Goal: Information Seeking & Learning: Learn about a topic

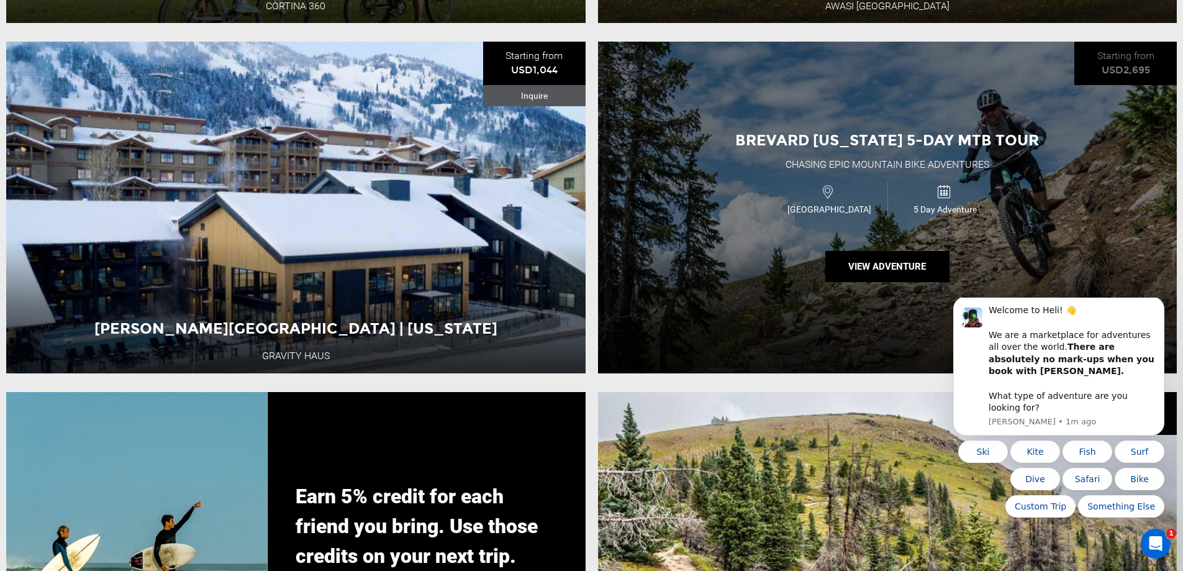
scroll to position [2733, 0]
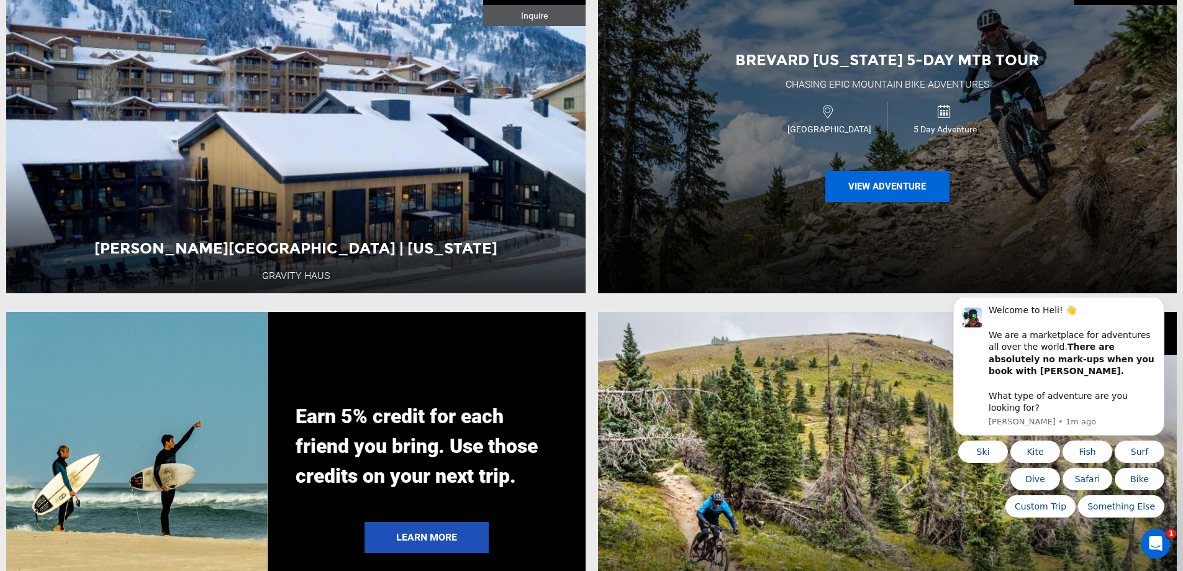
click at [913, 202] on button "View Adventure" at bounding box center [887, 186] width 124 height 31
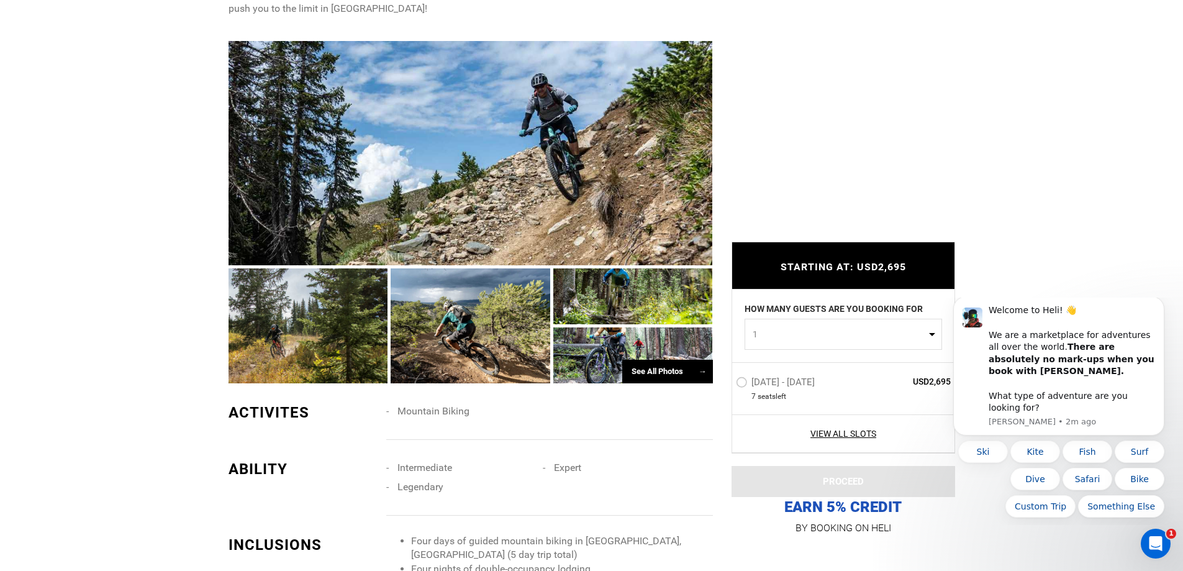
scroll to position [745, 0]
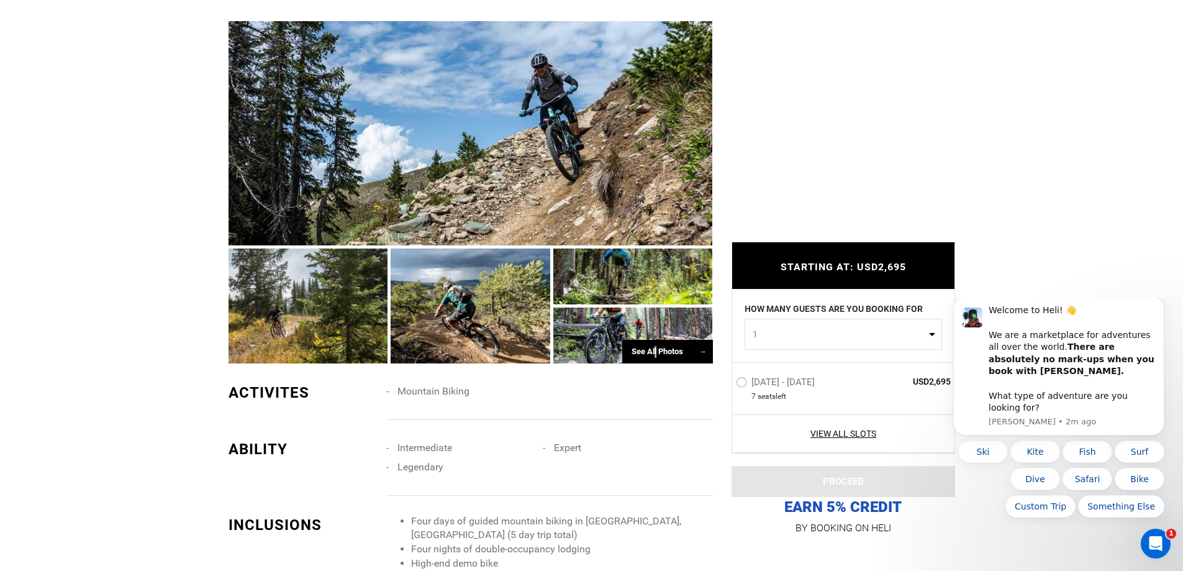
click at [655, 351] on div "See All Photos →" at bounding box center [667, 352] width 91 height 24
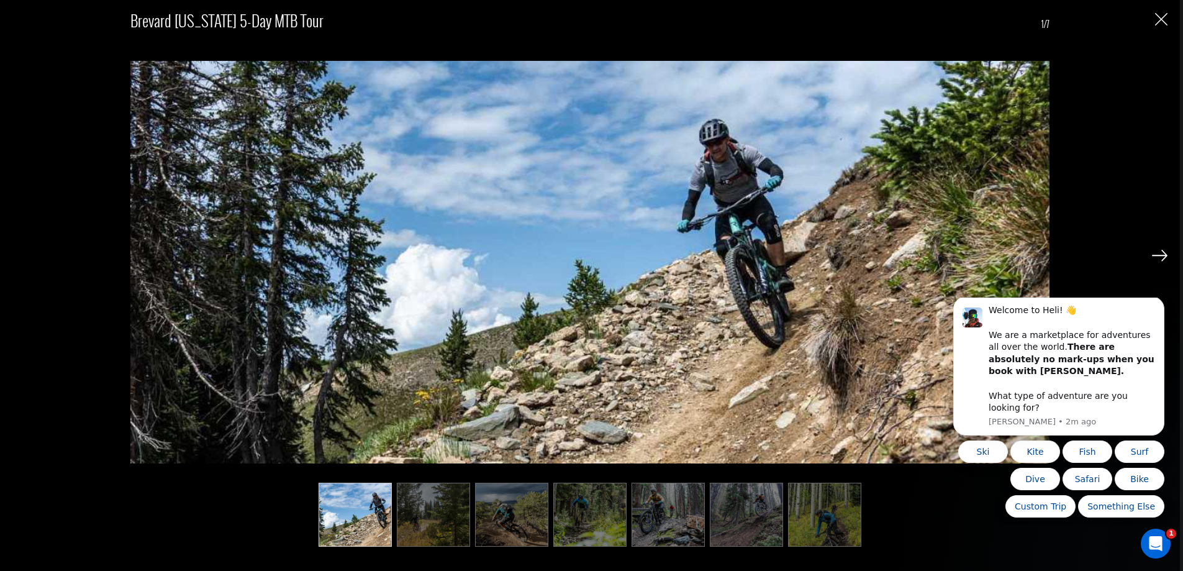
click at [1157, 261] on img at bounding box center [1160, 255] width 16 height 11
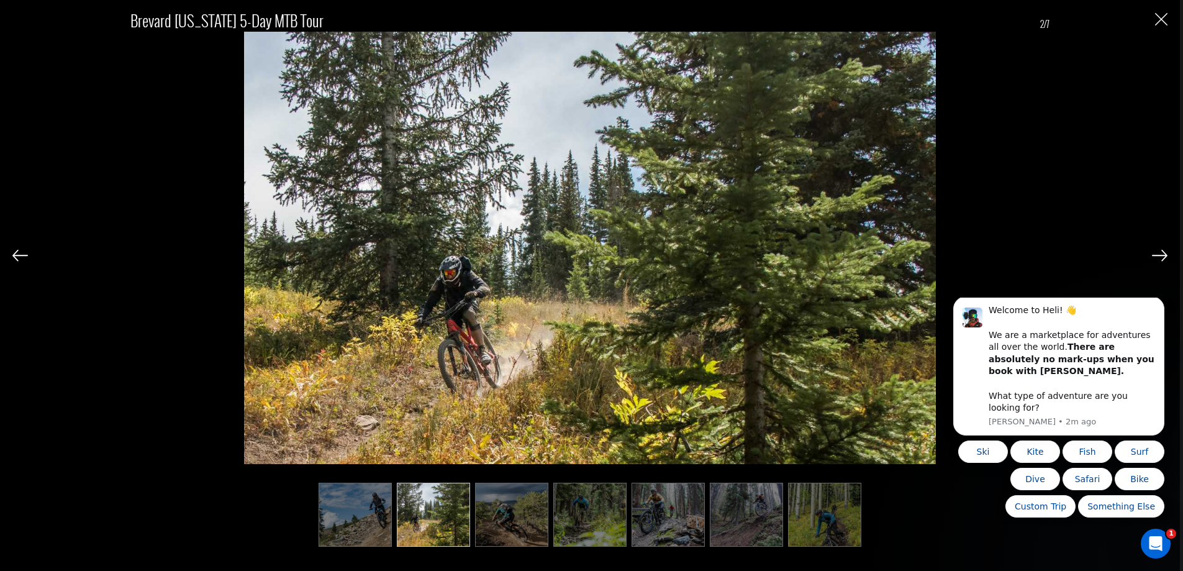
click at [1157, 261] on img at bounding box center [1160, 255] width 16 height 11
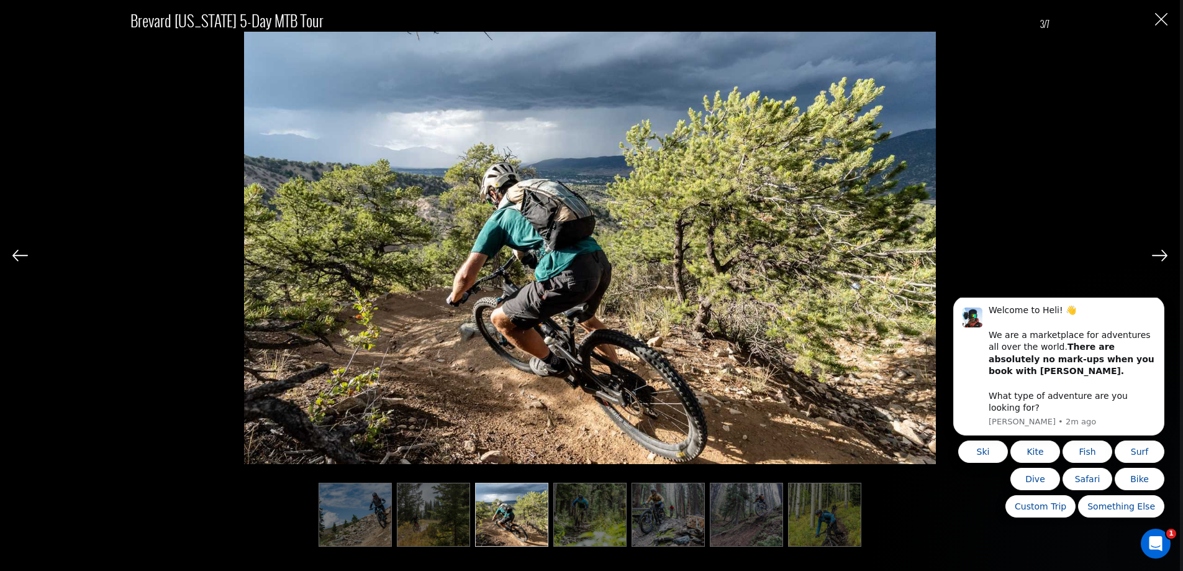
click at [1157, 261] on img at bounding box center [1160, 255] width 16 height 11
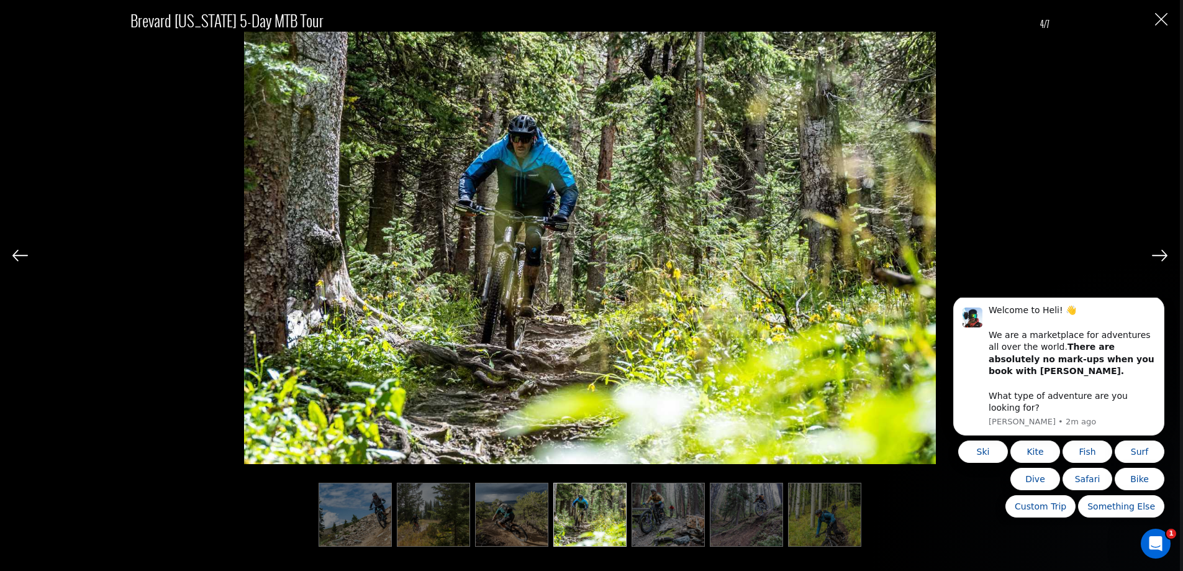
click at [1157, 261] on img at bounding box center [1160, 255] width 16 height 11
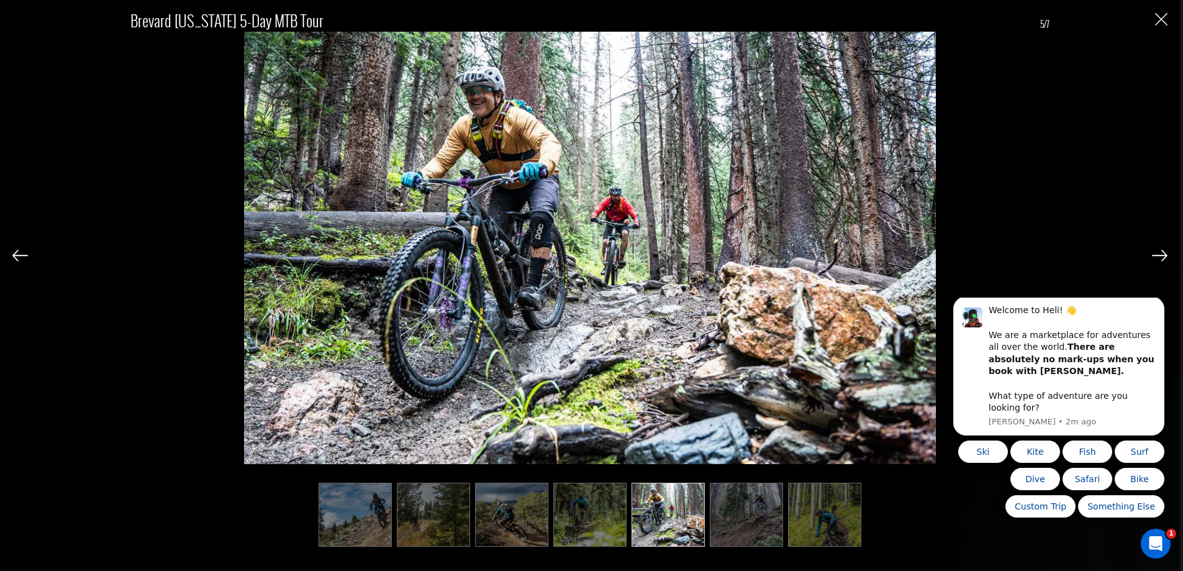
click at [1153, 258] on img at bounding box center [1160, 255] width 16 height 11
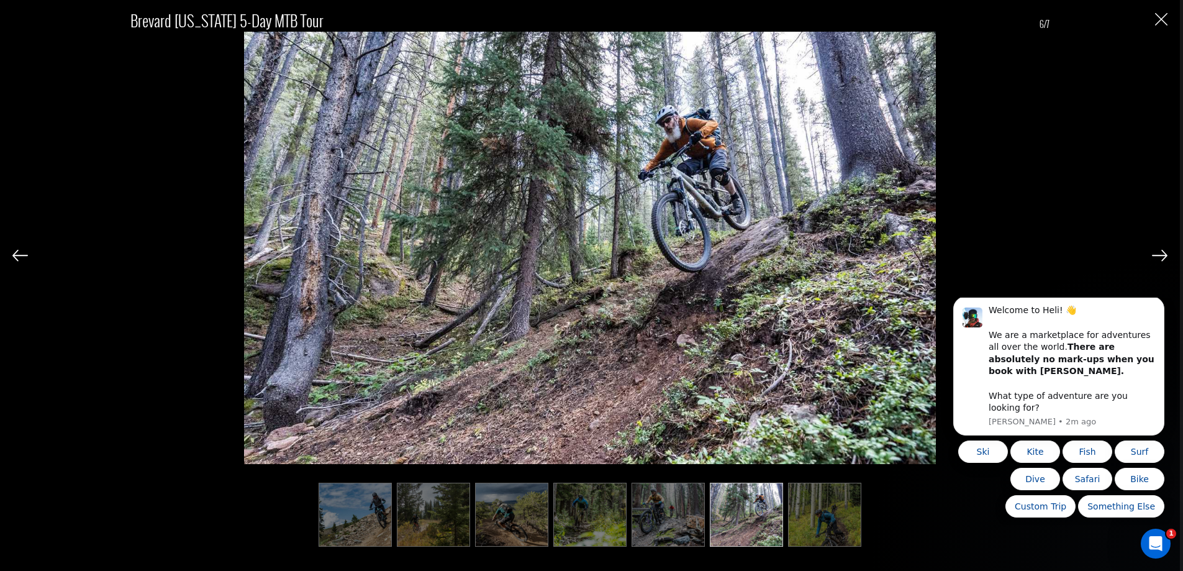
click at [1160, 255] on img at bounding box center [1160, 255] width 16 height 11
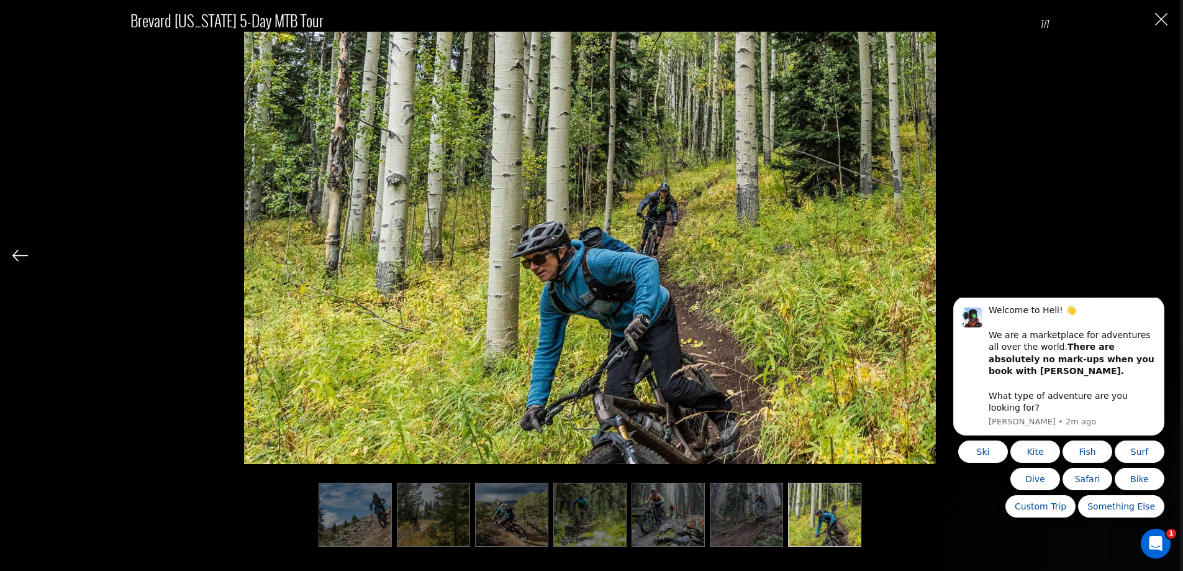
click at [1160, 255] on div "Brevard [US_STATE] 5-Day MTB Tour 7/7" at bounding box center [589, 271] width 1155 height 542
click at [1158, 23] on img "Close" at bounding box center [1161, 19] width 12 height 12
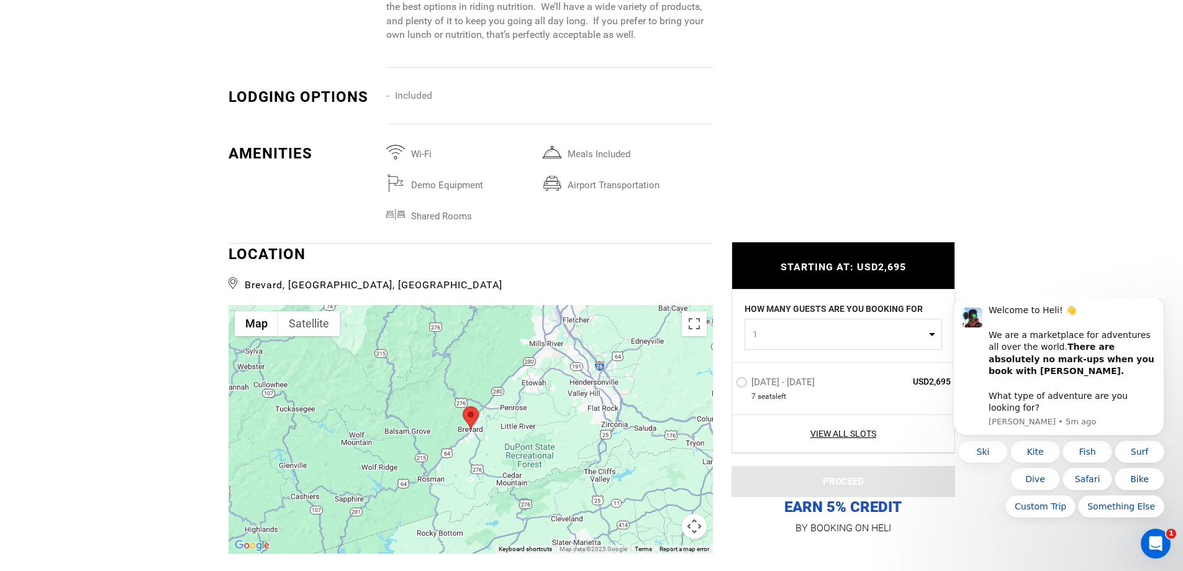
scroll to position [1988, 0]
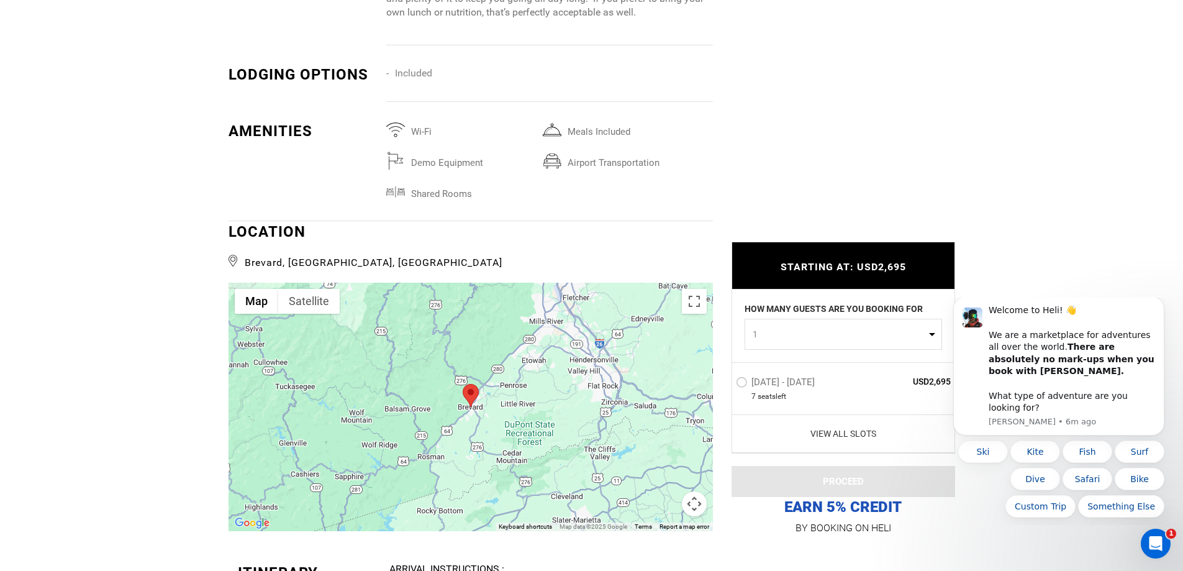
click at [831, 430] on link "View All Slots" at bounding box center [844, 433] width 216 height 12
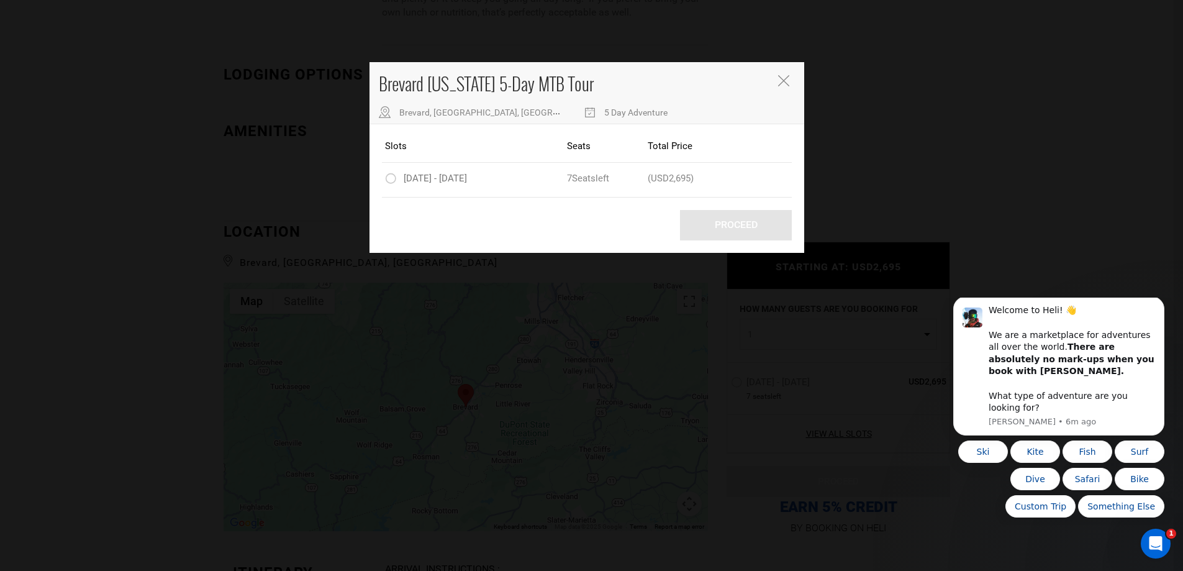
click at [785, 76] on icon "Close" at bounding box center [783, 80] width 11 height 11
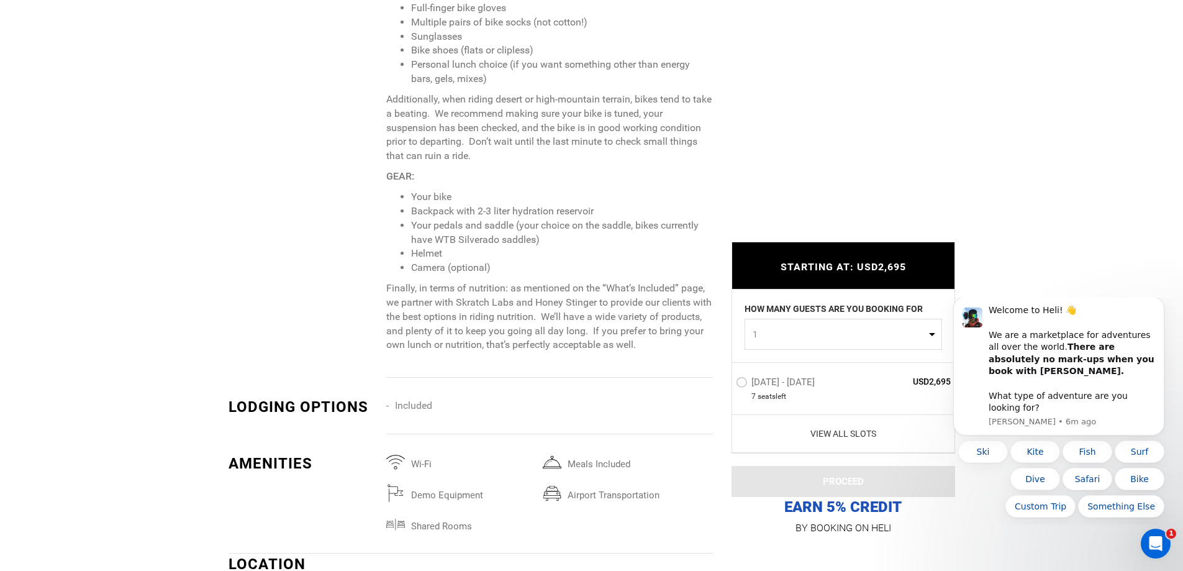
scroll to position [1677, 0]
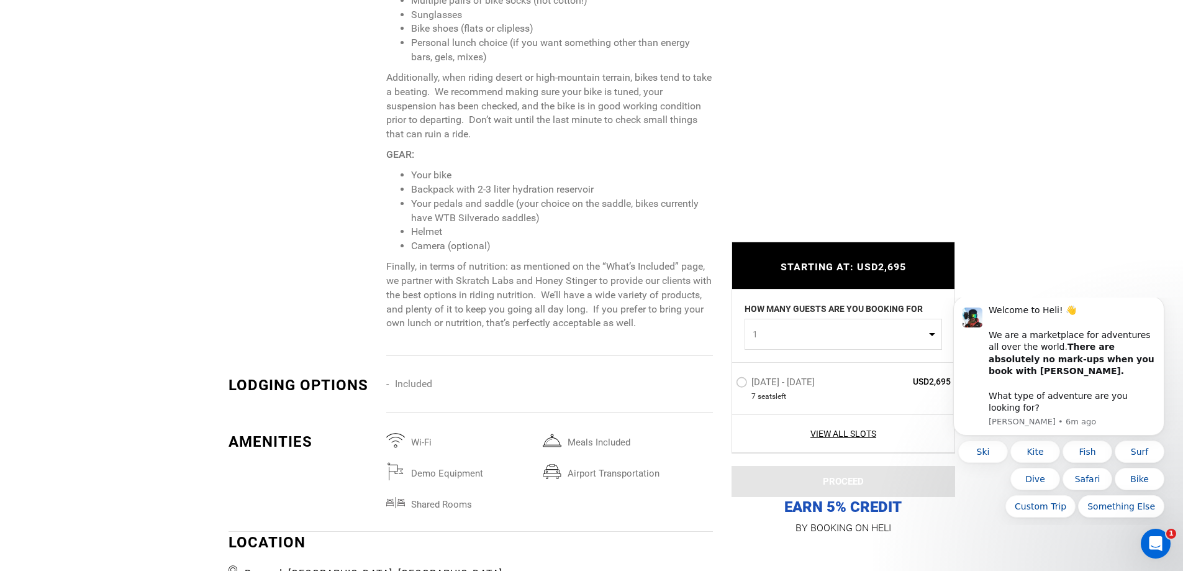
click at [929, 334] on button "1" at bounding box center [844, 334] width 198 height 31
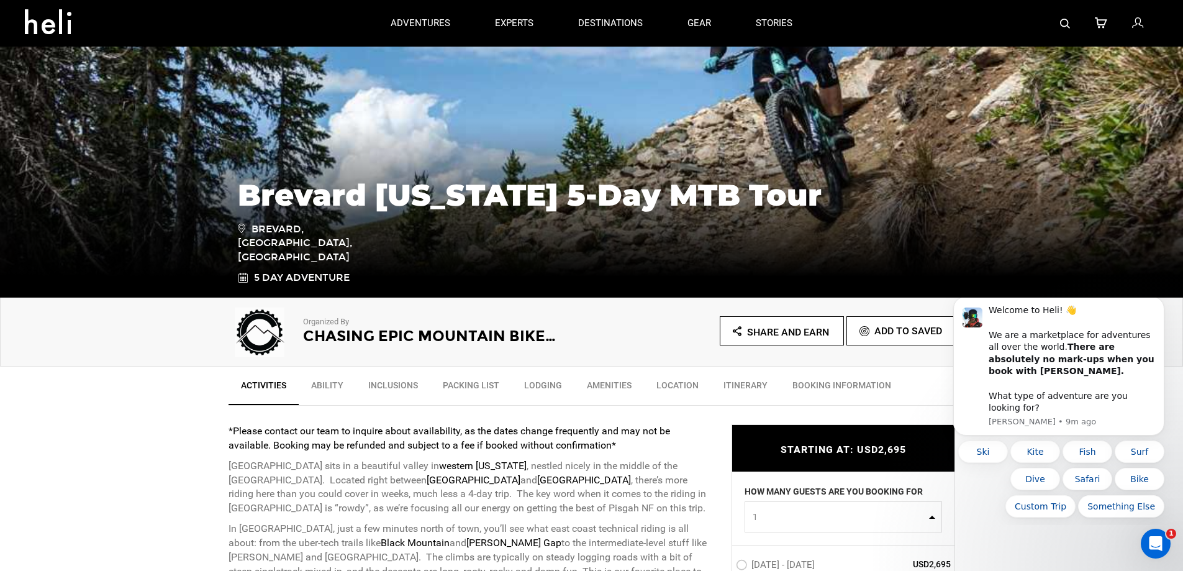
scroll to position [0, 0]
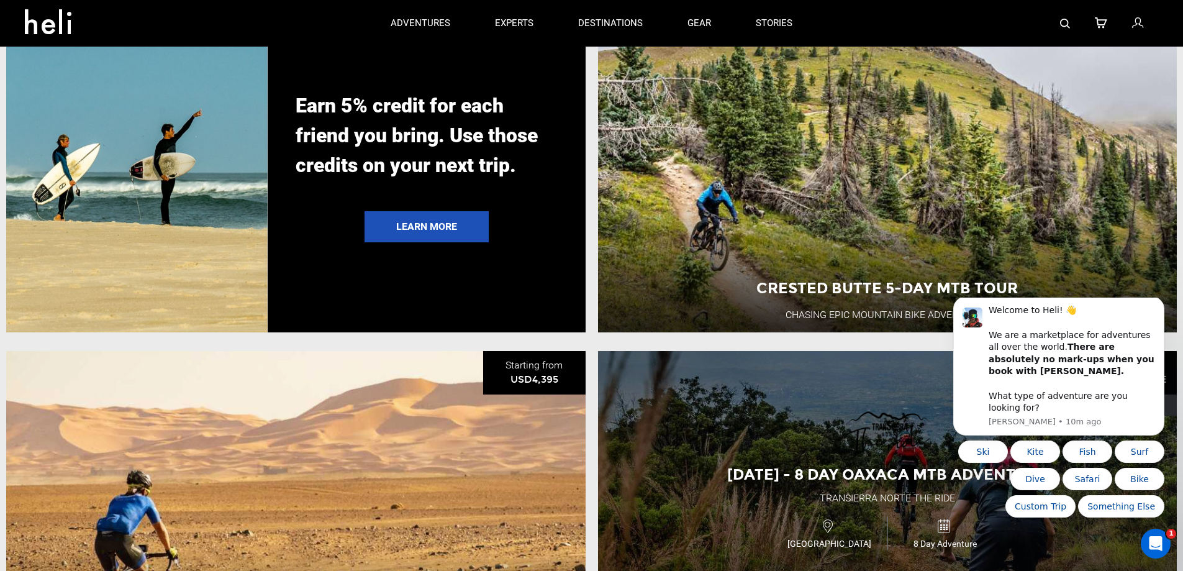
scroll to position [2981, 0]
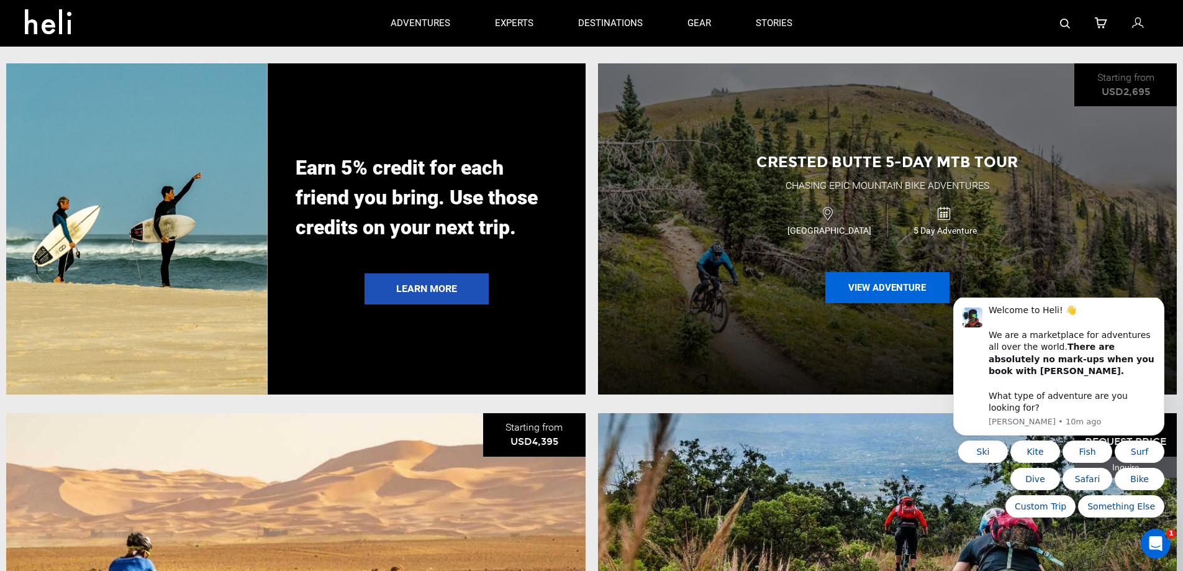
click at [889, 303] on button "View Adventure" at bounding box center [887, 287] width 124 height 31
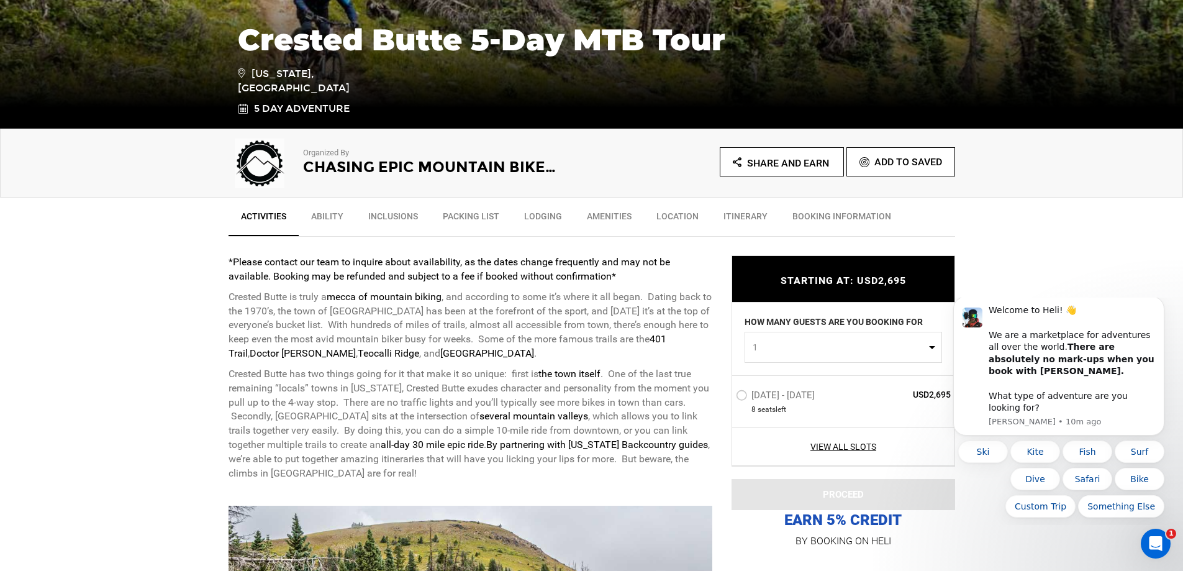
scroll to position [311, 0]
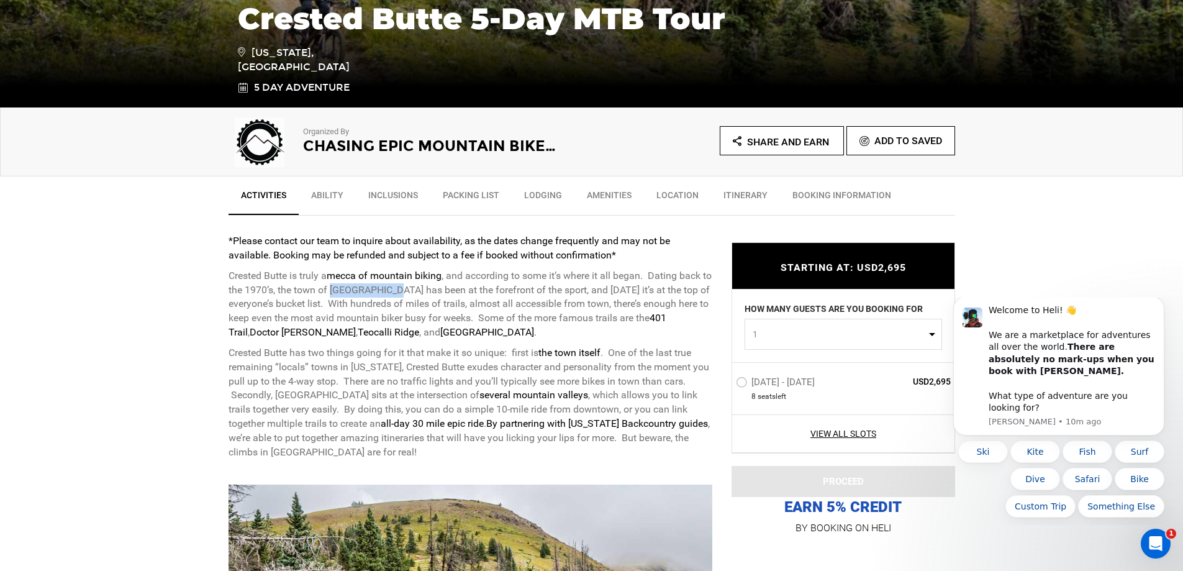
drag, startPoint x: 343, startPoint y: 288, endPoint x: 400, endPoint y: 289, distance: 56.5
click at [400, 289] on p "Crested Butte is truly a mecca of mountain biking , and according to some it’s …" at bounding box center [471, 304] width 484 height 71
copy p "Crested Butte"
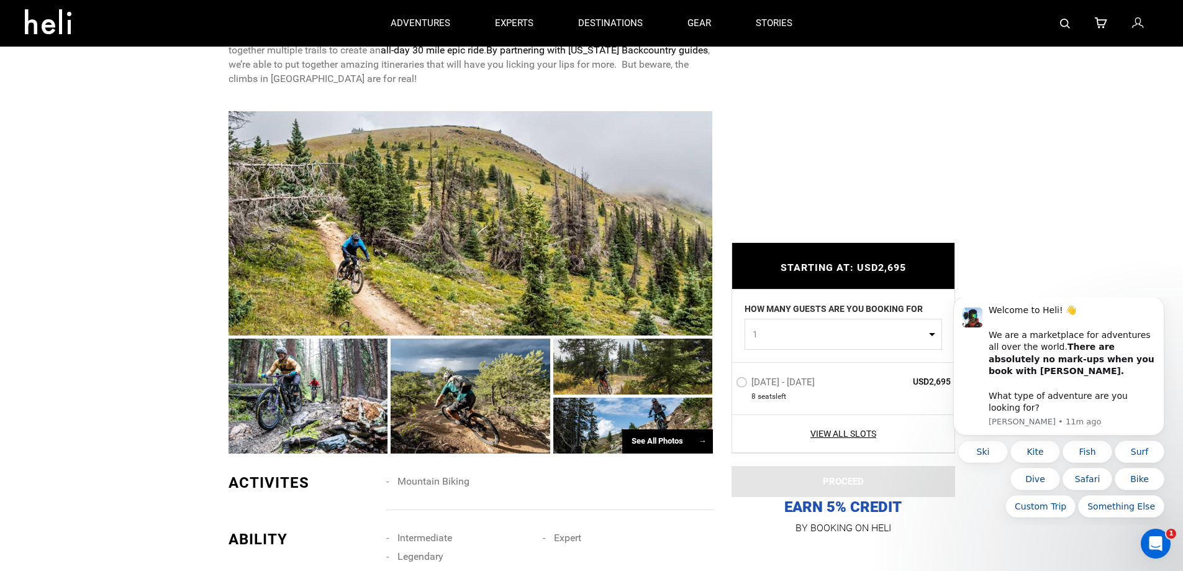
scroll to position [683, 0]
click at [475, 250] on div at bounding box center [471, 224] width 484 height 224
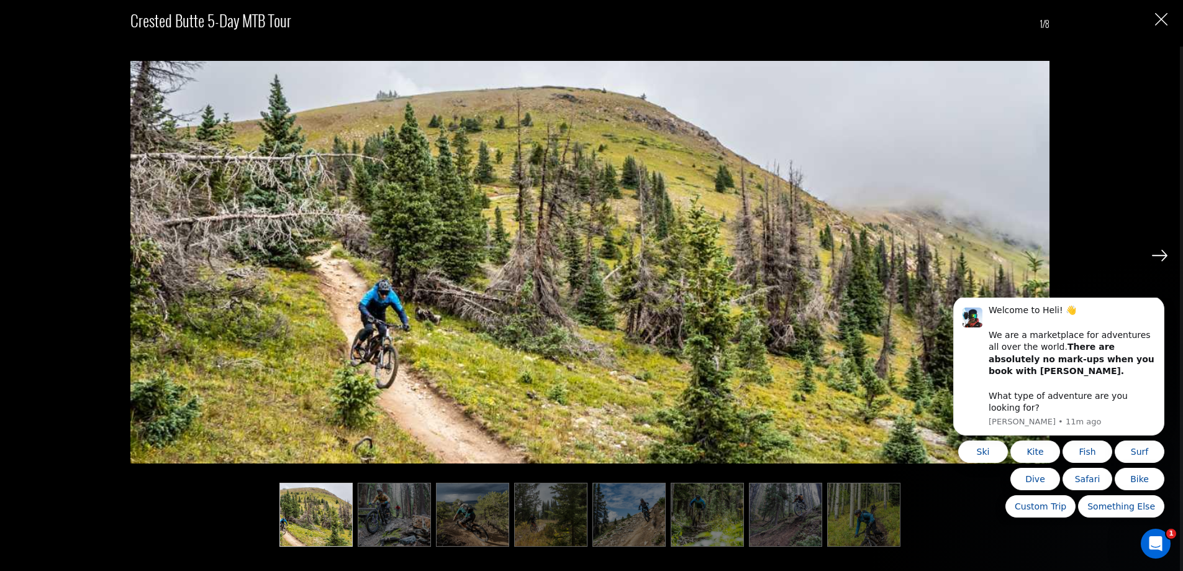
click at [1165, 256] on img at bounding box center [1160, 255] width 16 height 11
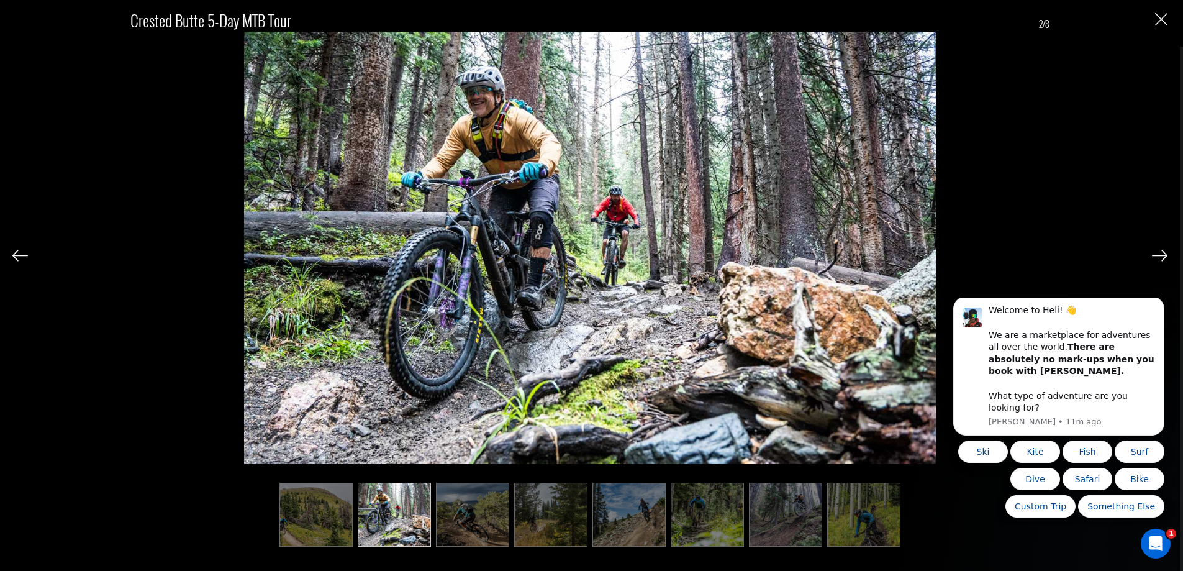
click at [1165, 255] on img at bounding box center [1160, 255] width 16 height 11
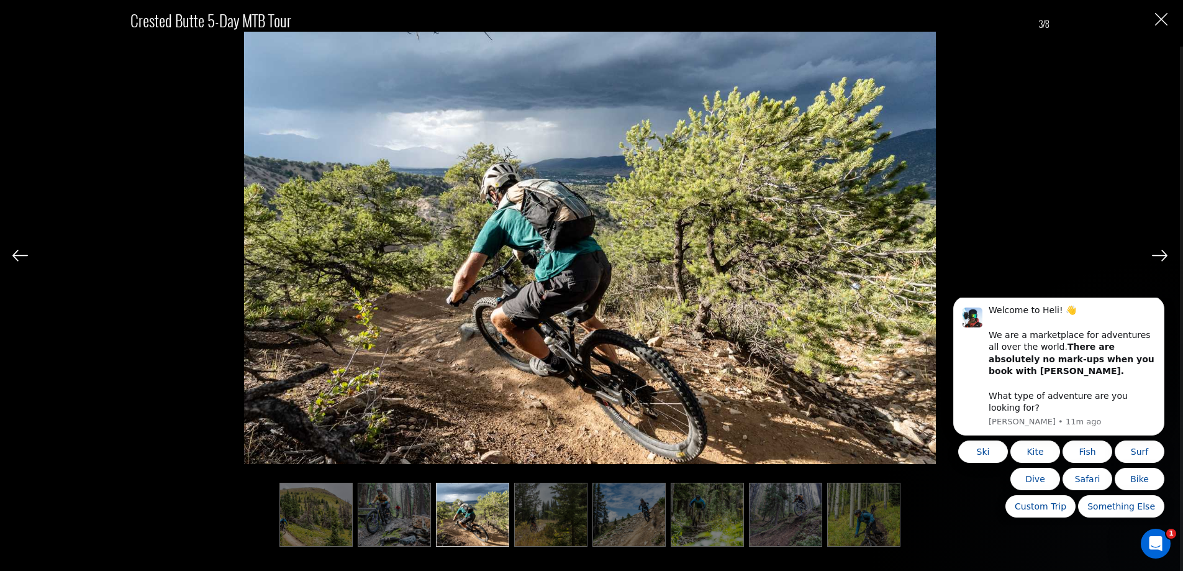
click at [1165, 255] on img at bounding box center [1160, 255] width 16 height 11
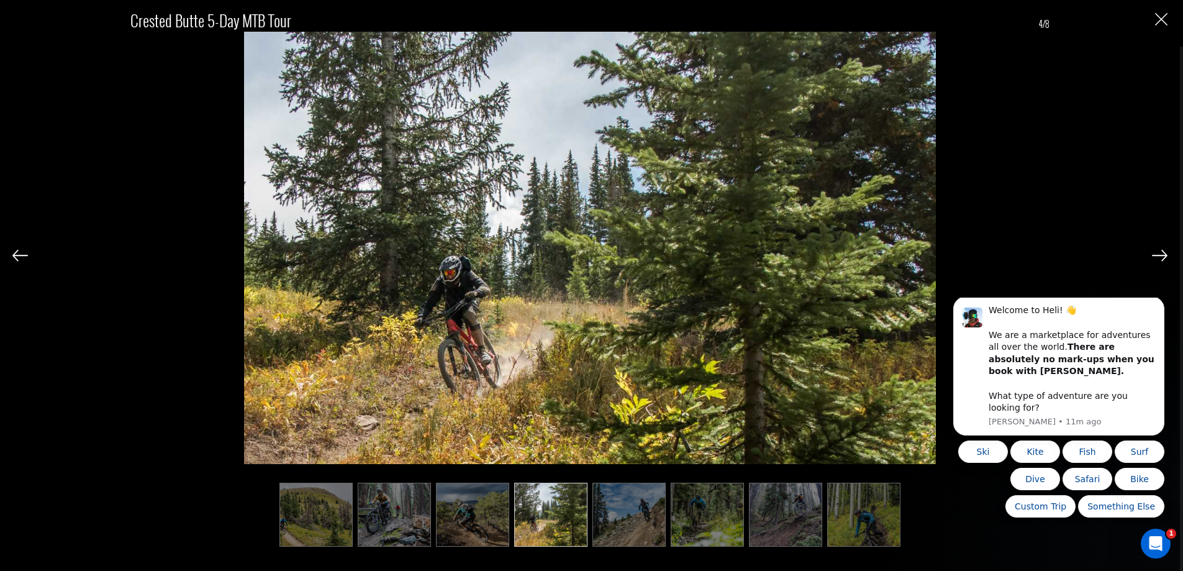
click at [1165, 255] on img at bounding box center [1160, 255] width 16 height 11
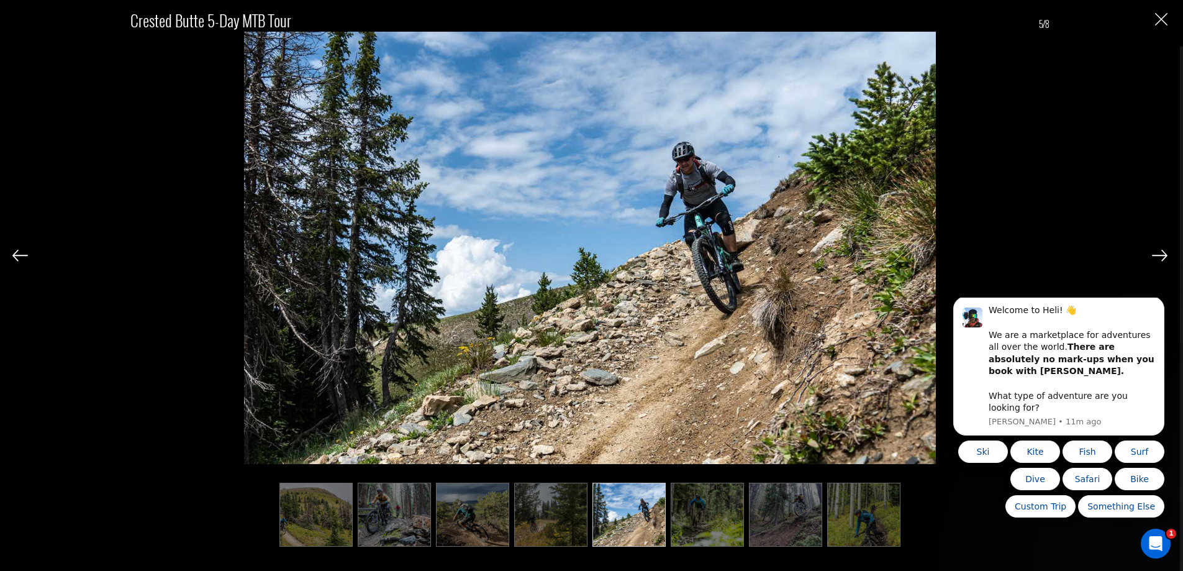
click at [1165, 255] on img at bounding box center [1160, 255] width 16 height 11
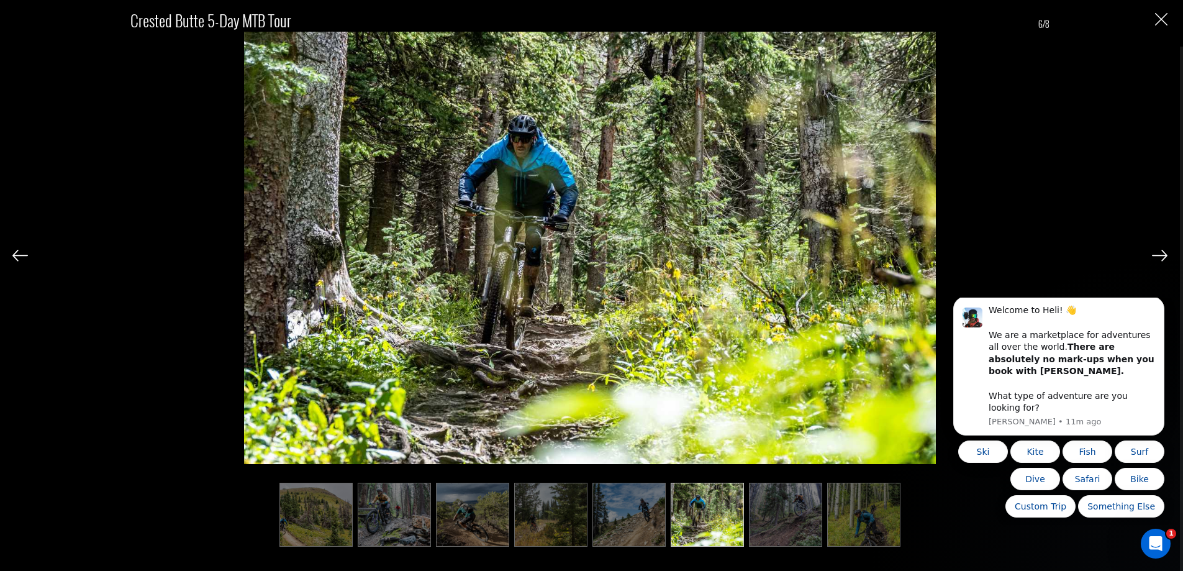
click at [1165, 255] on img at bounding box center [1160, 255] width 16 height 11
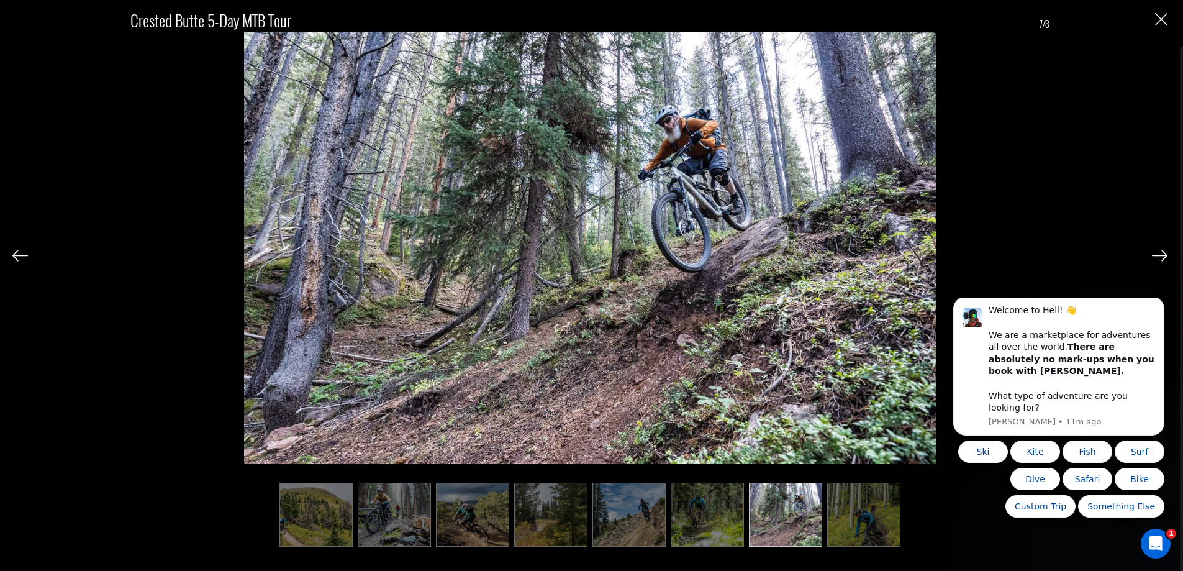
click at [1165, 255] on img at bounding box center [1160, 255] width 16 height 11
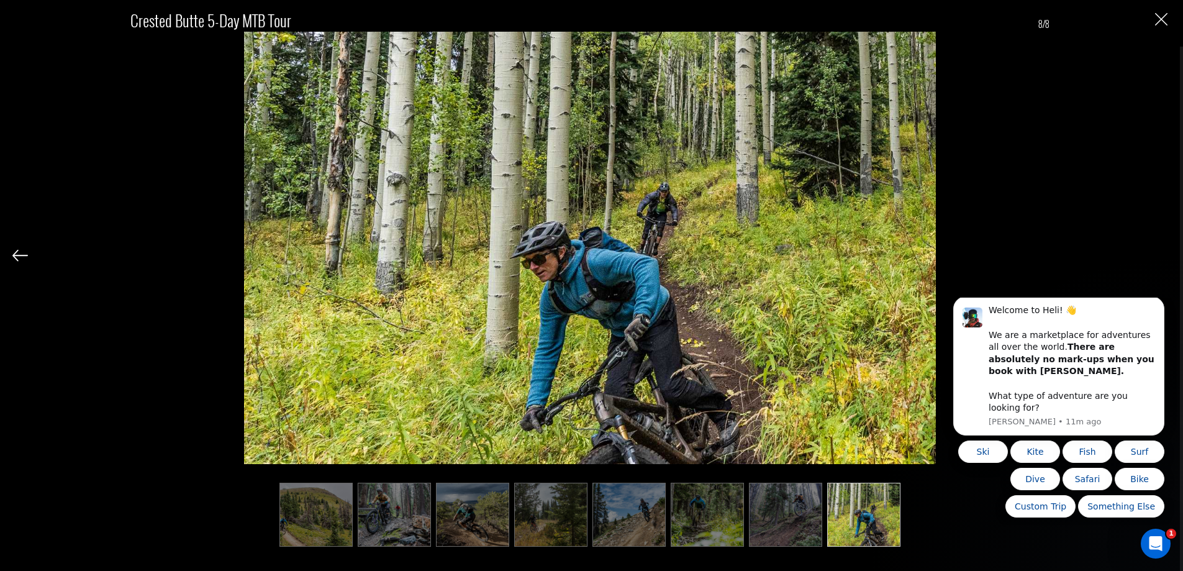
click at [1165, 255] on div "Crested Butte 5-Day MTB Tour 8/8" at bounding box center [589, 271] width 1155 height 542
click at [1167, 15] on img "Close" at bounding box center [1161, 19] width 12 height 12
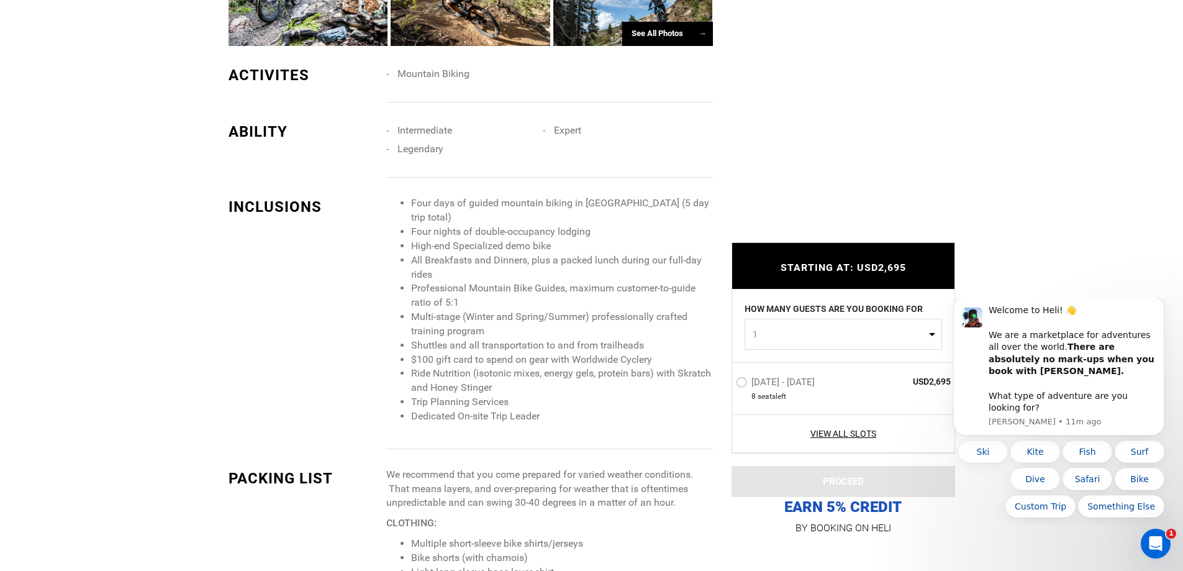
scroll to position [1118, 0]
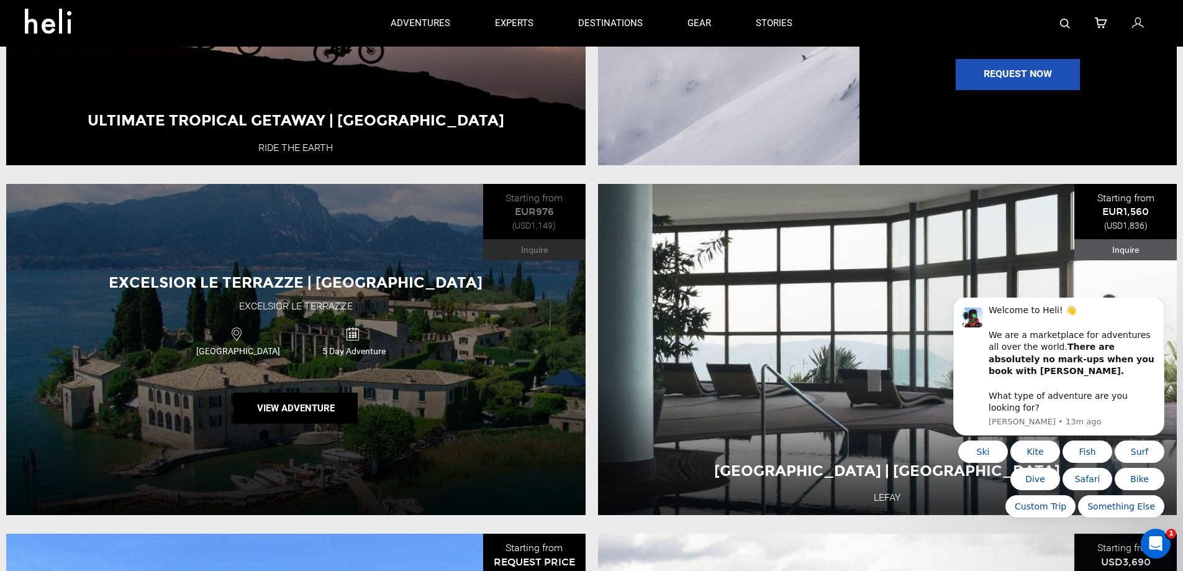
scroll to position [1801, 0]
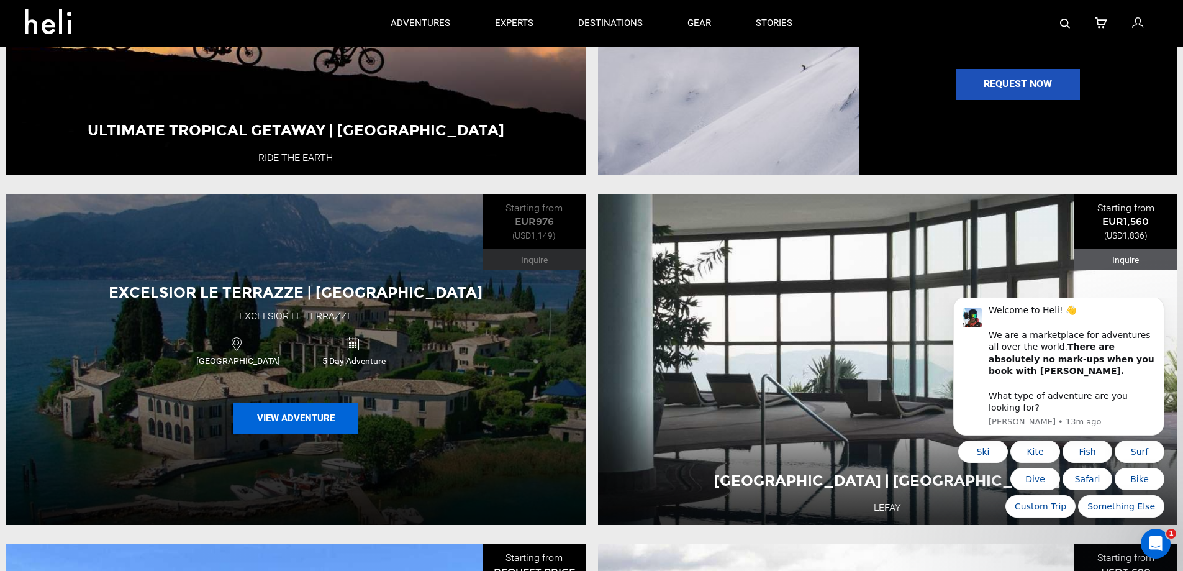
click at [288, 425] on button "View Adventure" at bounding box center [296, 417] width 124 height 31
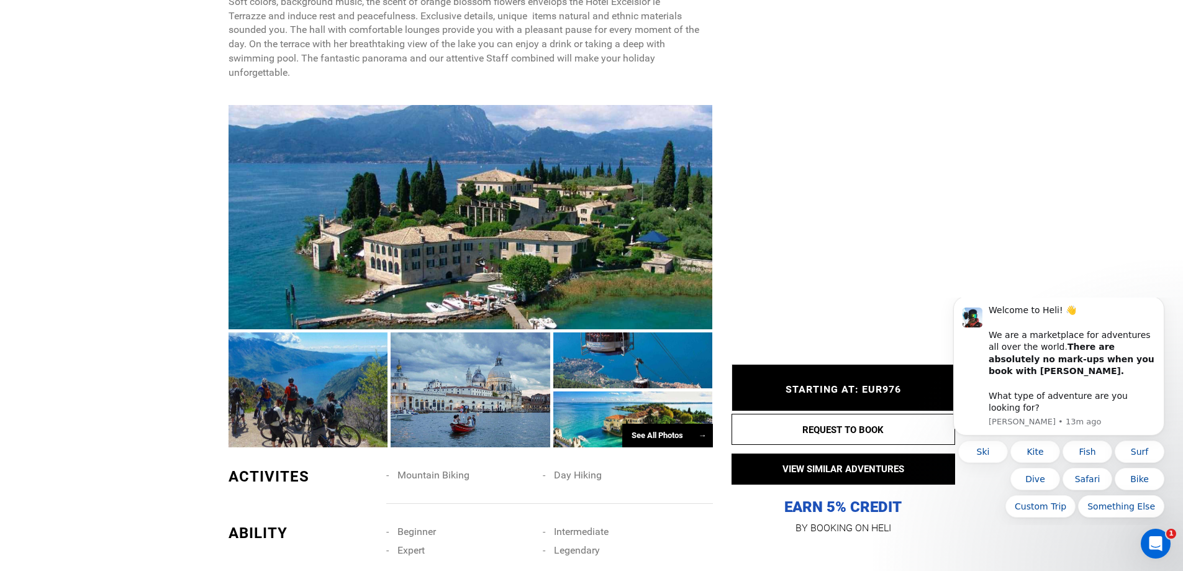
scroll to position [683, 0]
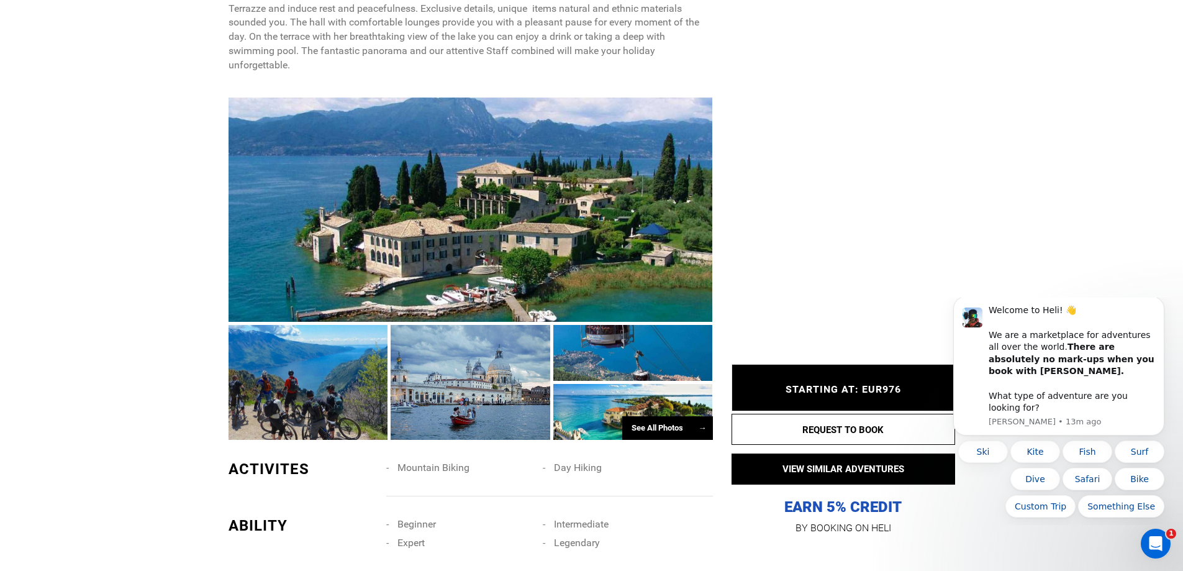
click at [293, 376] on div at bounding box center [309, 382] width 160 height 115
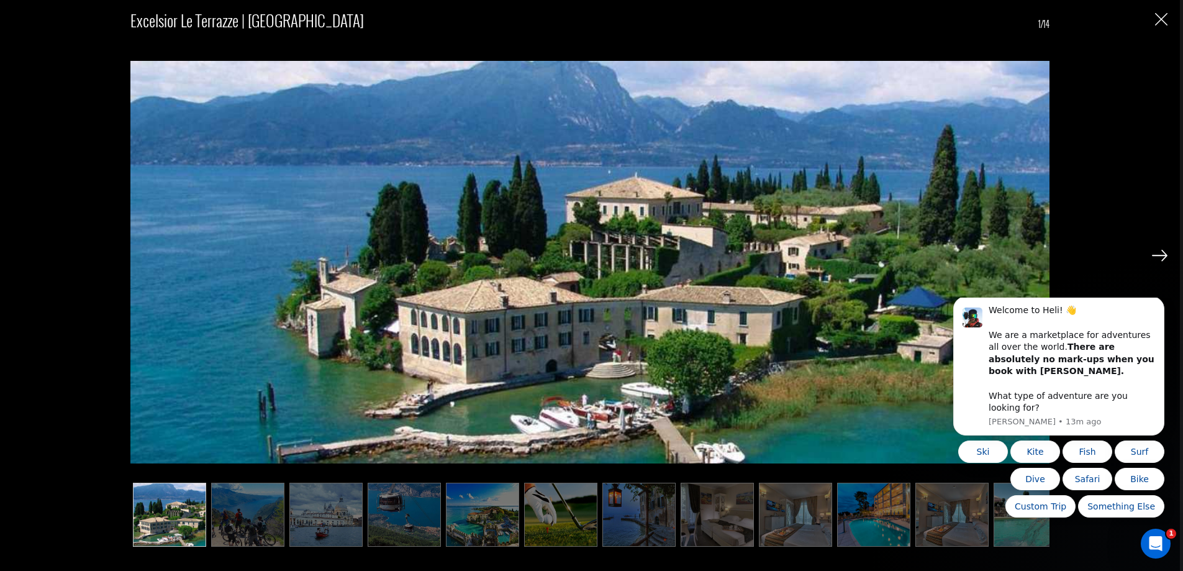
click at [1161, 255] on img at bounding box center [1160, 255] width 16 height 11
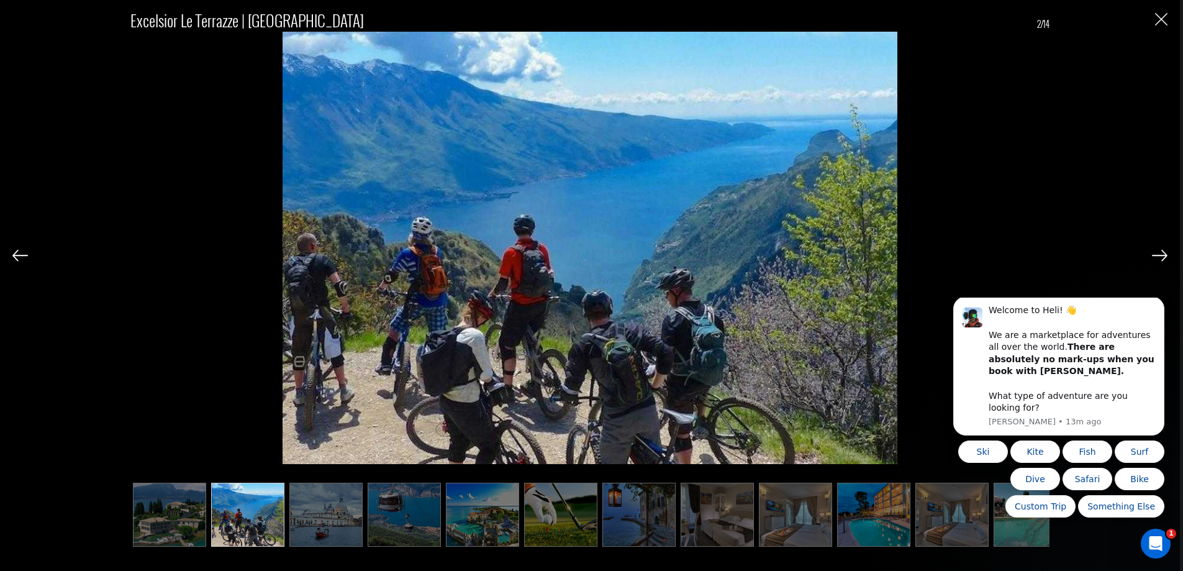
click at [1161, 255] on img at bounding box center [1160, 255] width 16 height 11
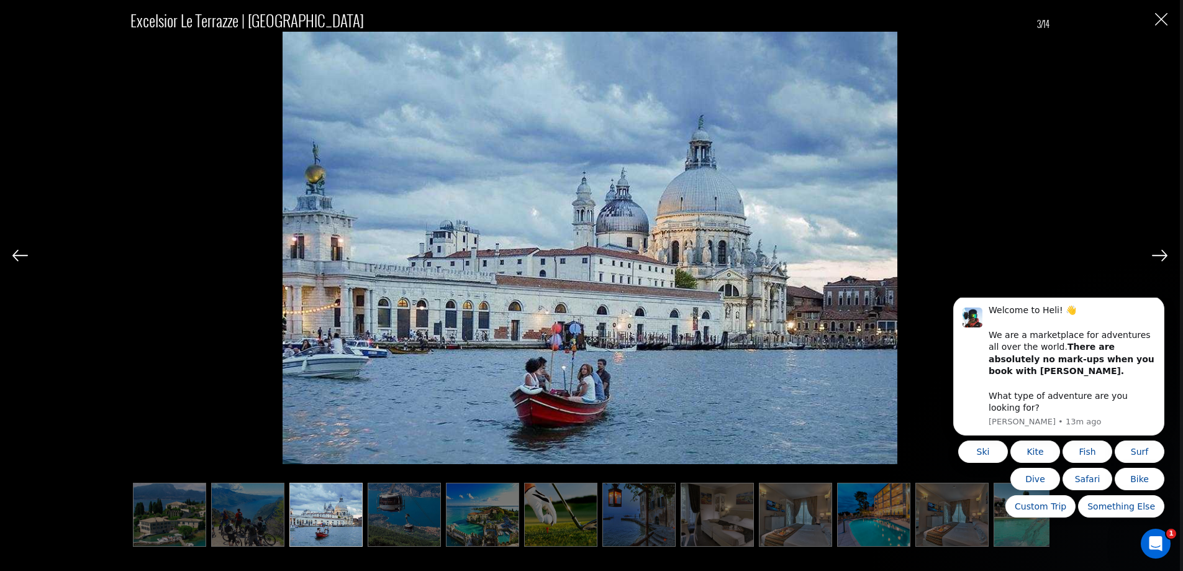
click at [1161, 255] on img at bounding box center [1160, 255] width 16 height 11
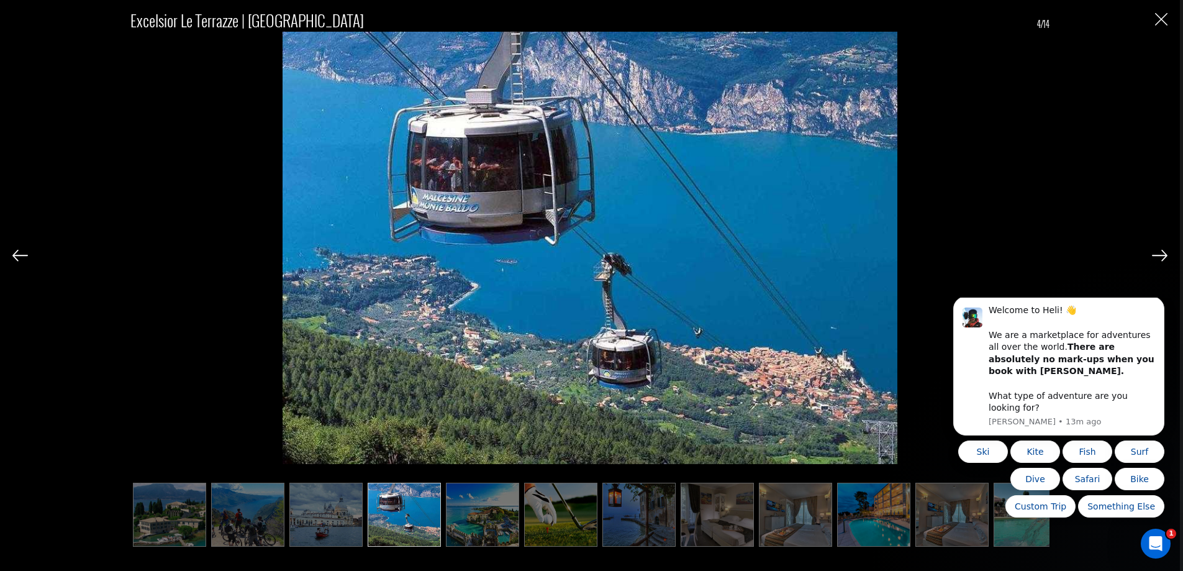
click at [1161, 255] on img at bounding box center [1160, 255] width 16 height 11
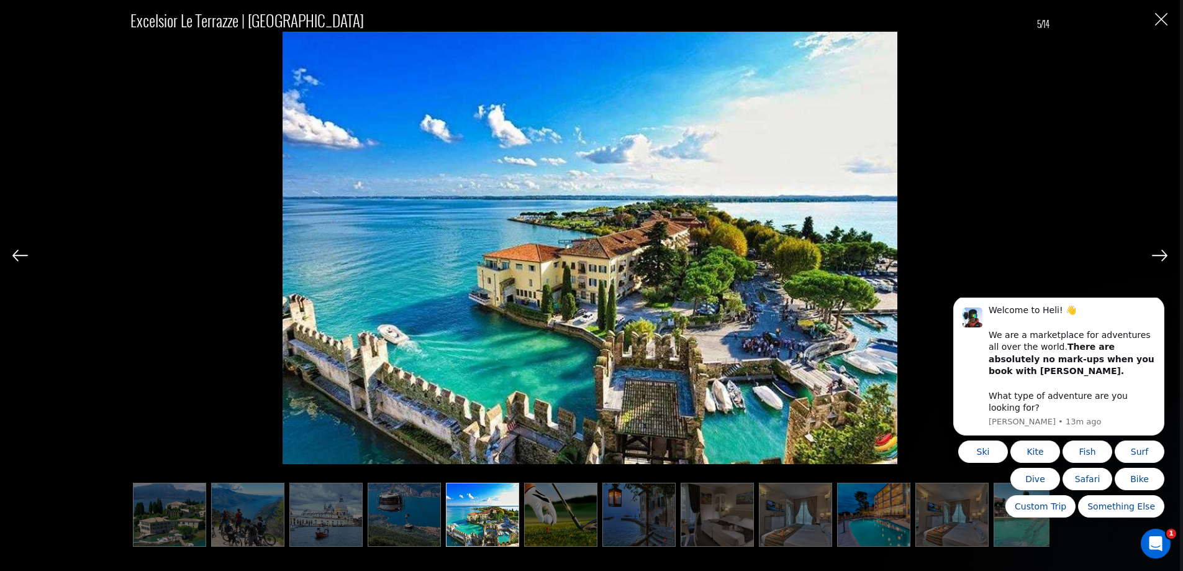
click at [1161, 255] on img at bounding box center [1160, 255] width 16 height 11
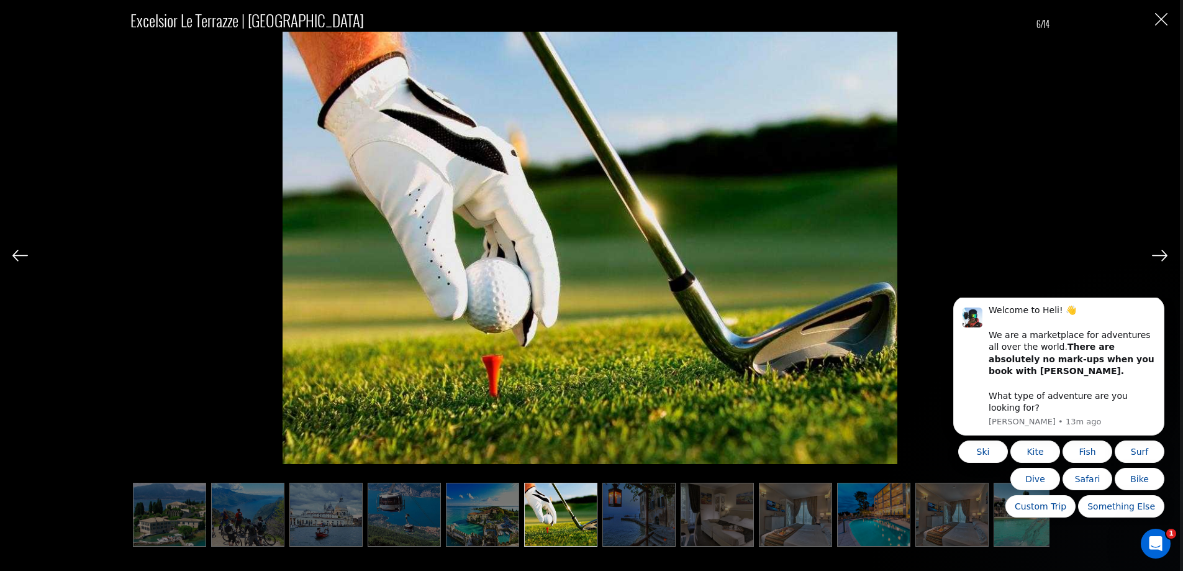
click at [1161, 255] on img at bounding box center [1160, 255] width 16 height 11
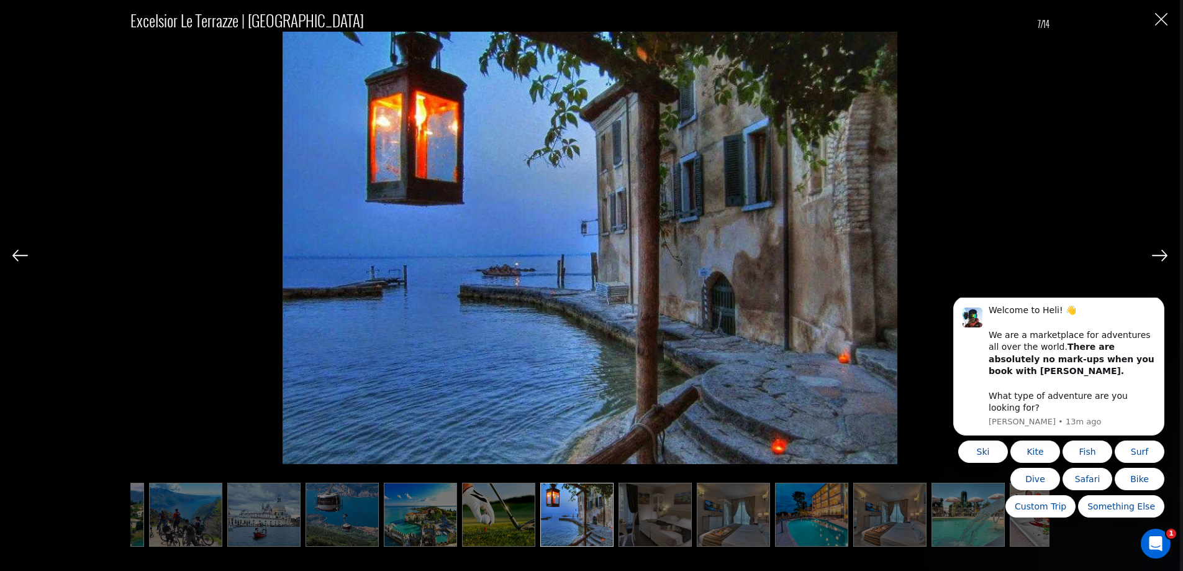
click at [1161, 255] on img at bounding box center [1160, 255] width 16 height 11
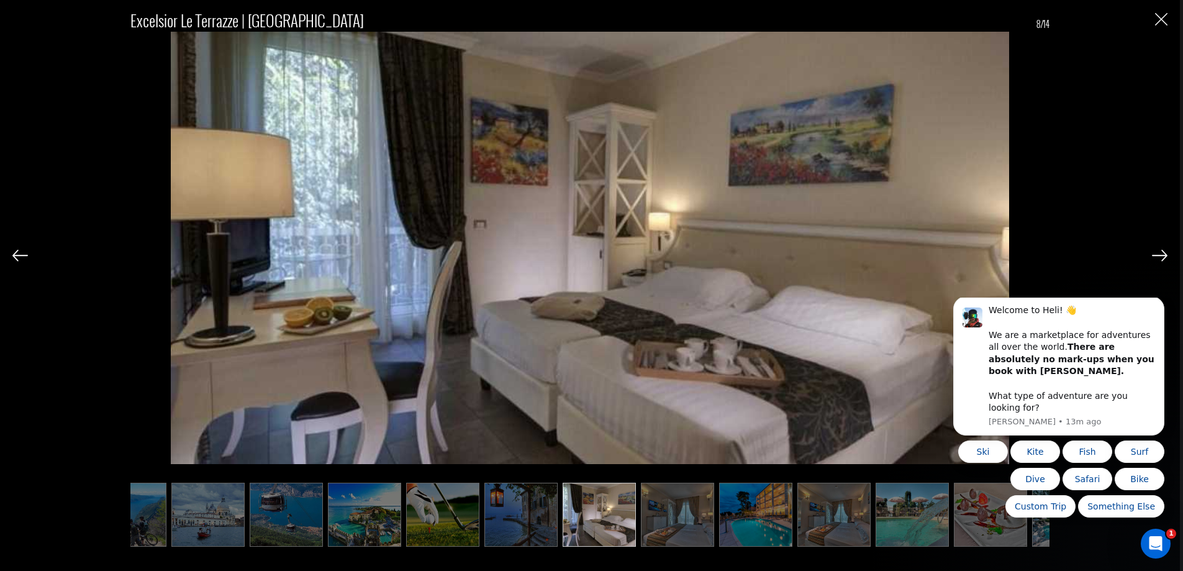
click at [1161, 255] on img at bounding box center [1160, 255] width 16 height 11
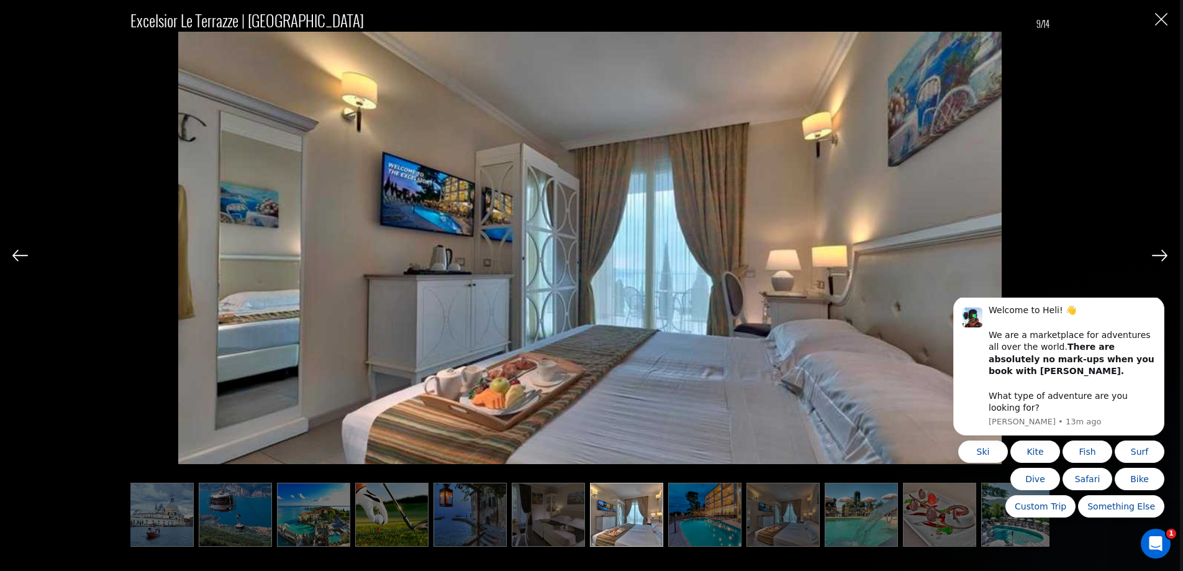
click at [1161, 255] on img at bounding box center [1160, 255] width 16 height 11
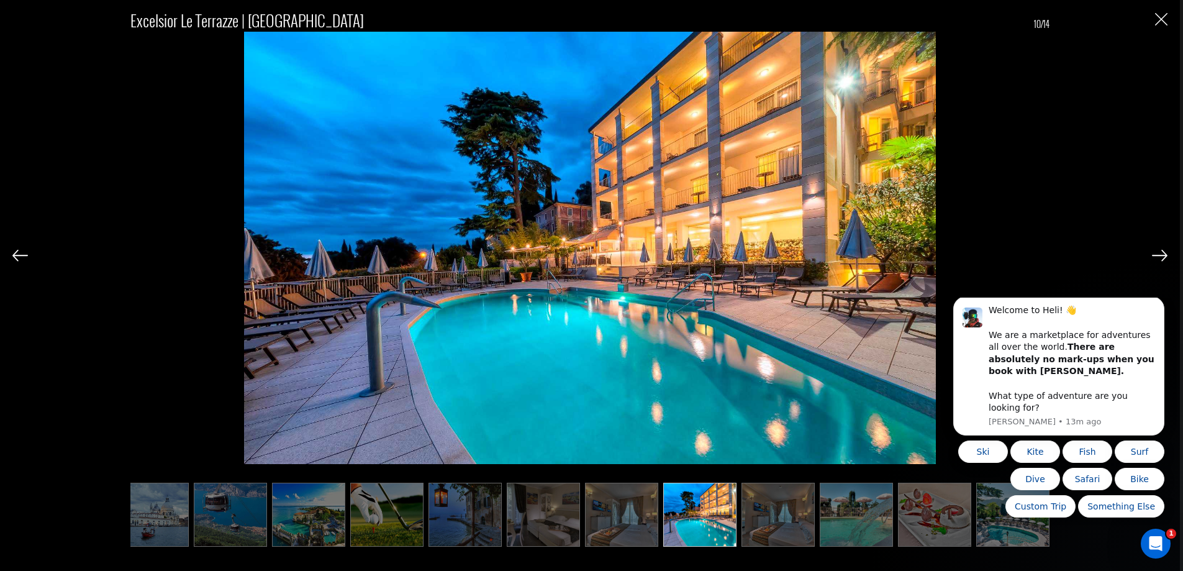
scroll to position [0, 176]
click at [1161, 255] on img at bounding box center [1160, 255] width 16 height 11
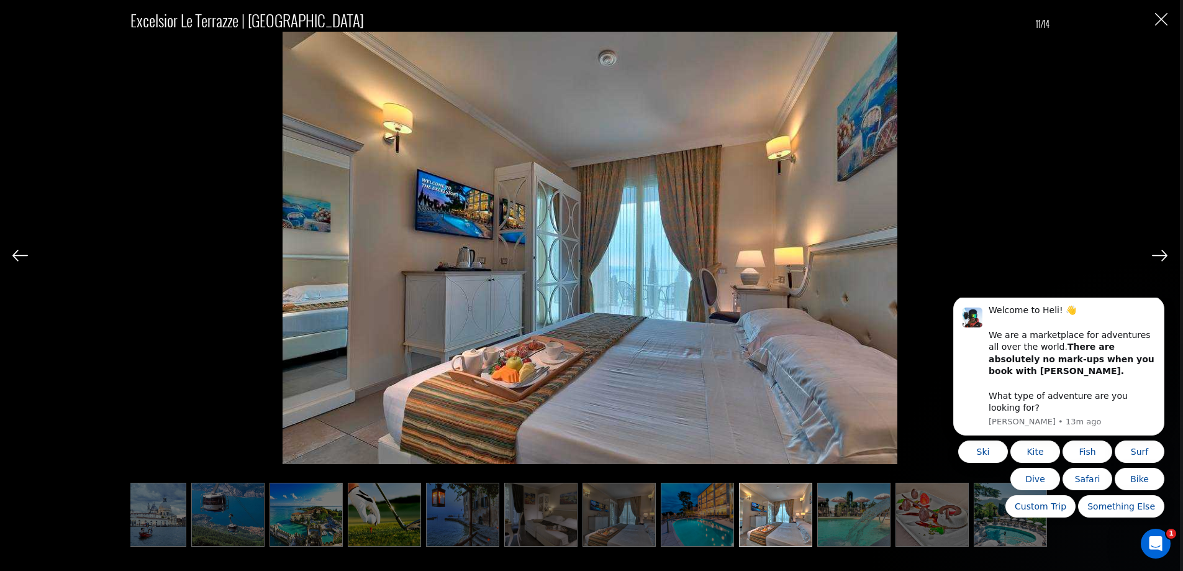
click at [1161, 255] on img at bounding box center [1160, 255] width 16 height 11
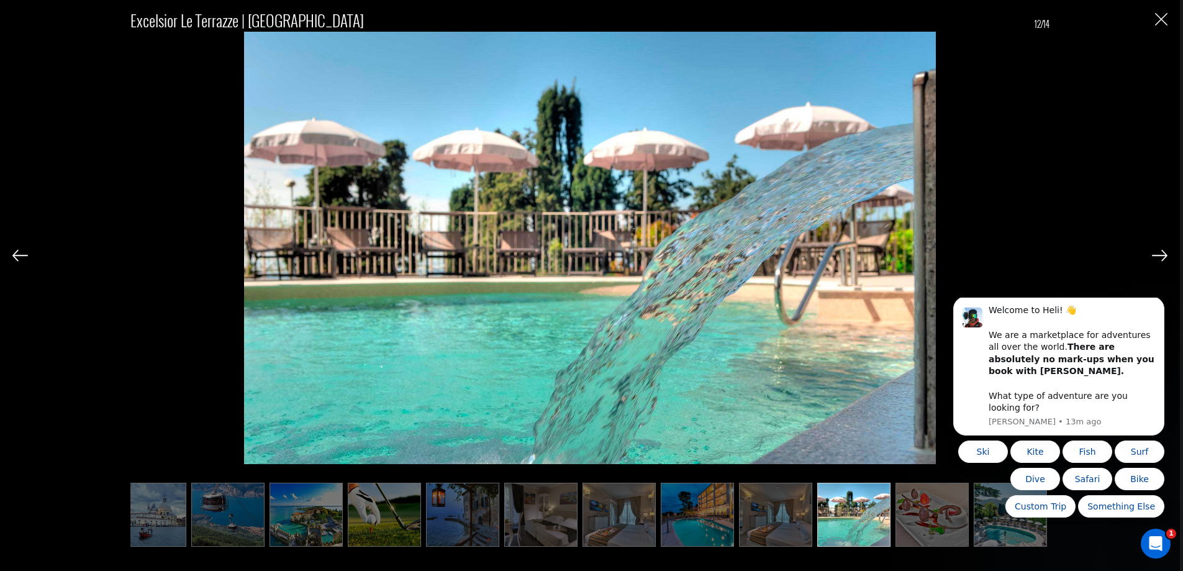
click at [1161, 255] on img at bounding box center [1160, 255] width 16 height 11
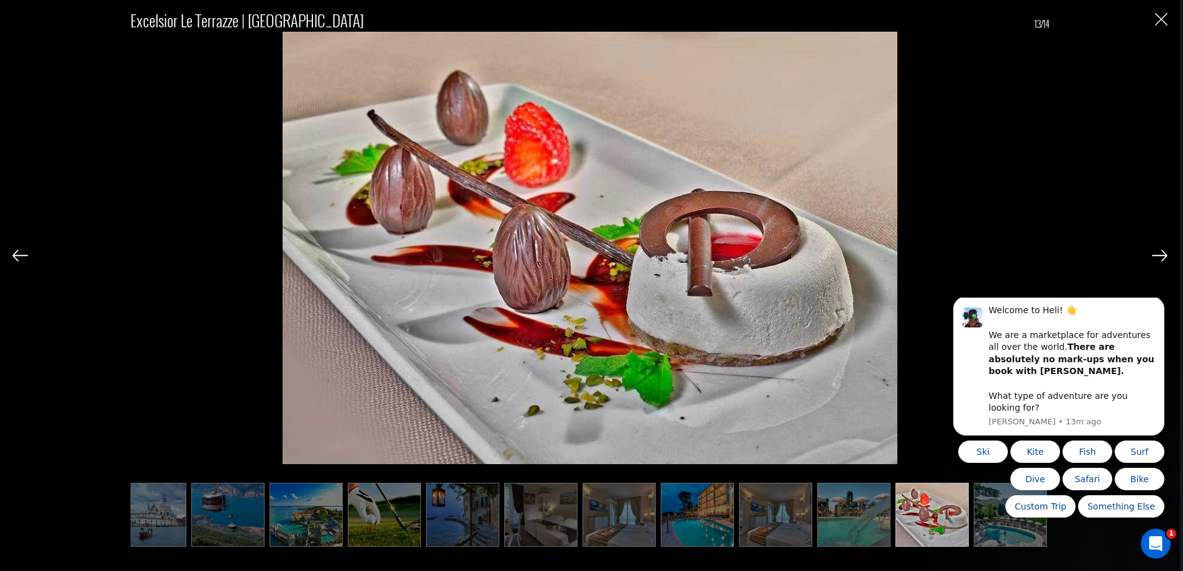
click at [1161, 255] on img at bounding box center [1160, 255] width 16 height 11
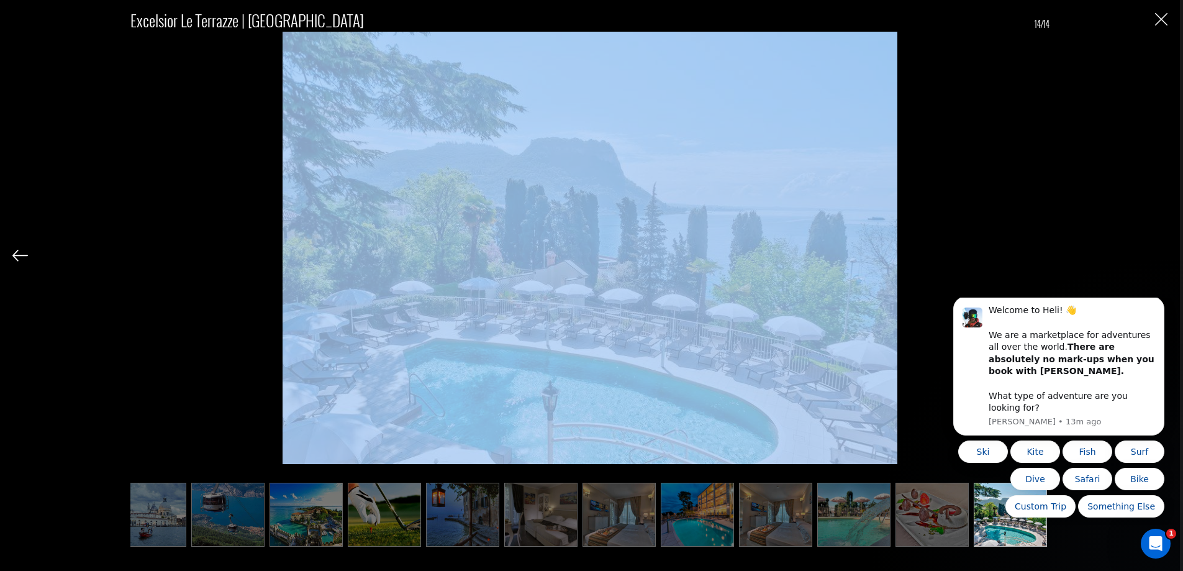
click at [1161, 255] on div "Excelsior le terrazze | [GEOGRAPHIC_DATA] 14/14" at bounding box center [589, 271] width 1155 height 542
click at [1163, 12] on button "Close" at bounding box center [1161, 18] width 12 height 13
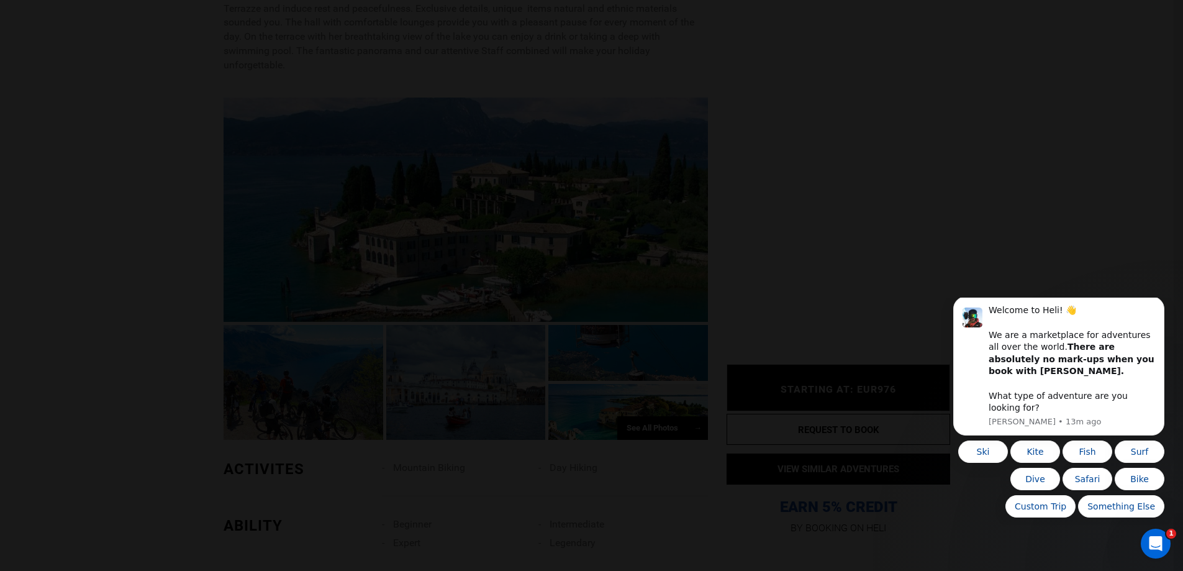
scroll to position [0, 0]
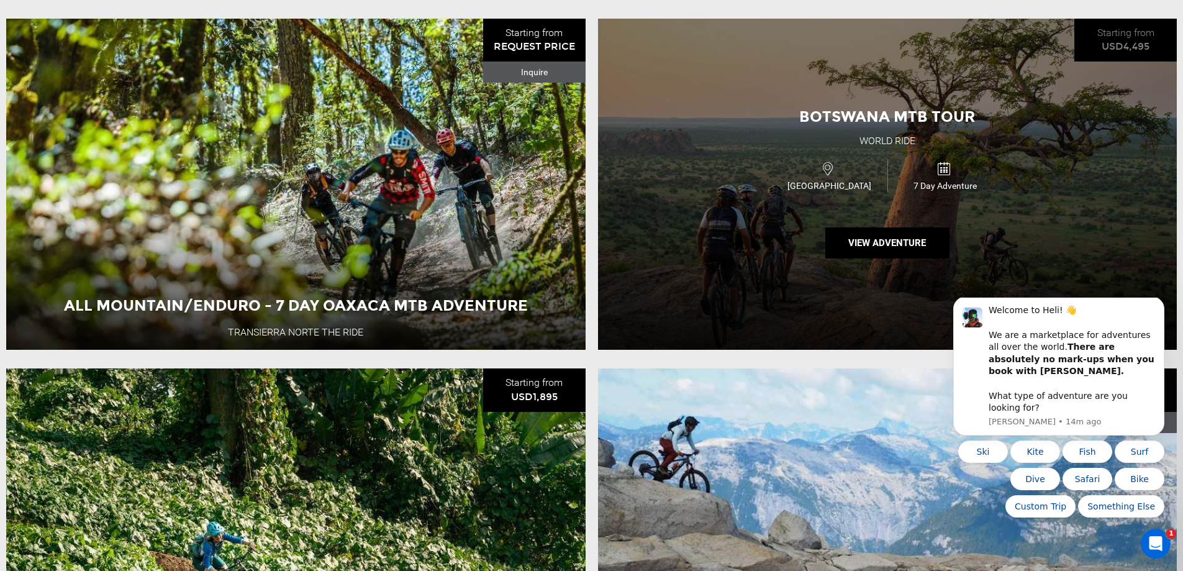
scroll to position [3727, 0]
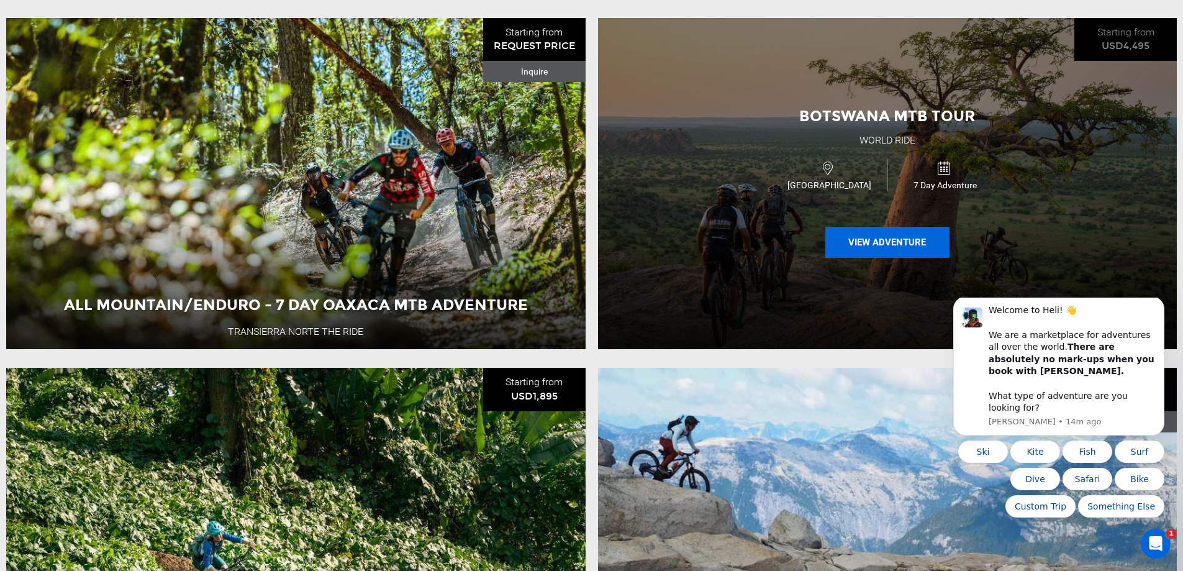
click at [895, 258] on button "View Adventure" at bounding box center [887, 242] width 124 height 31
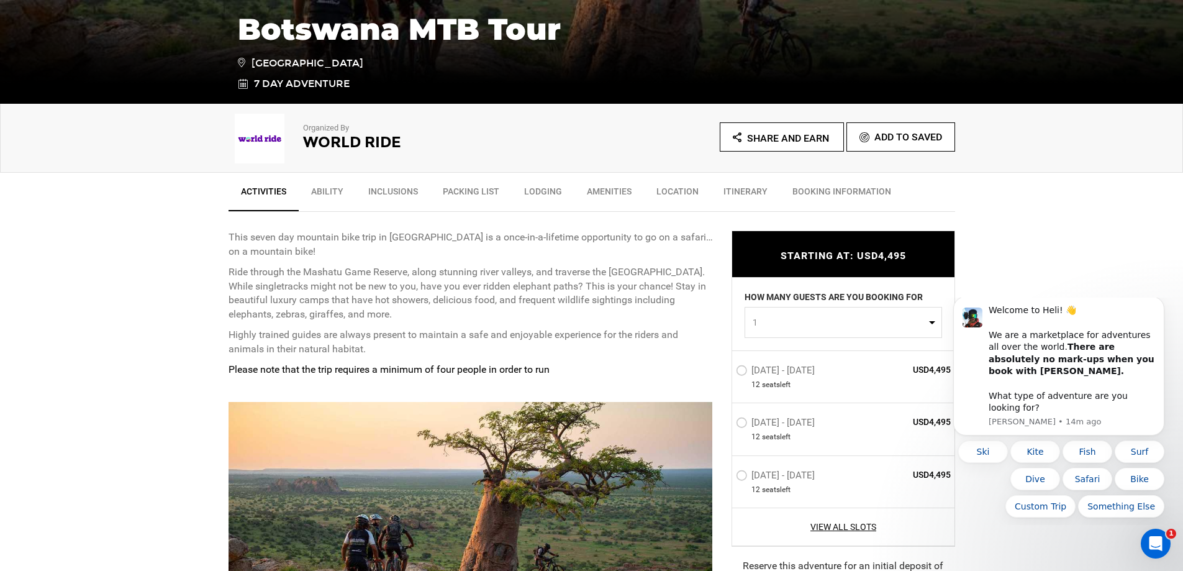
scroll to position [497, 0]
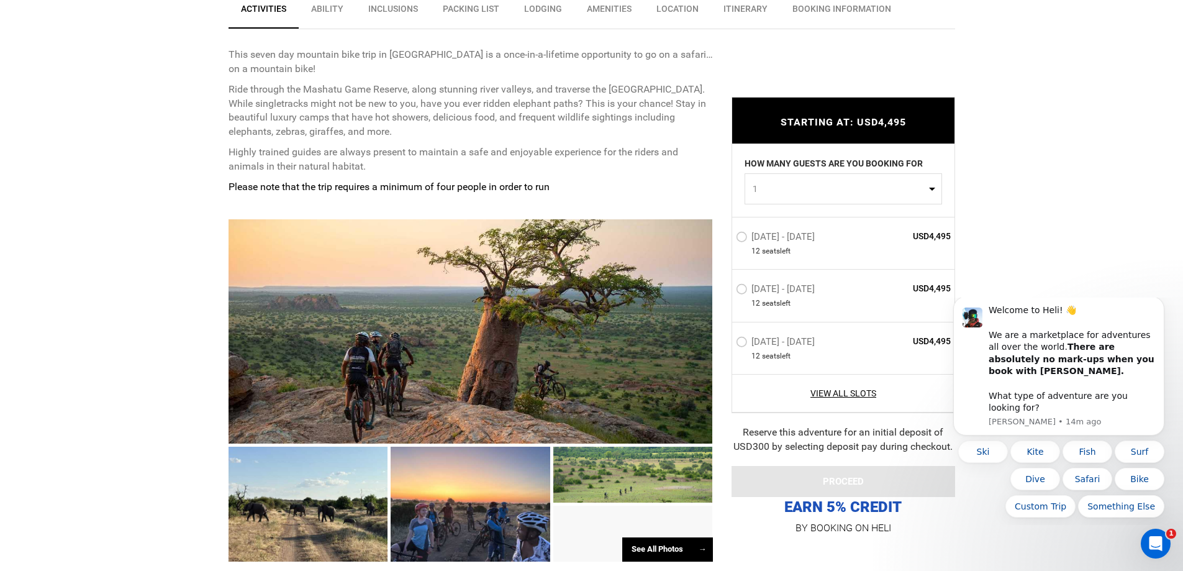
click at [538, 325] on div at bounding box center [471, 331] width 484 height 224
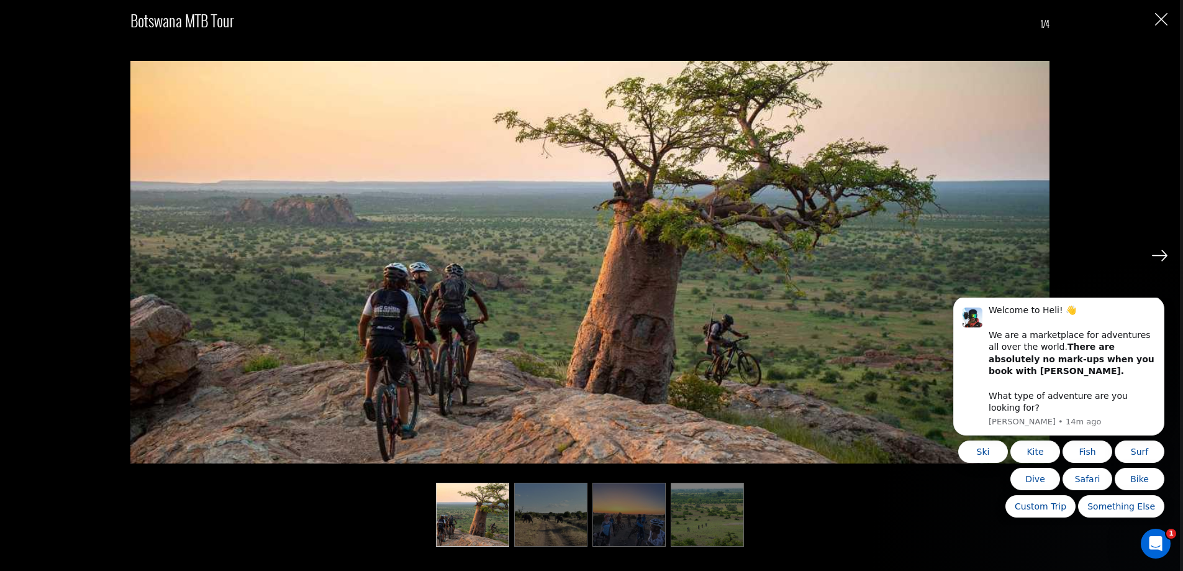
click at [1161, 251] on img at bounding box center [1160, 255] width 16 height 11
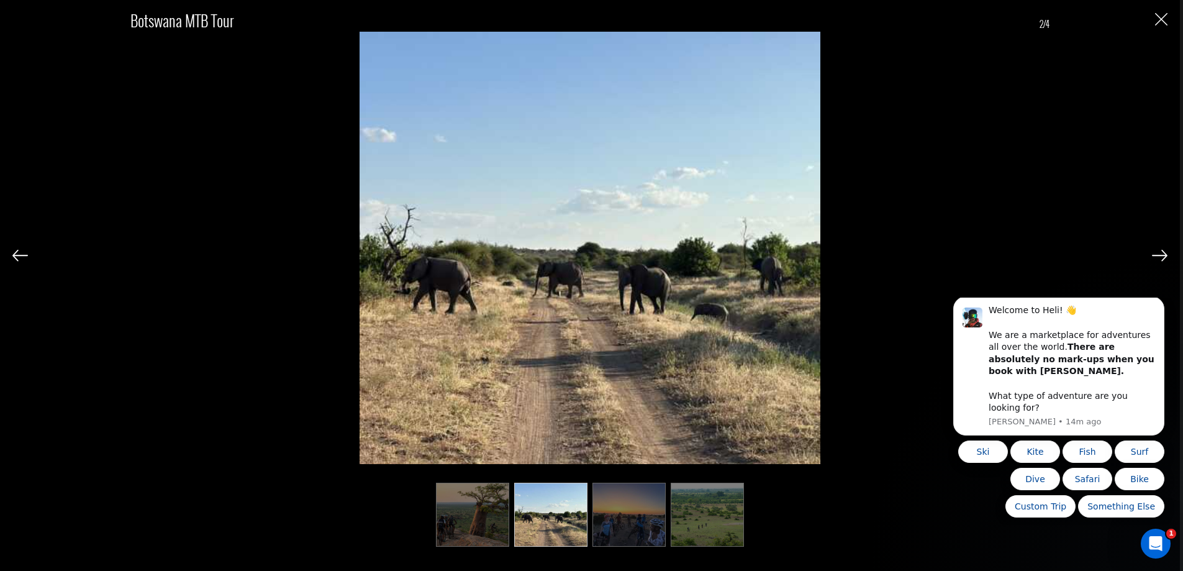
click at [1161, 251] on img at bounding box center [1160, 255] width 16 height 11
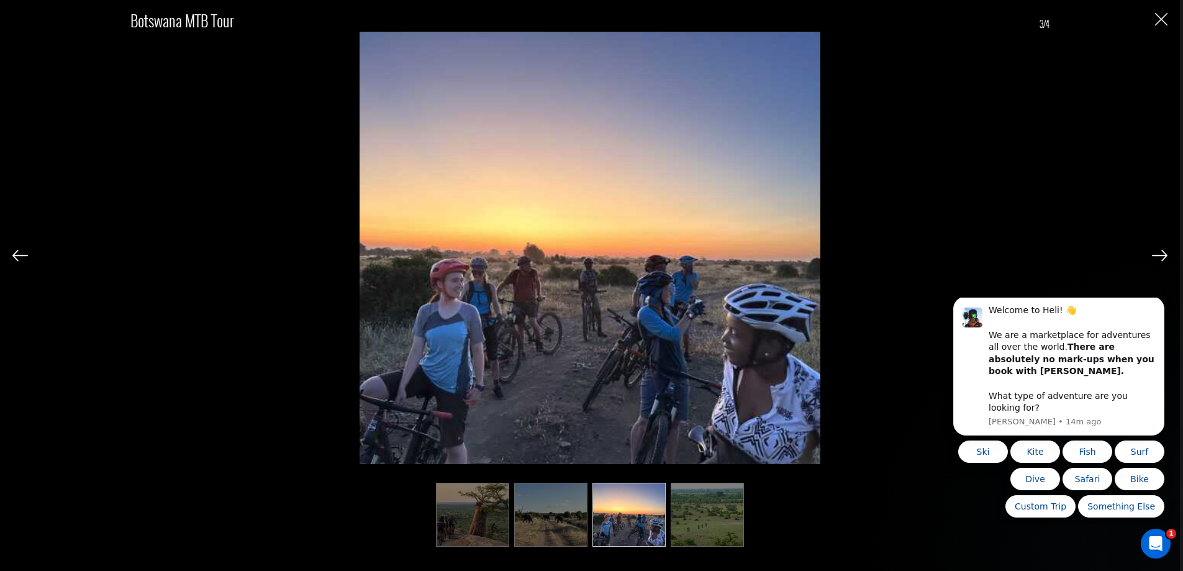
click at [1161, 251] on img at bounding box center [1160, 255] width 16 height 11
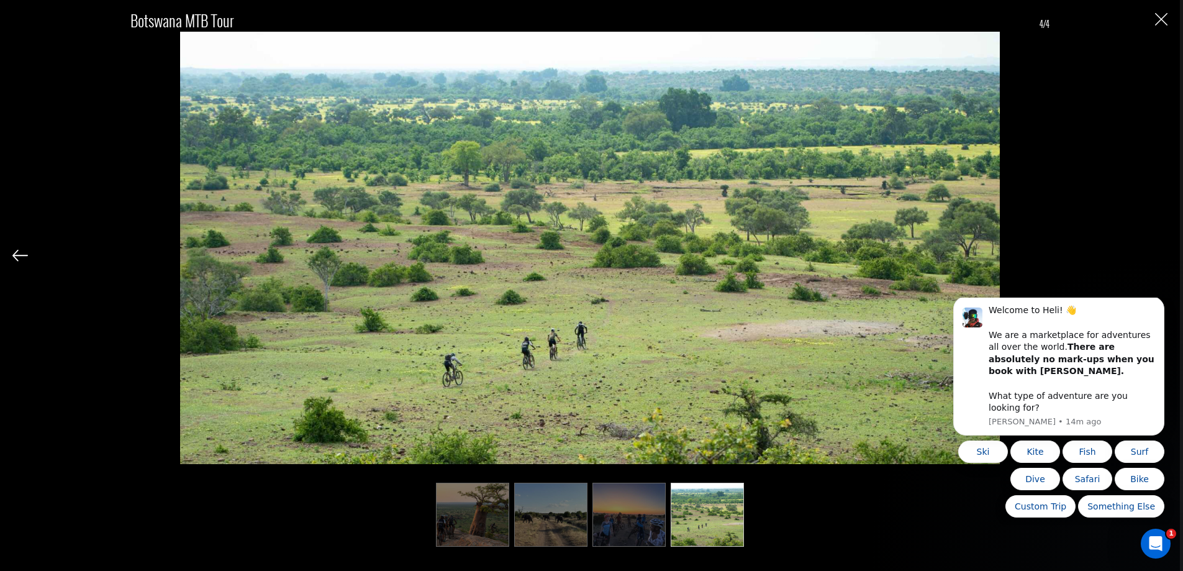
click at [1161, 251] on div "Botswana MTB Tour 4/4" at bounding box center [589, 271] width 1155 height 542
click at [1161, 16] on img "Close" at bounding box center [1161, 19] width 12 height 12
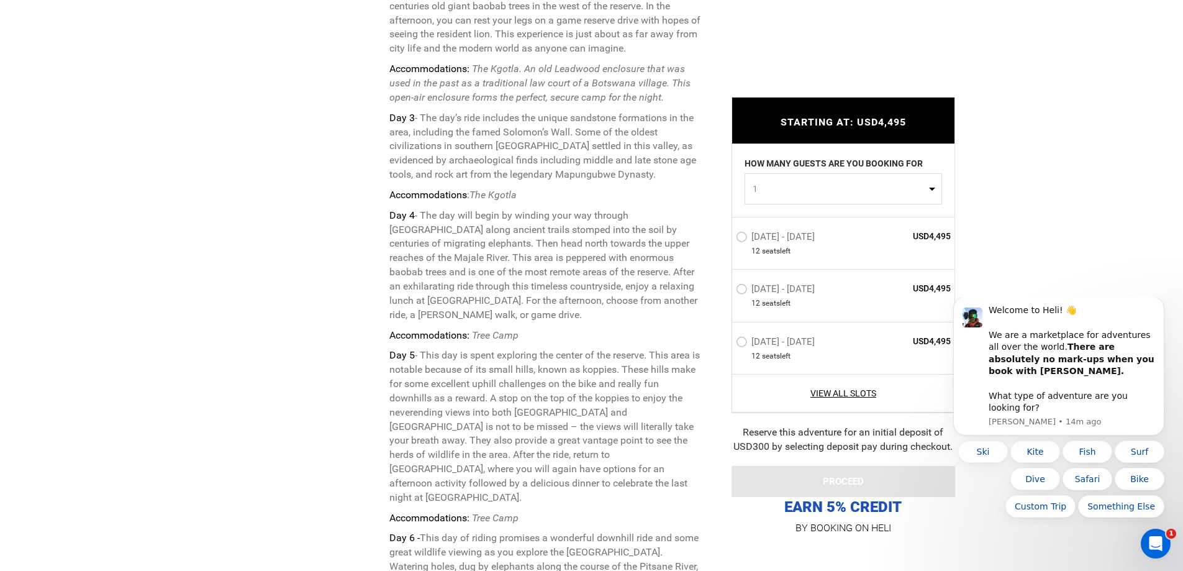
scroll to position [2919, 0]
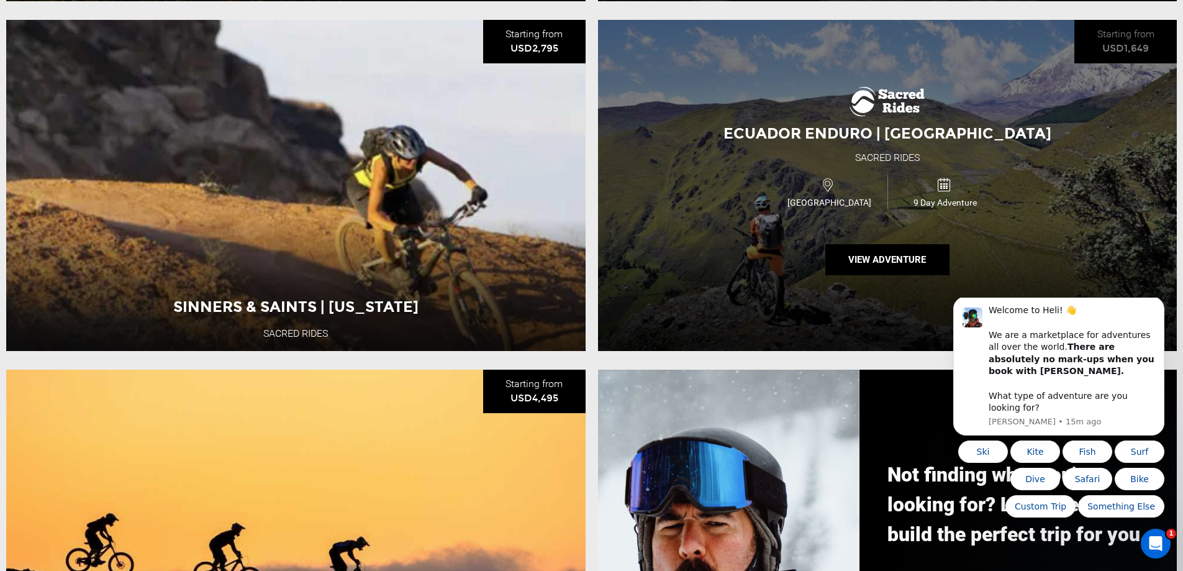
scroll to position [1304, 0]
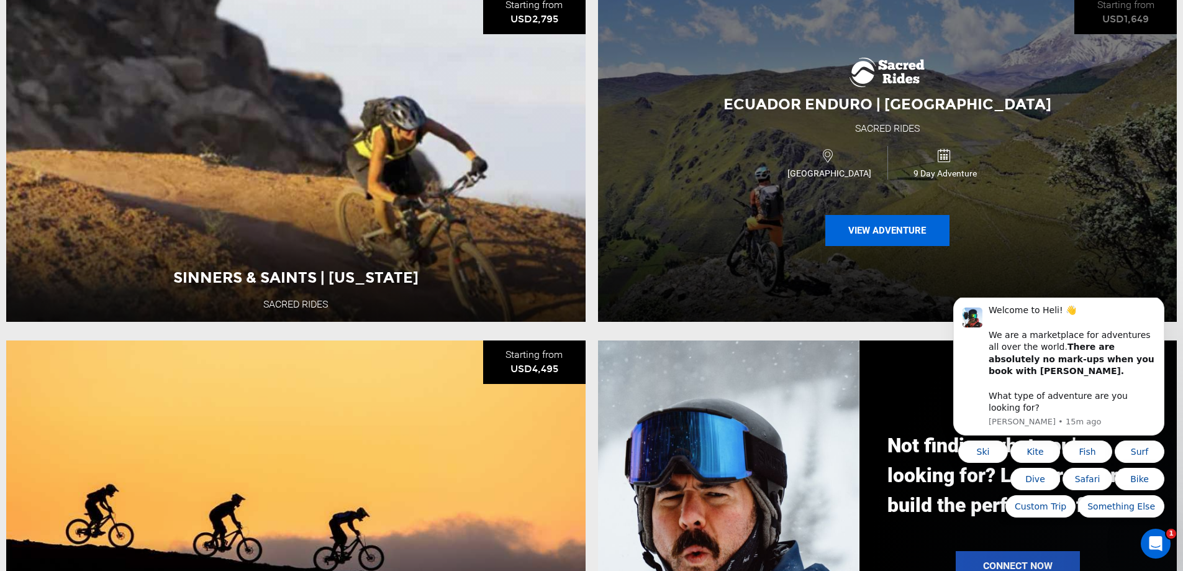
click at [855, 237] on button "View Adventure" at bounding box center [887, 230] width 124 height 31
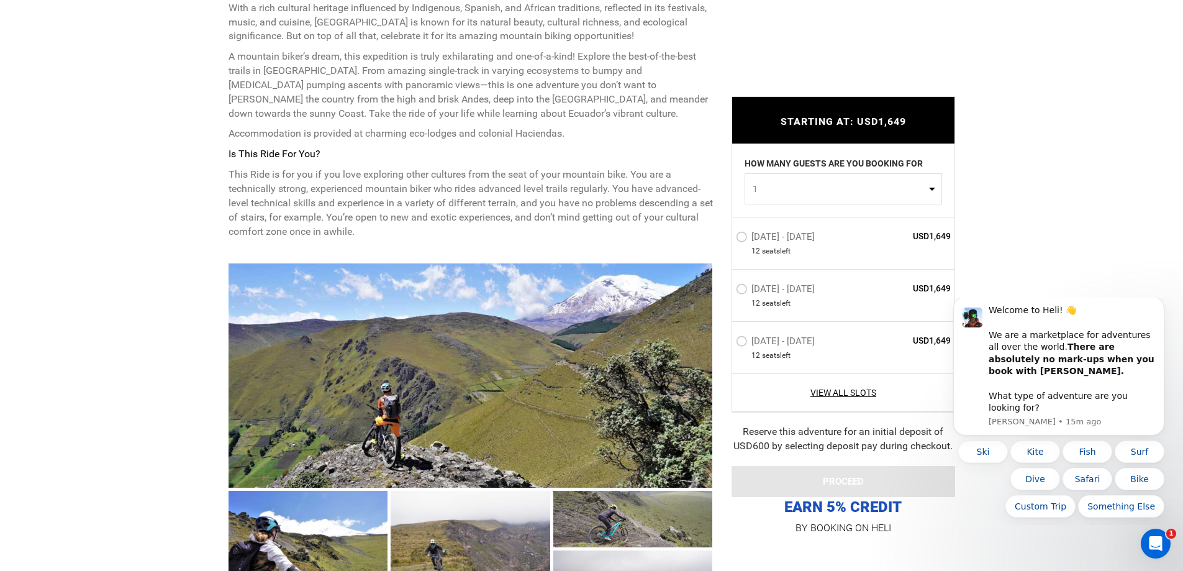
scroll to position [745, 0]
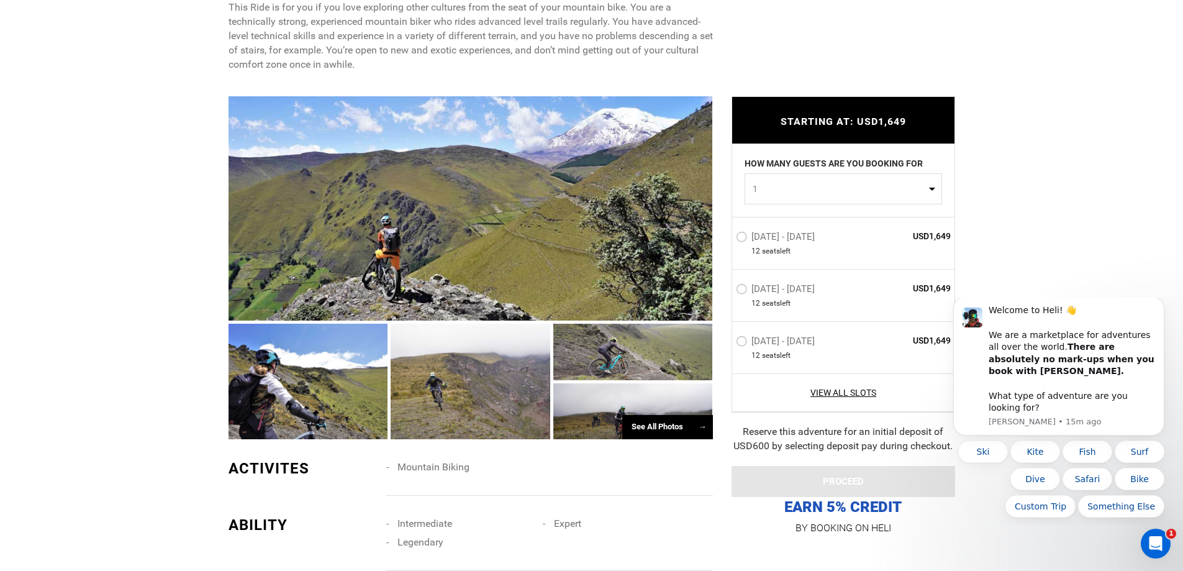
click at [352, 189] on div at bounding box center [471, 208] width 484 height 224
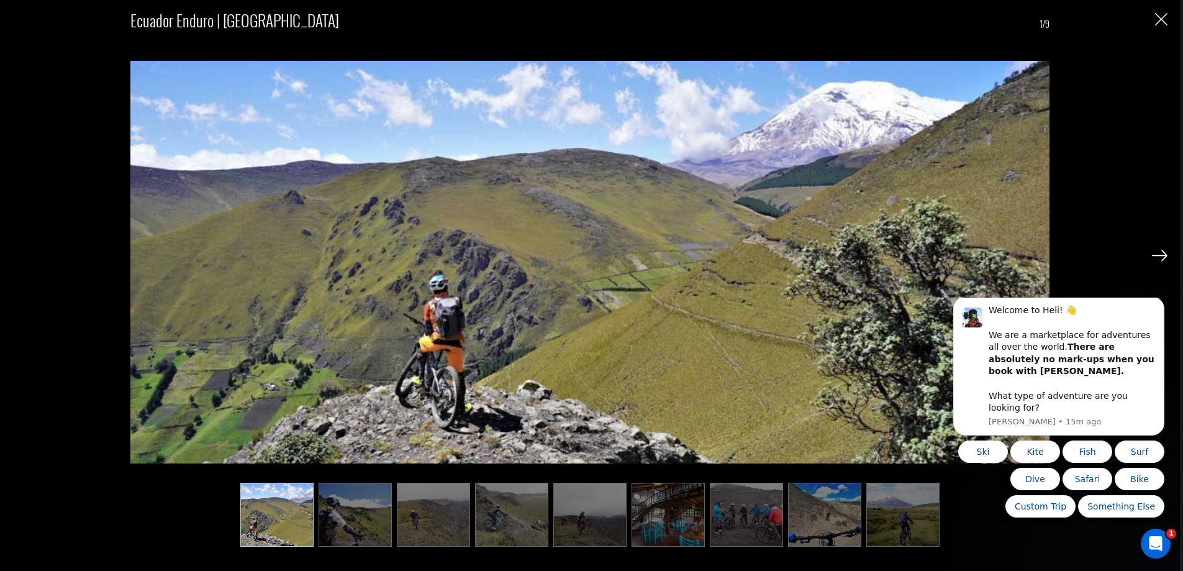
click at [1155, 257] on img at bounding box center [1160, 255] width 16 height 11
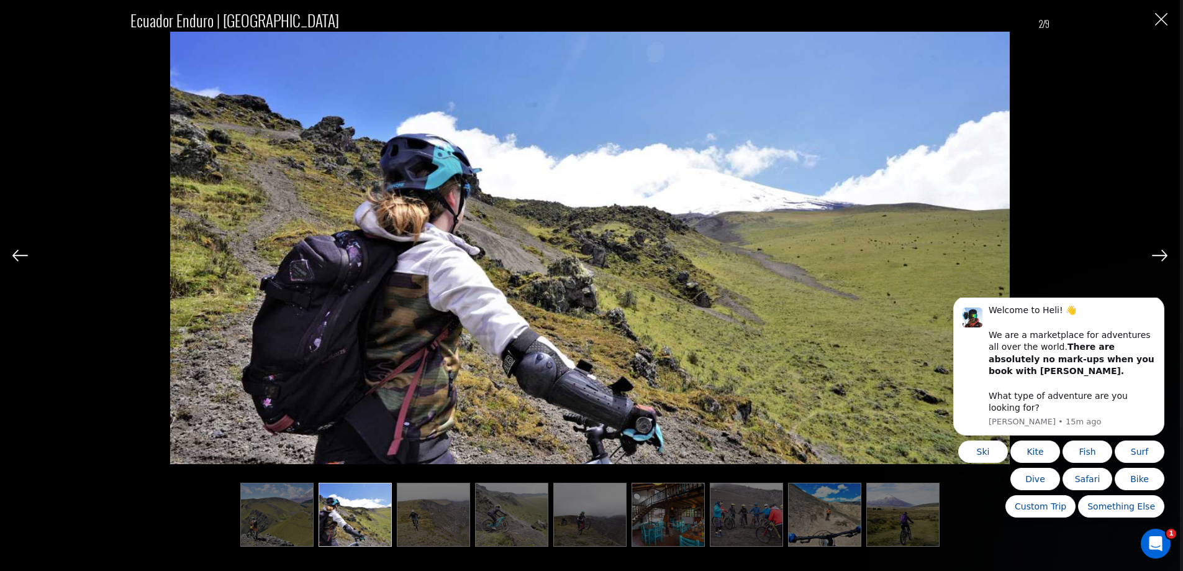
click at [1155, 257] on img at bounding box center [1160, 255] width 16 height 11
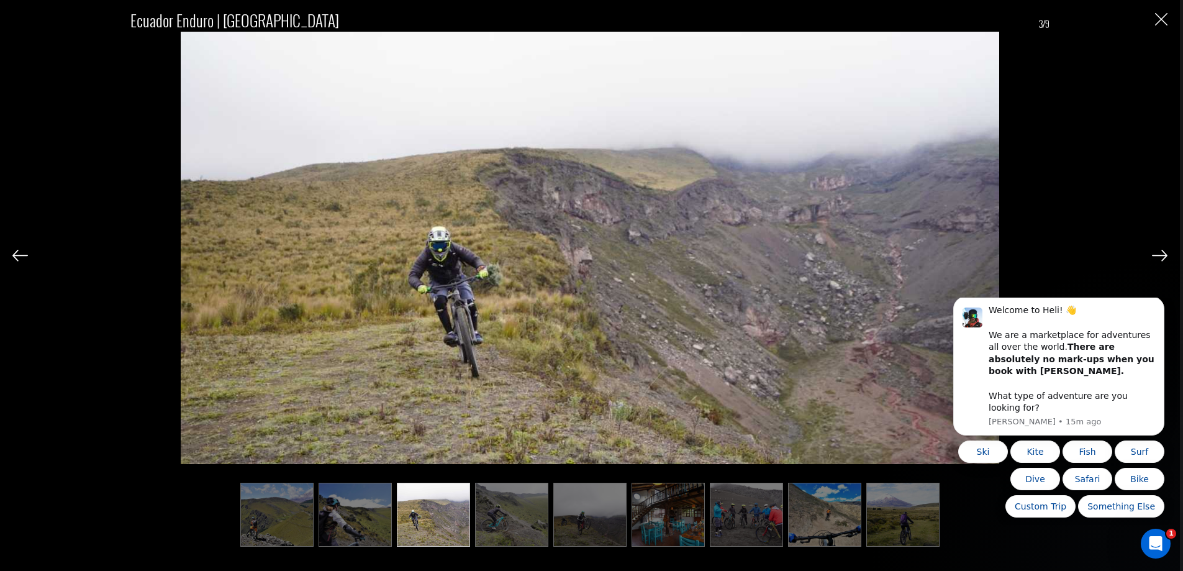
click at [1155, 257] on img at bounding box center [1160, 255] width 16 height 11
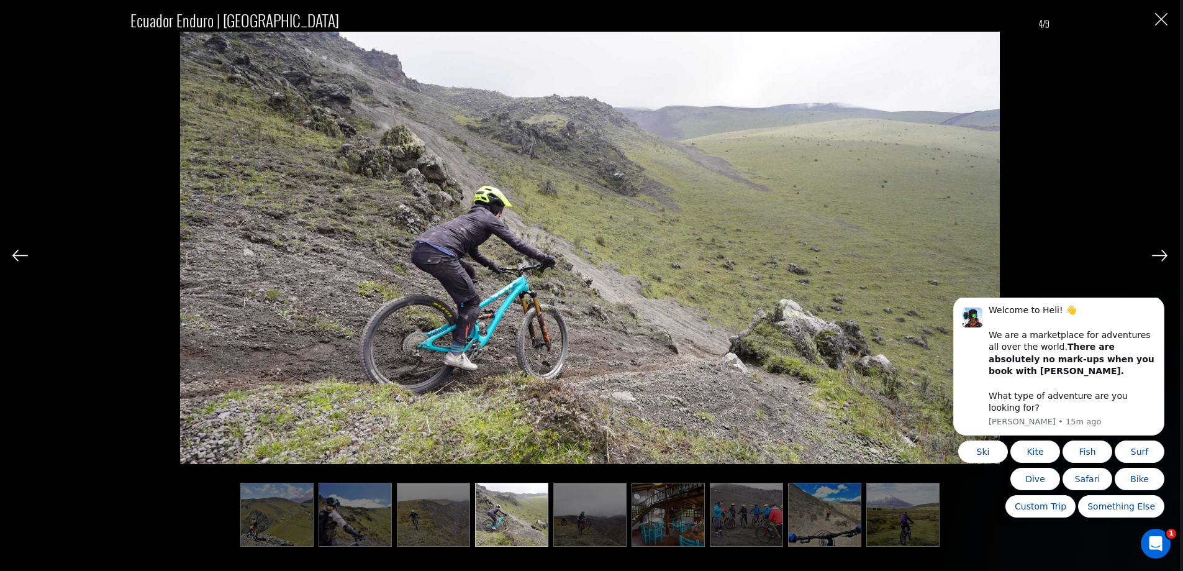
click at [1155, 257] on img at bounding box center [1160, 255] width 16 height 11
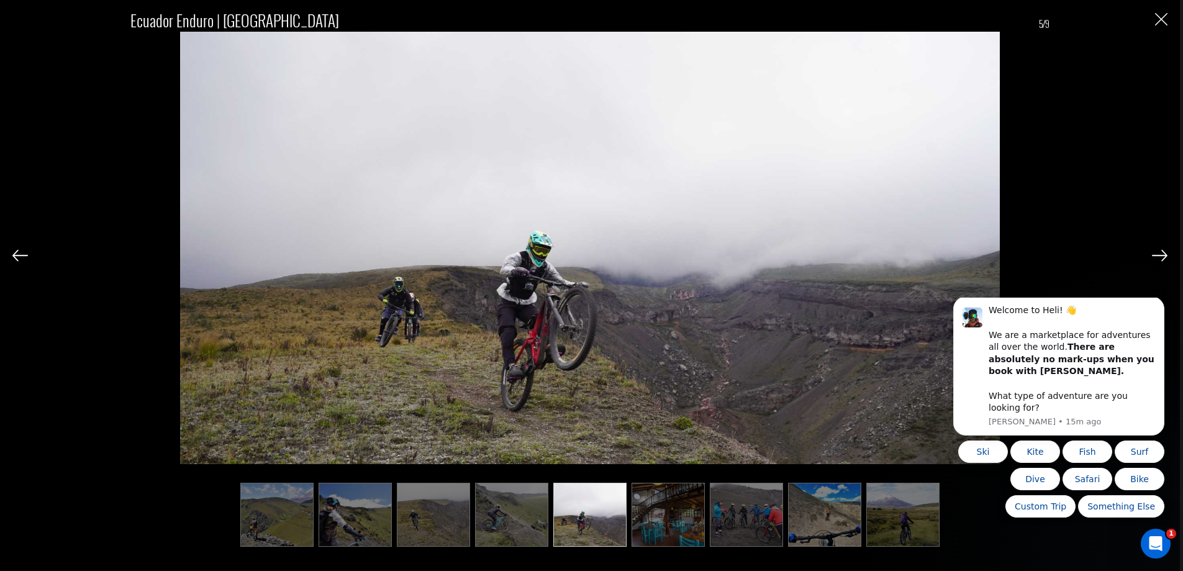
click at [1155, 257] on img at bounding box center [1160, 255] width 16 height 11
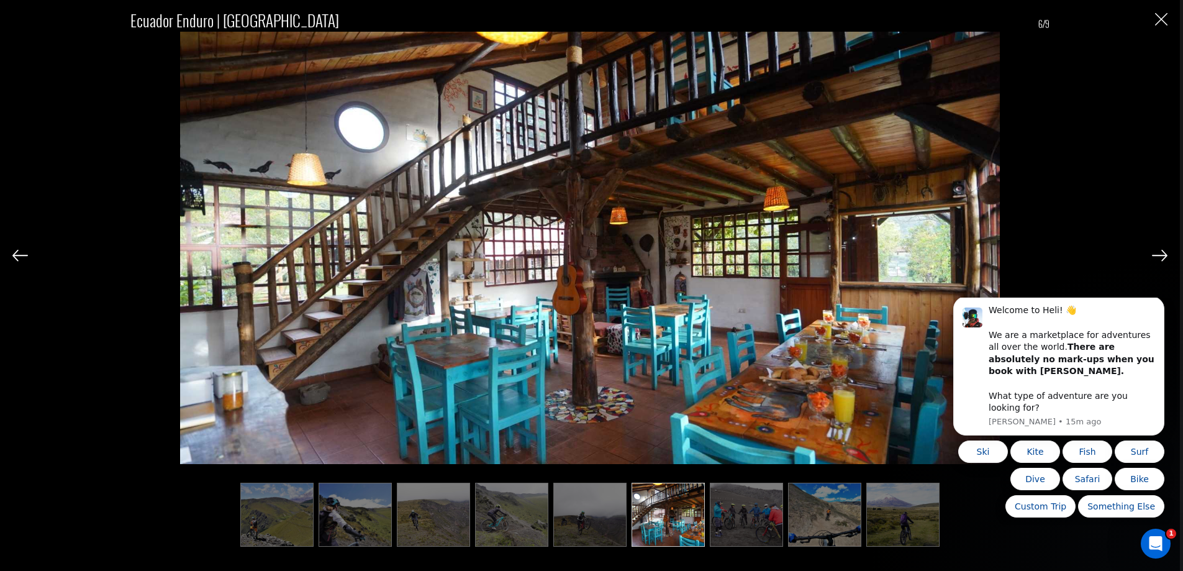
click at [1155, 257] on img at bounding box center [1160, 255] width 16 height 11
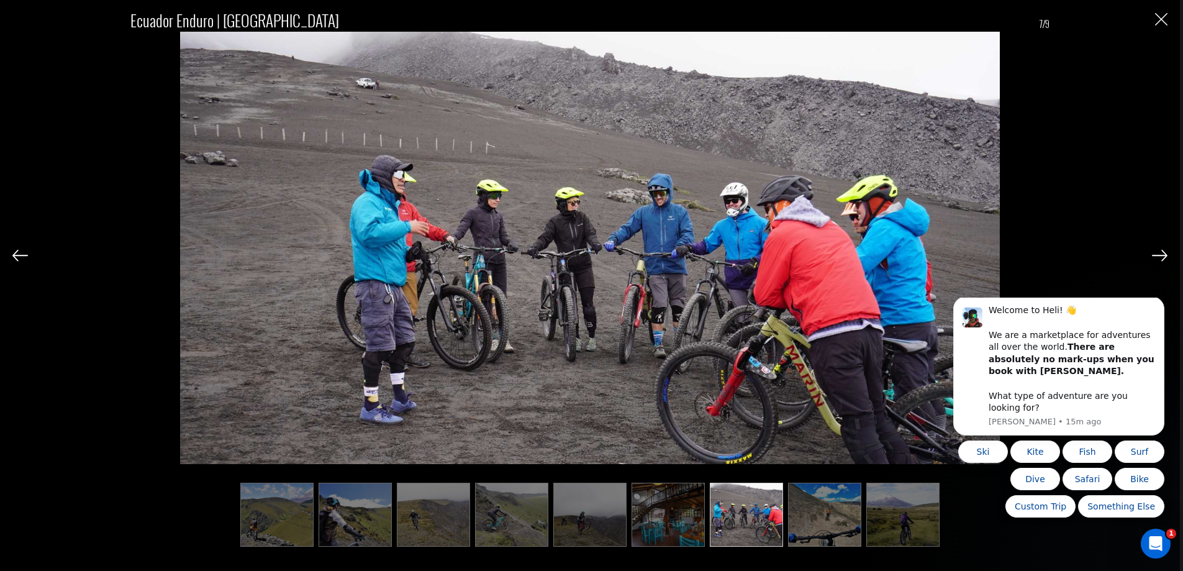
click at [1155, 257] on img at bounding box center [1160, 255] width 16 height 11
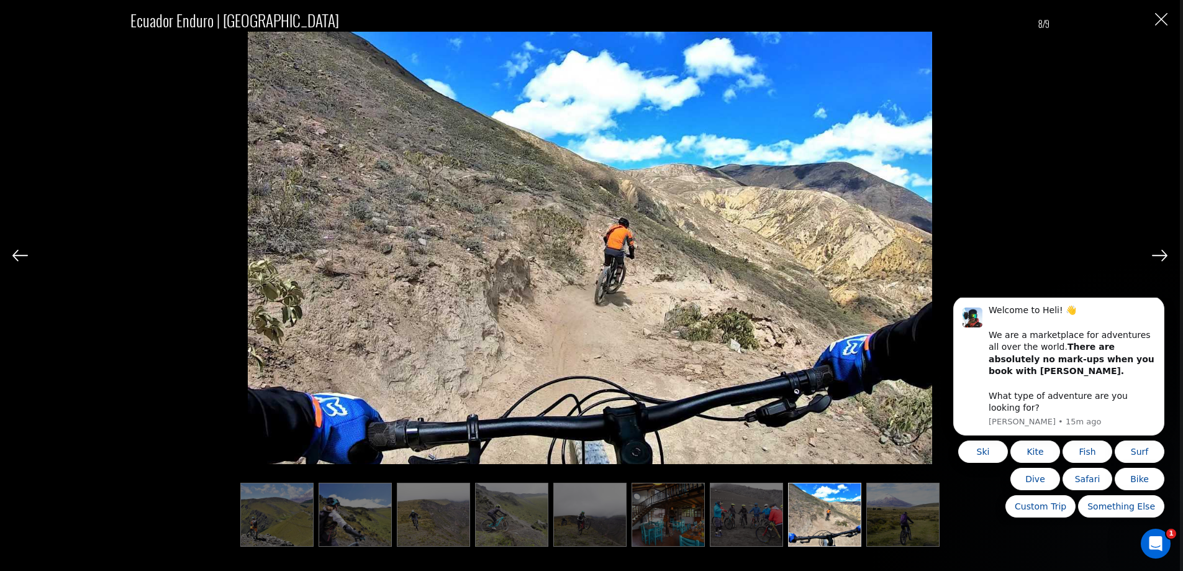
click at [1155, 257] on img at bounding box center [1160, 255] width 16 height 11
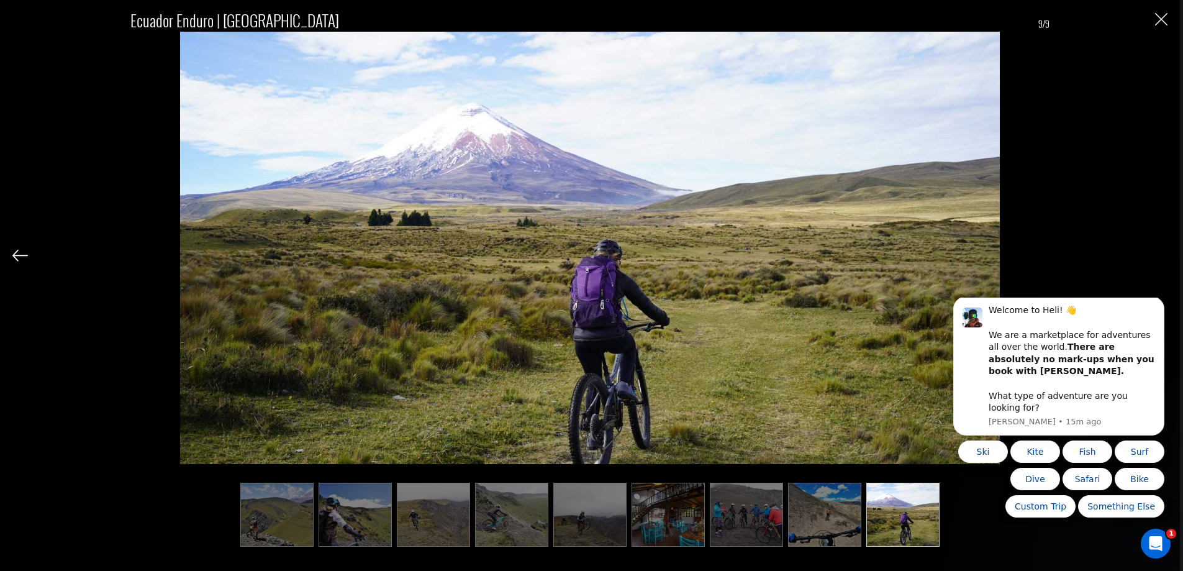
click at [1155, 257] on div "Ecuador Enduro | [GEOGRAPHIC_DATA] 9/9" at bounding box center [589, 271] width 1155 height 542
click at [1170, 20] on div "Ecuador Enduro | [GEOGRAPHIC_DATA] 9/9" at bounding box center [590, 285] width 1180 height 571
click at [1163, 21] on img "Close" at bounding box center [1161, 19] width 12 height 12
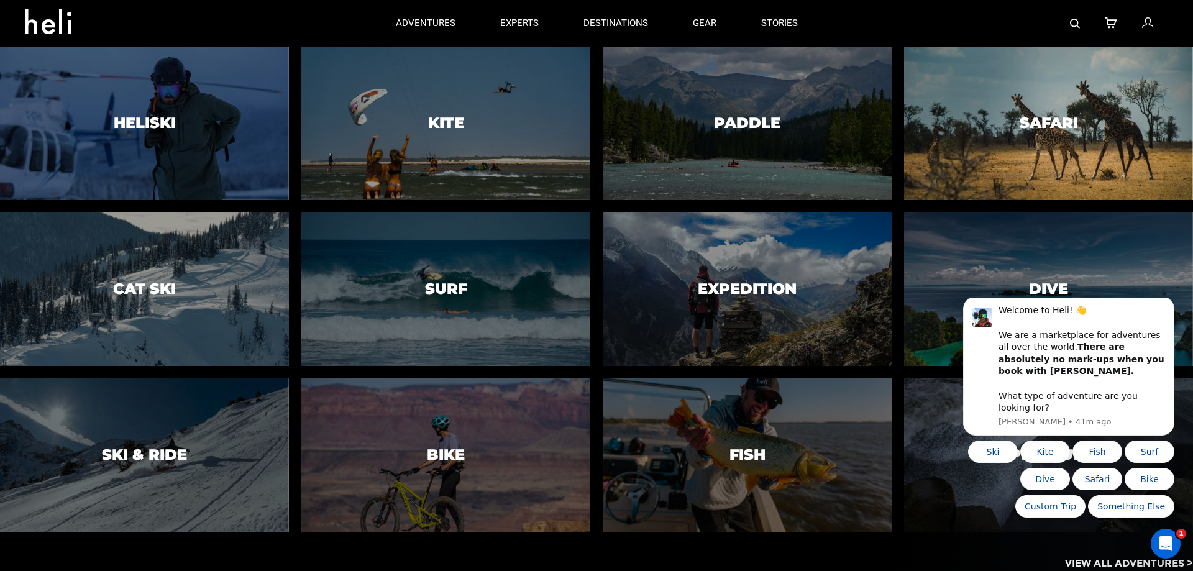
click at [989, 117] on div at bounding box center [1048, 123] width 294 height 157
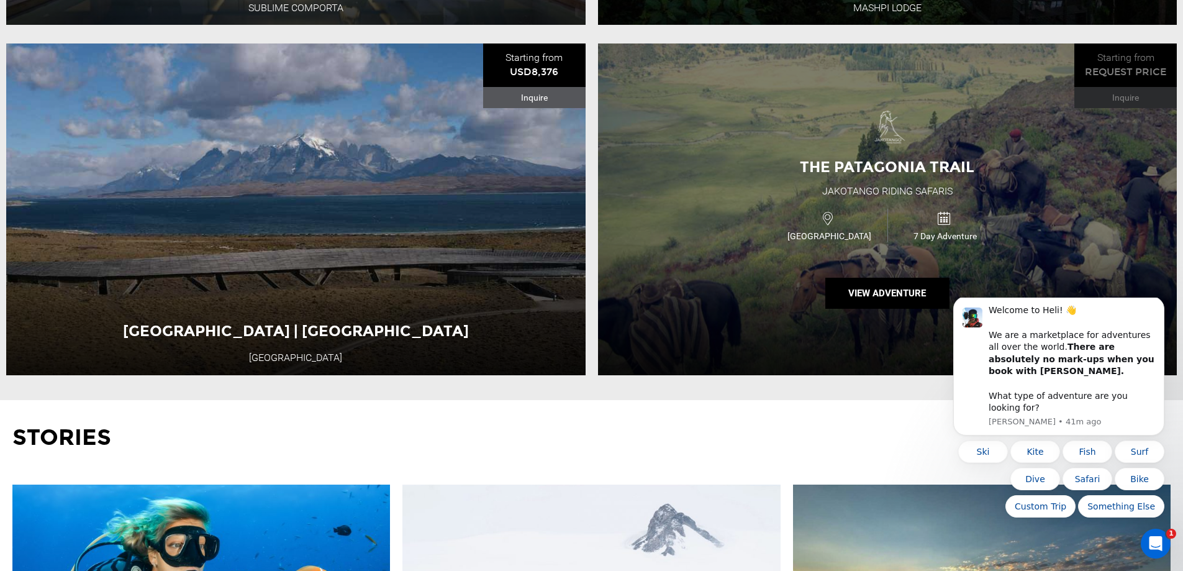
scroll to position [932, 0]
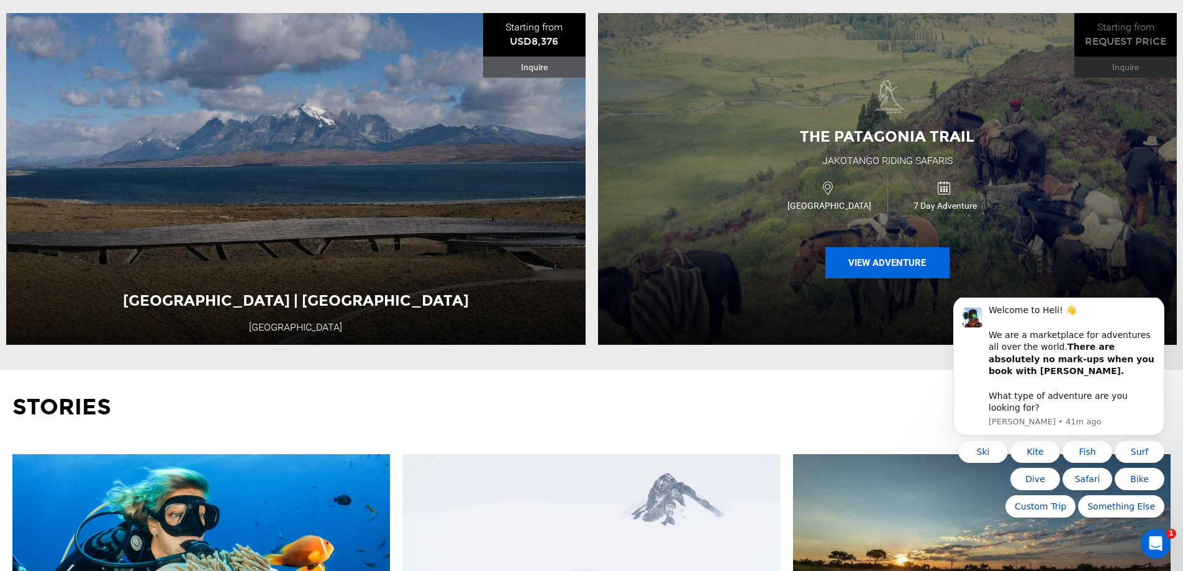
click at [870, 265] on button "View Adventure" at bounding box center [887, 262] width 124 height 31
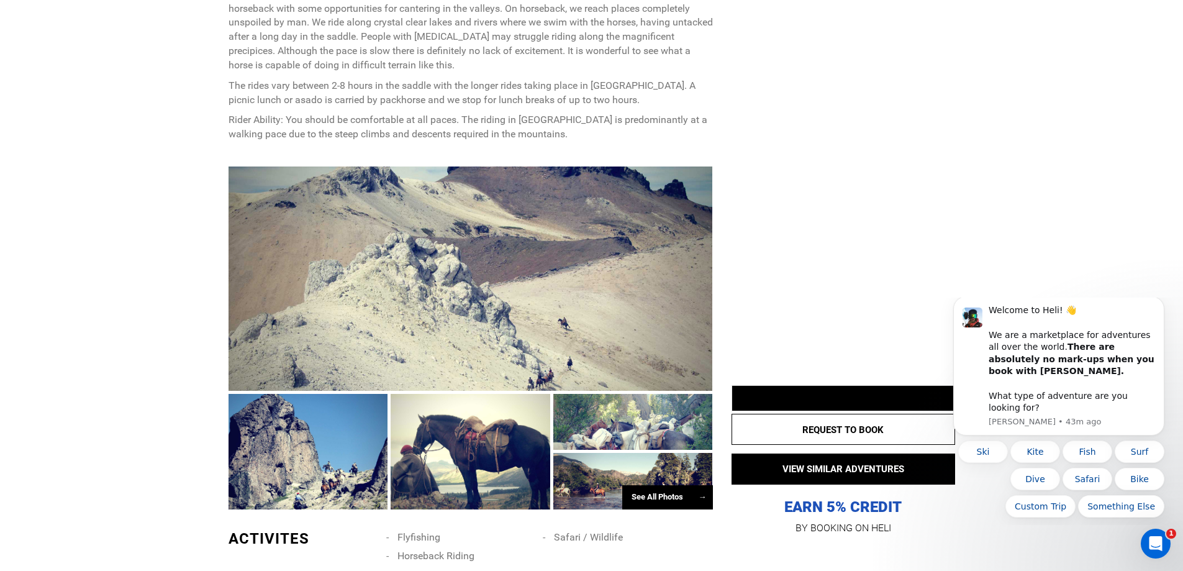
scroll to position [621, 0]
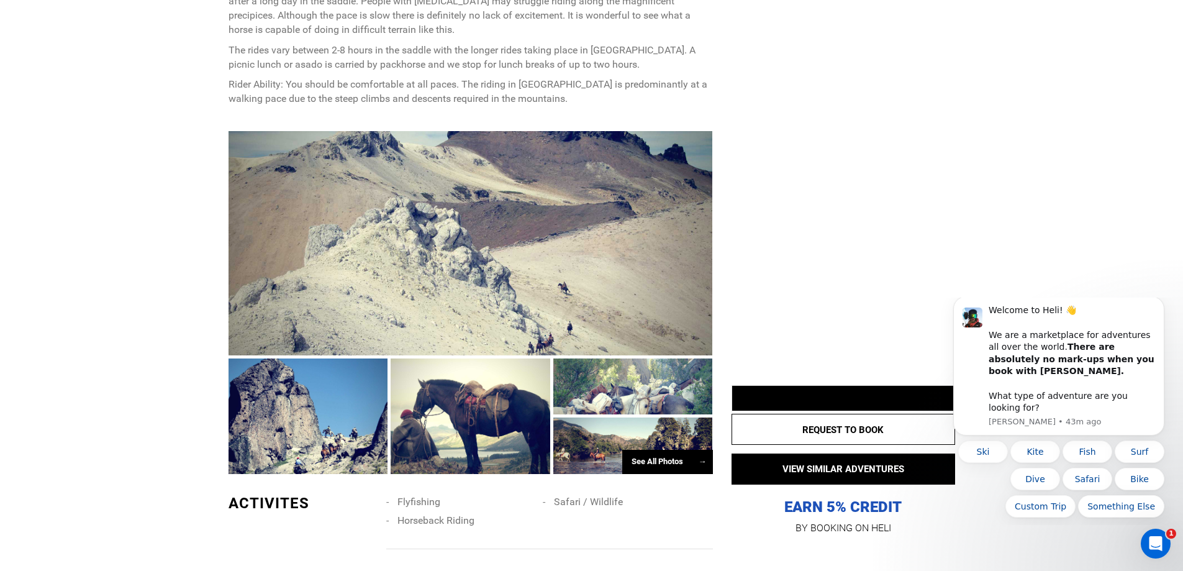
click at [446, 237] on div at bounding box center [471, 243] width 484 height 224
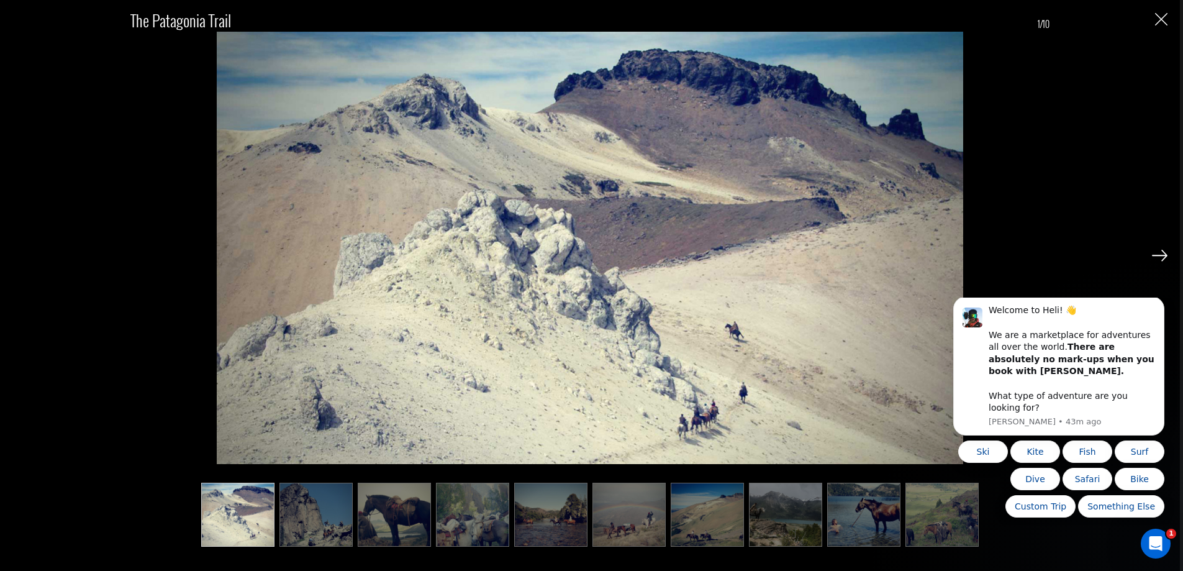
click at [1157, 258] on img at bounding box center [1160, 255] width 16 height 11
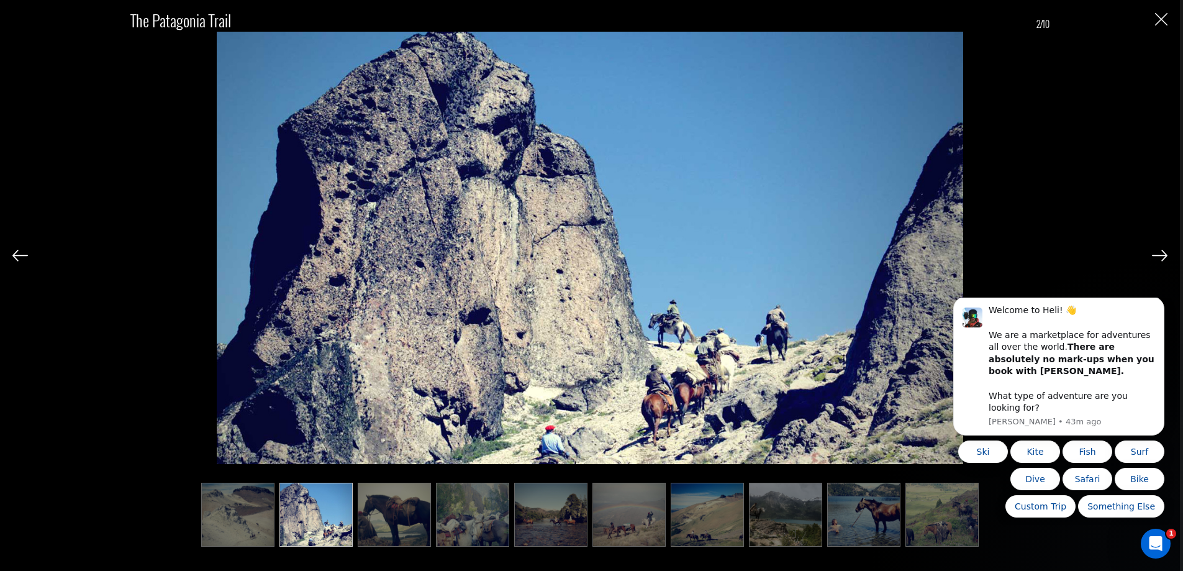
click at [1157, 258] on img at bounding box center [1160, 255] width 16 height 11
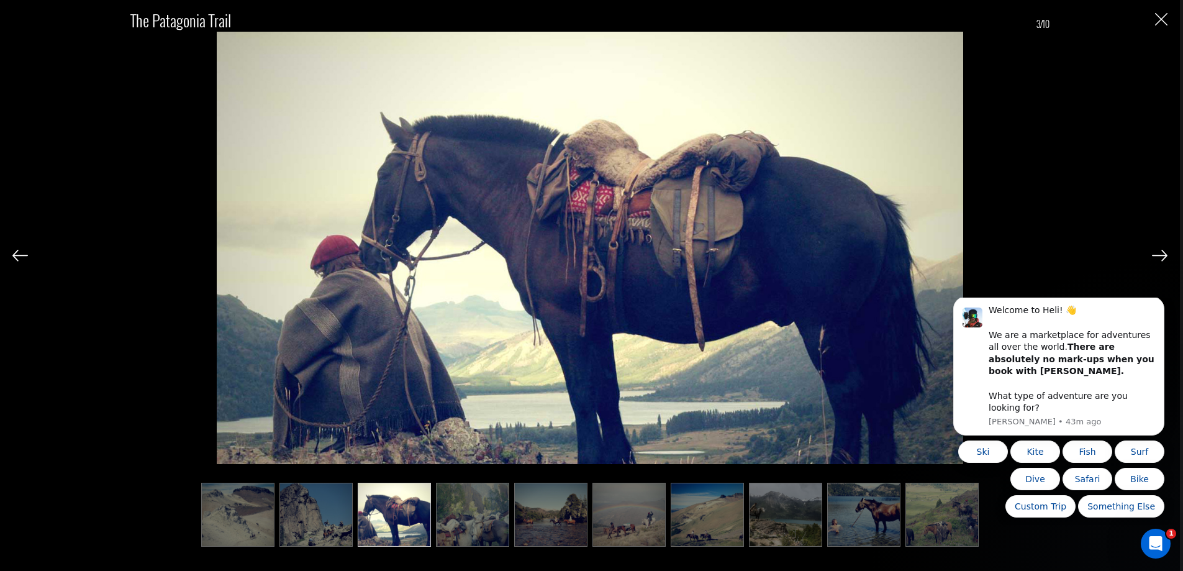
click at [1157, 258] on img at bounding box center [1160, 255] width 16 height 11
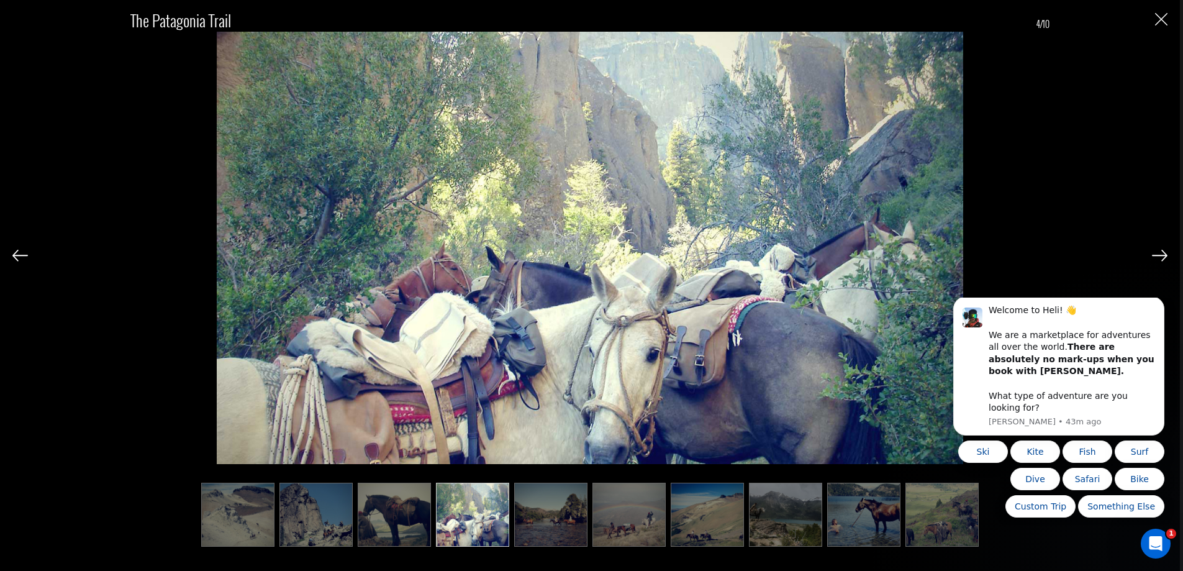
click at [1157, 258] on img at bounding box center [1160, 255] width 16 height 11
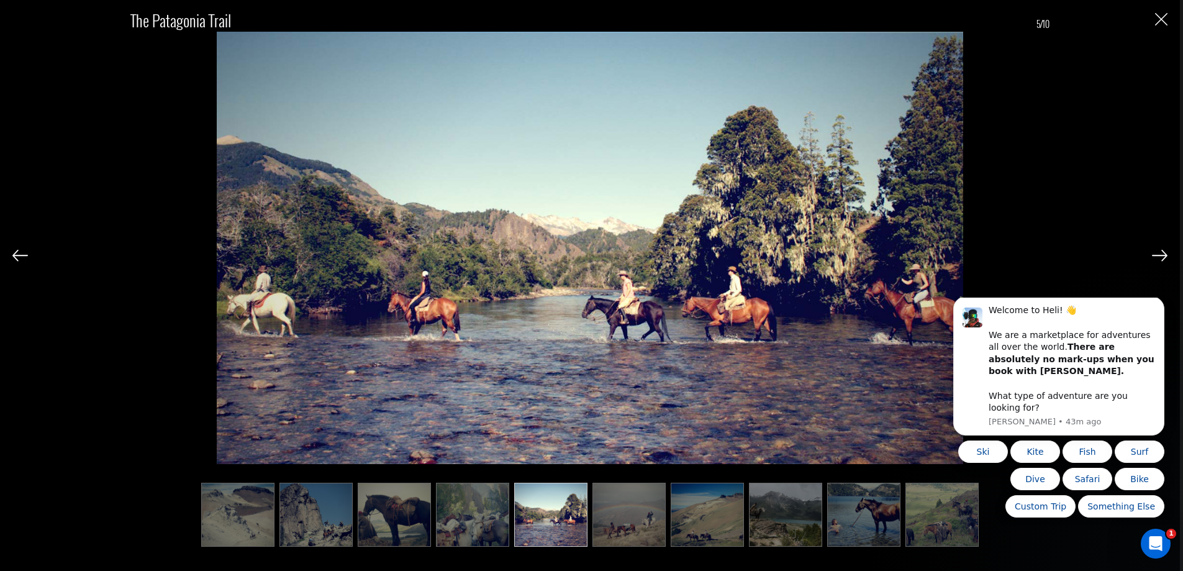
click at [1157, 258] on img at bounding box center [1160, 255] width 16 height 11
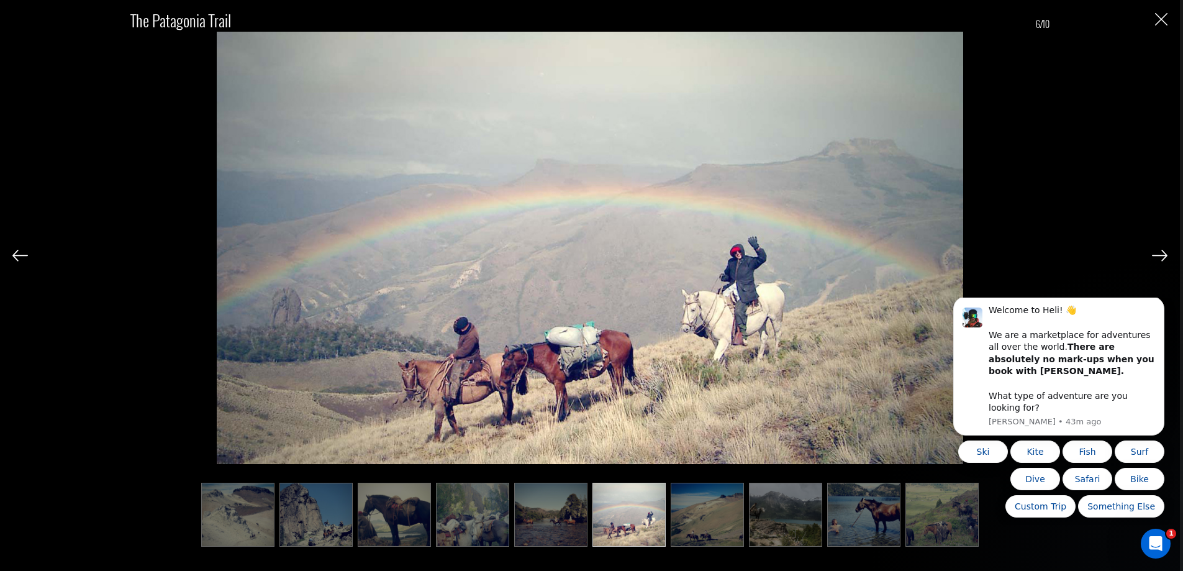
click at [1157, 258] on img at bounding box center [1160, 255] width 16 height 11
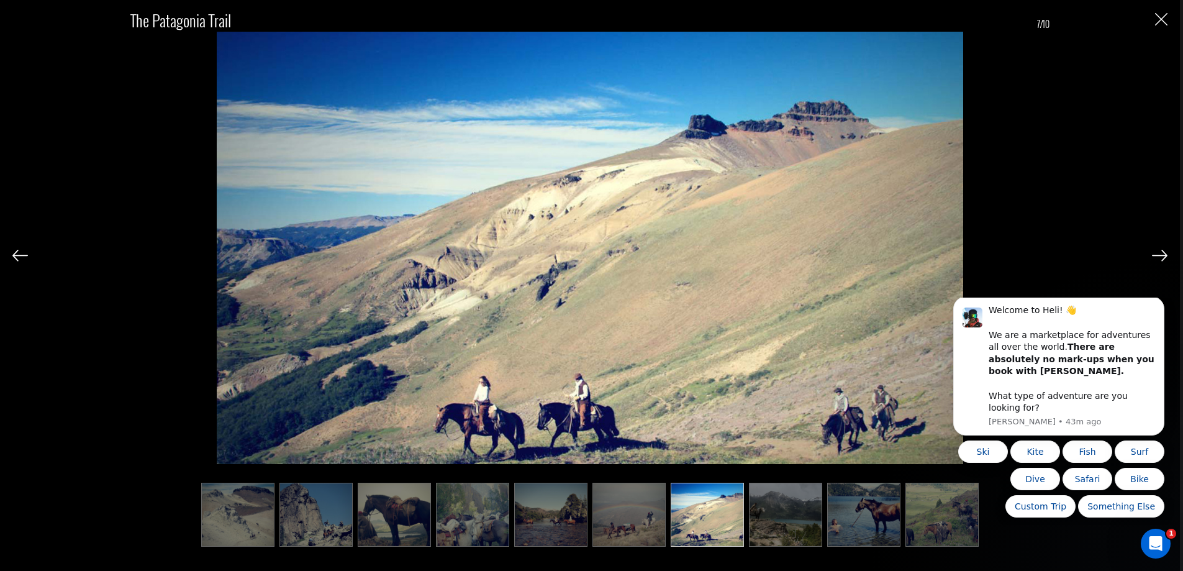
click at [1157, 258] on img at bounding box center [1160, 255] width 16 height 11
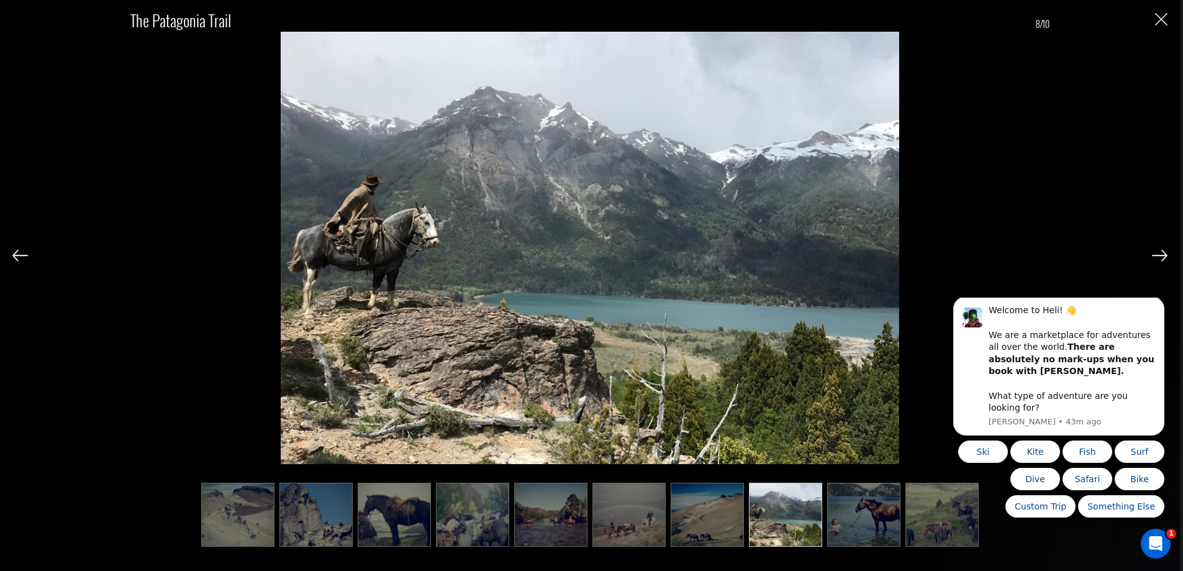
click at [1157, 258] on img at bounding box center [1160, 255] width 16 height 11
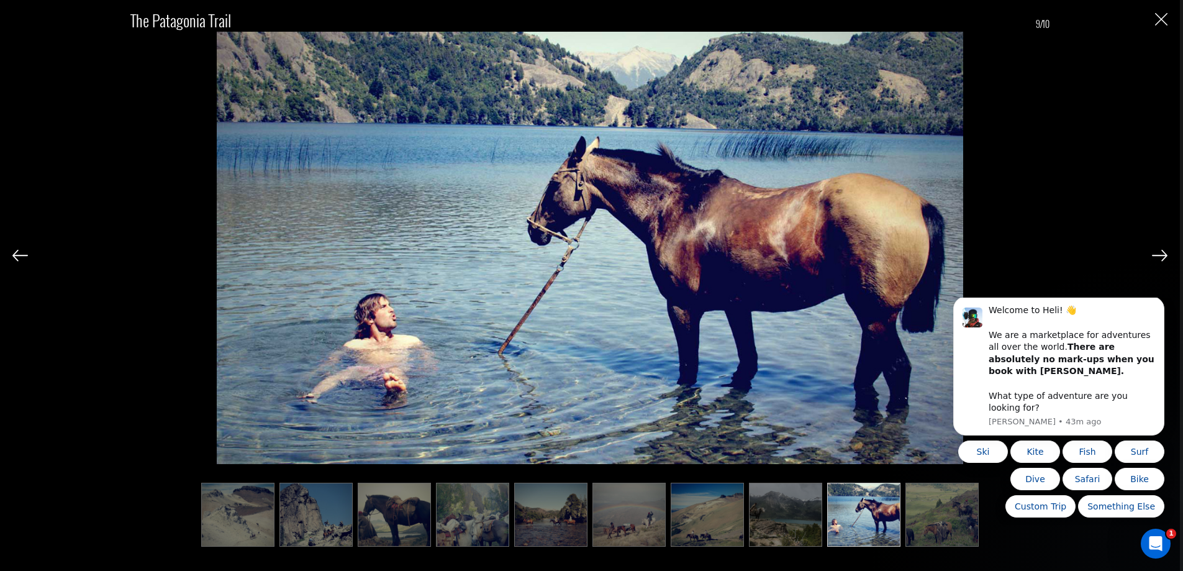
click at [1157, 258] on img at bounding box center [1160, 255] width 16 height 11
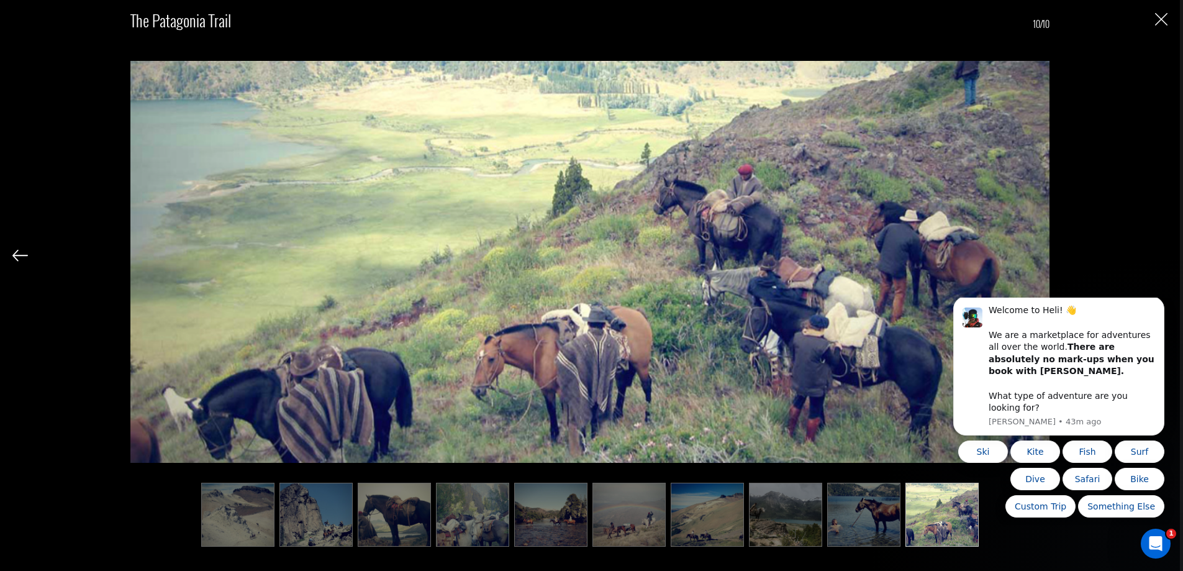
click at [1157, 258] on div "The Patagonia Trail 10/10" at bounding box center [589, 271] width 1155 height 542
click at [1163, 17] on img "Close" at bounding box center [1161, 19] width 12 height 12
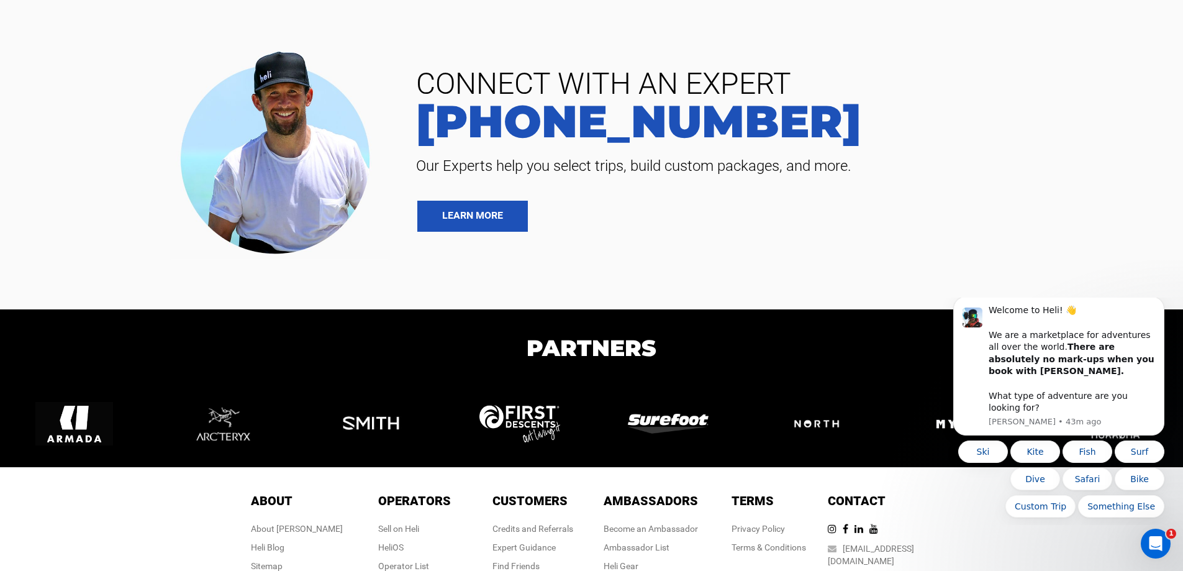
scroll to position [2298, 0]
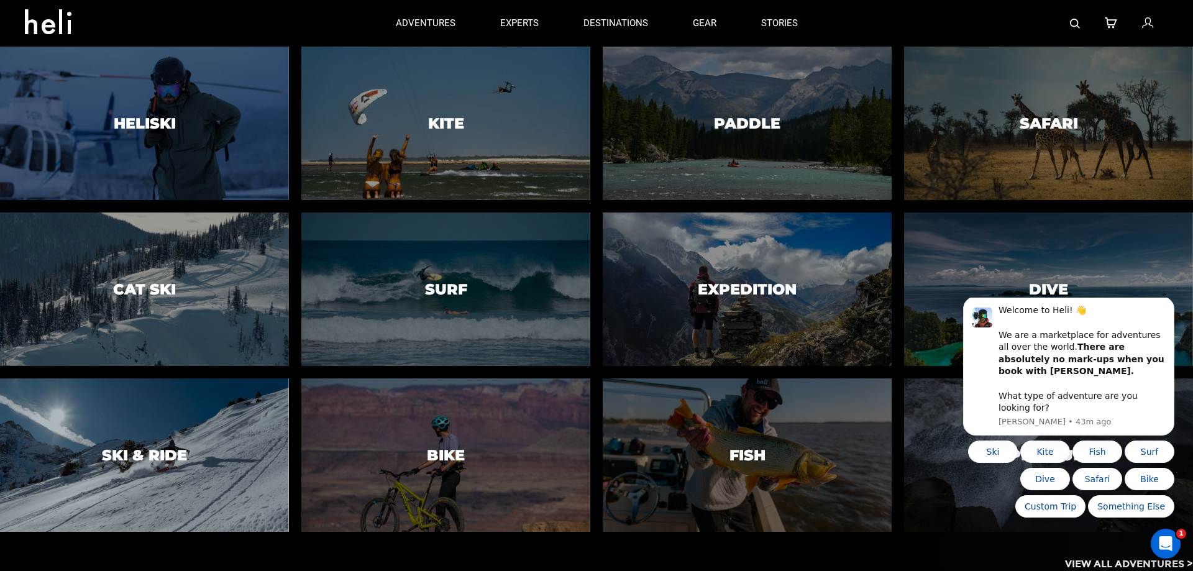
click at [196, 465] on div at bounding box center [144, 455] width 294 height 157
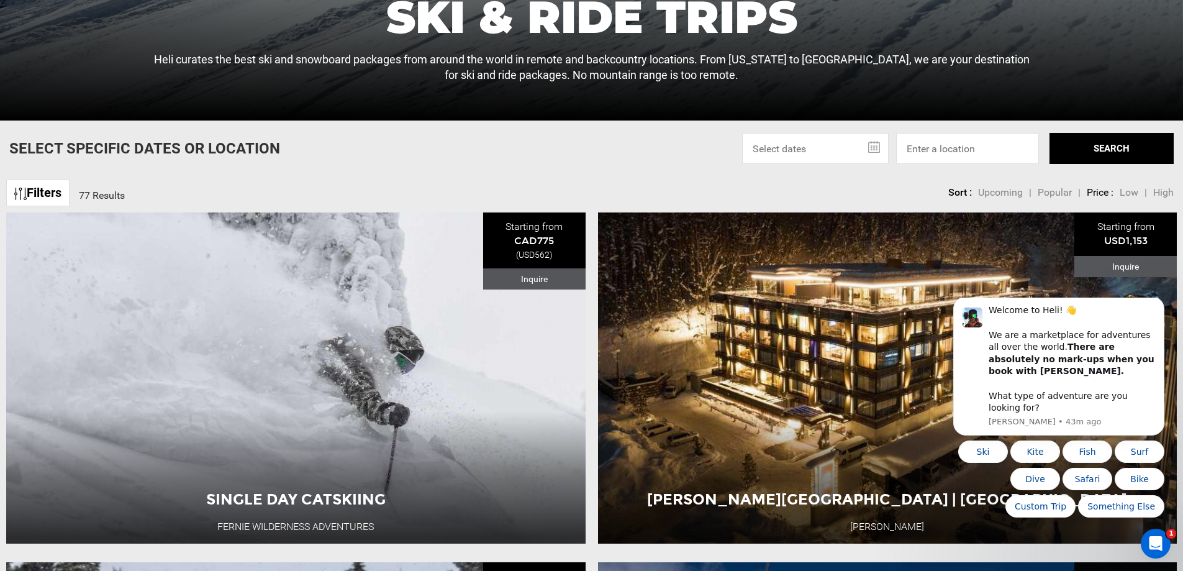
scroll to position [435, 0]
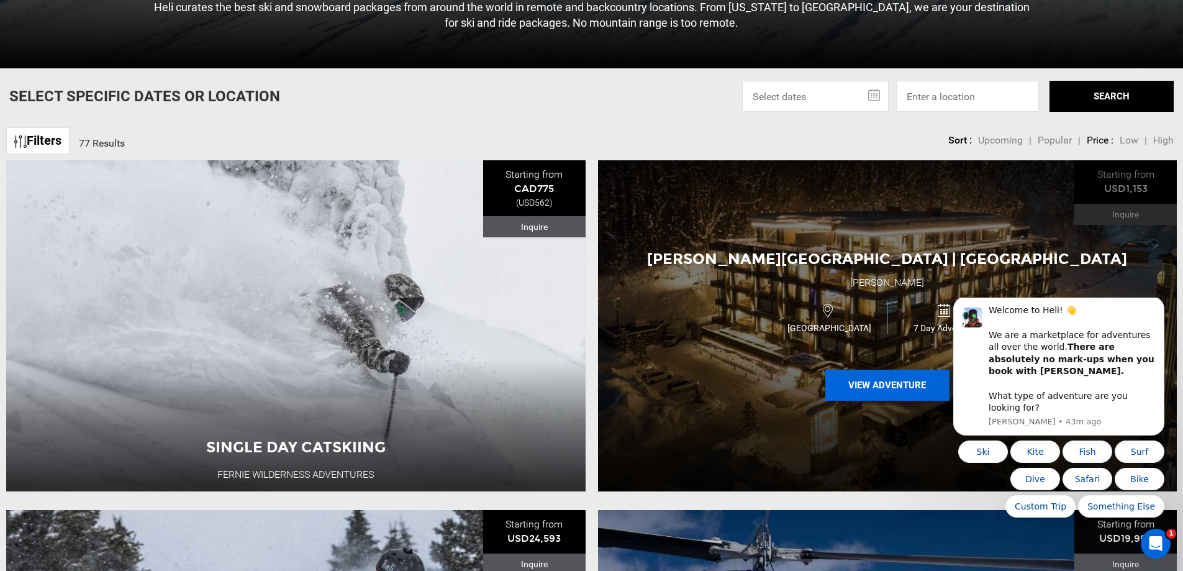
click at [873, 388] on button "View Adventure" at bounding box center [887, 385] width 124 height 31
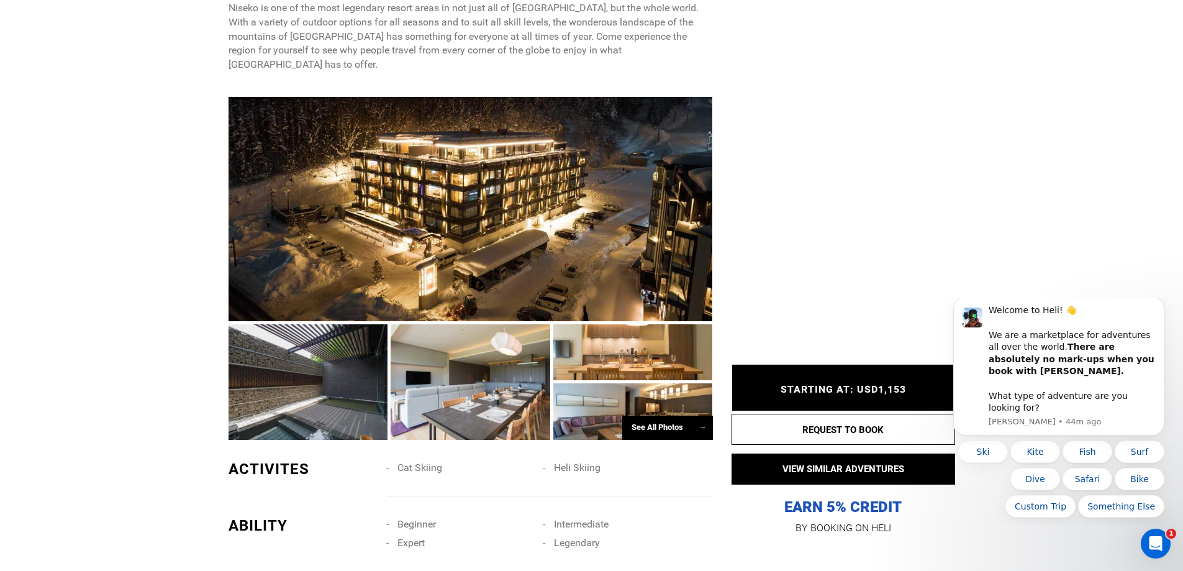
scroll to position [683, 0]
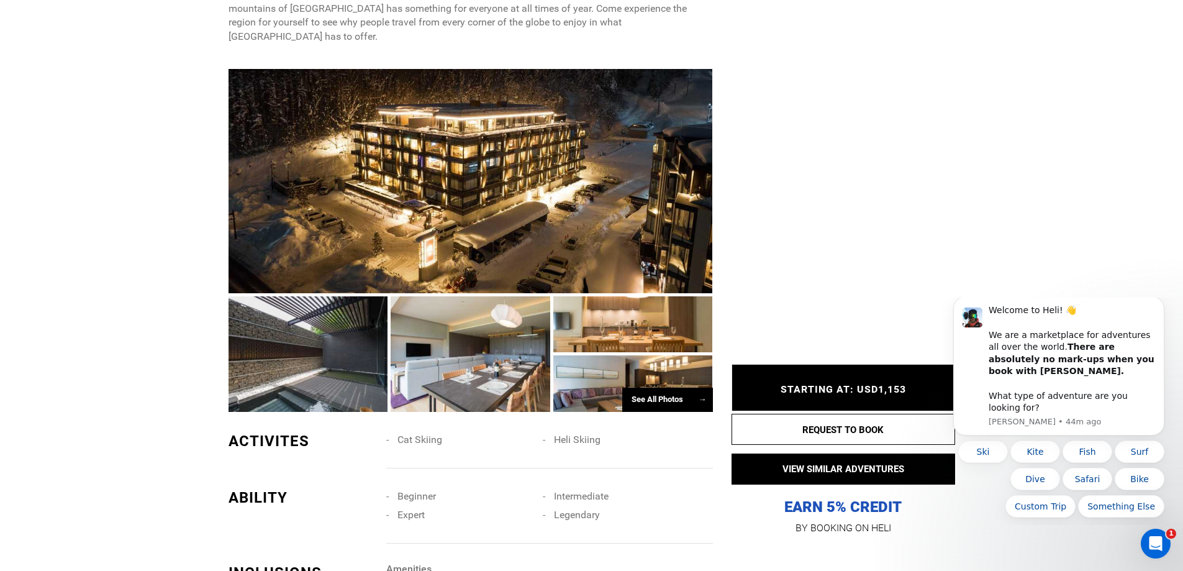
click at [511, 212] on div at bounding box center [471, 181] width 484 height 224
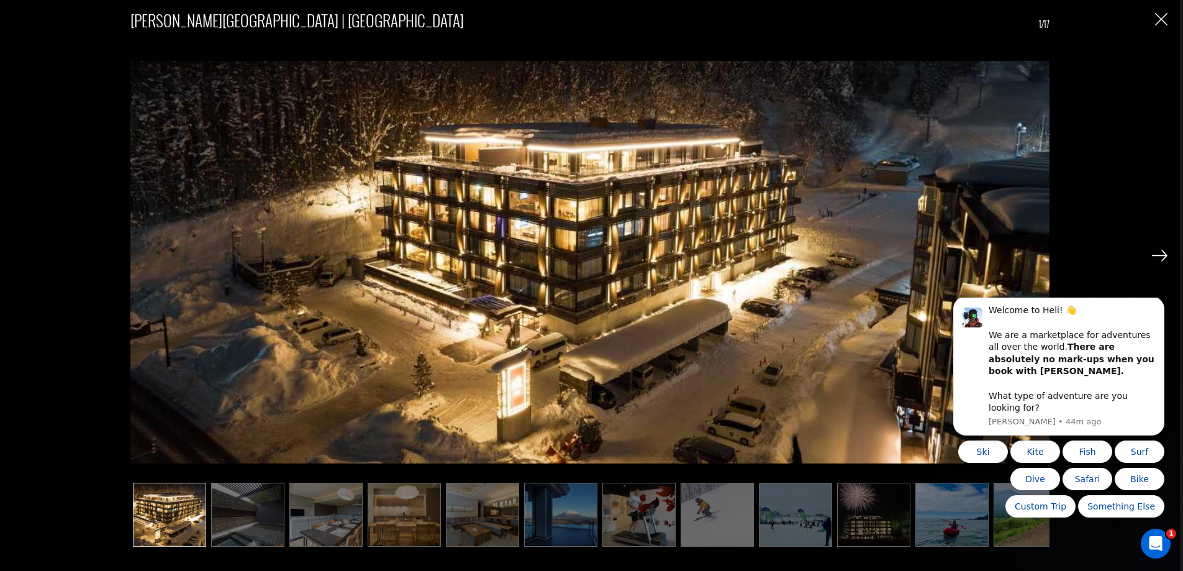
click at [1160, 256] on img at bounding box center [1160, 255] width 16 height 11
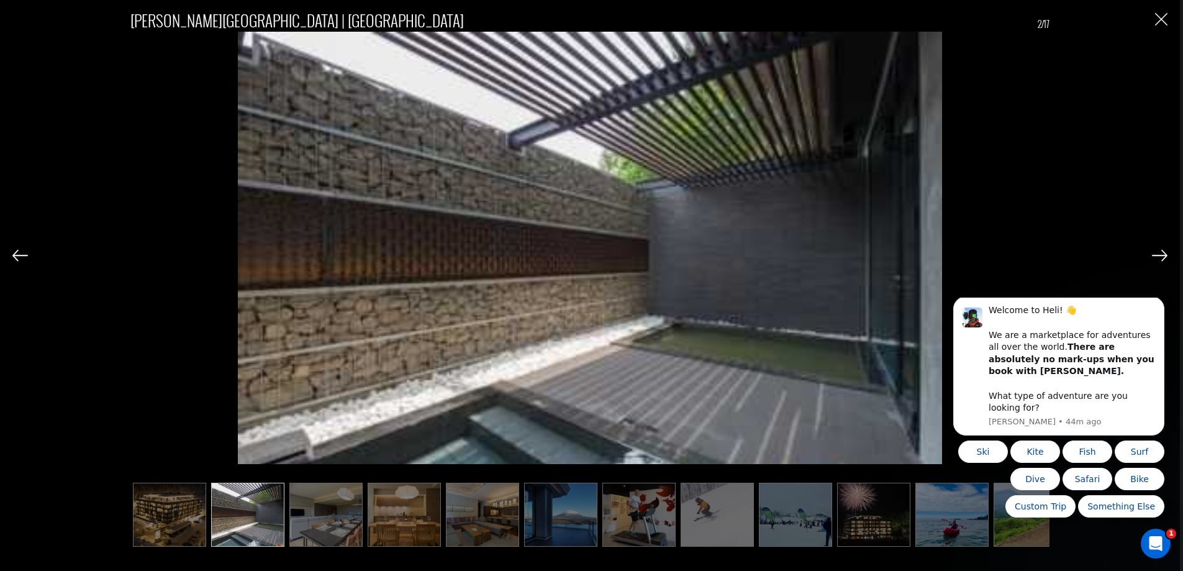
click at [1160, 256] on img at bounding box center [1160, 255] width 16 height 11
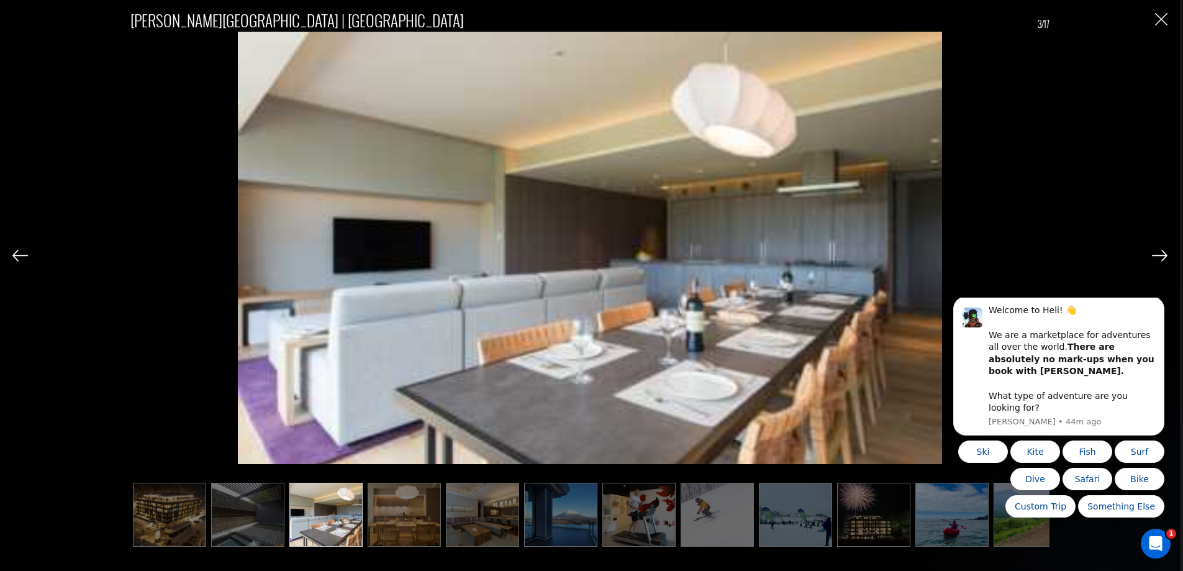
click at [1160, 256] on img at bounding box center [1160, 255] width 16 height 11
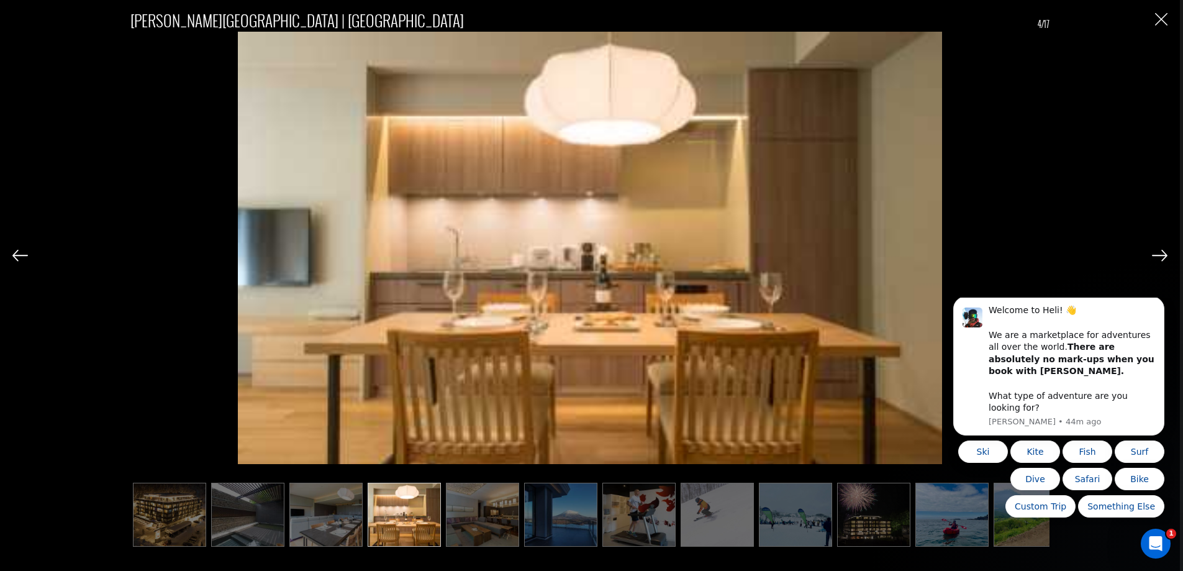
click at [1160, 256] on img at bounding box center [1160, 255] width 16 height 11
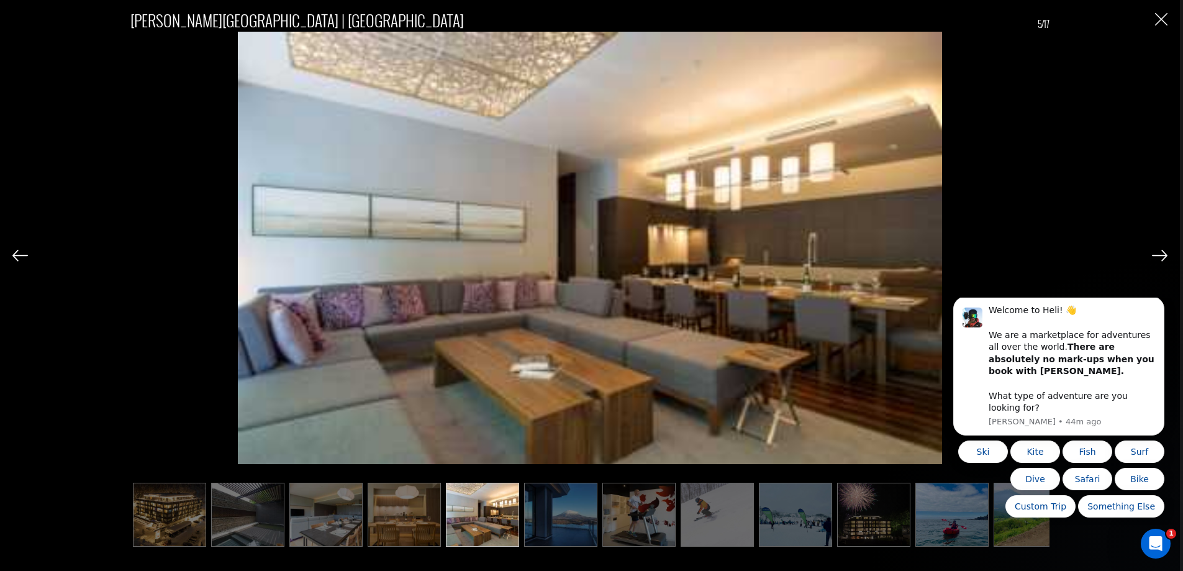
click at [1160, 256] on img at bounding box center [1160, 255] width 16 height 11
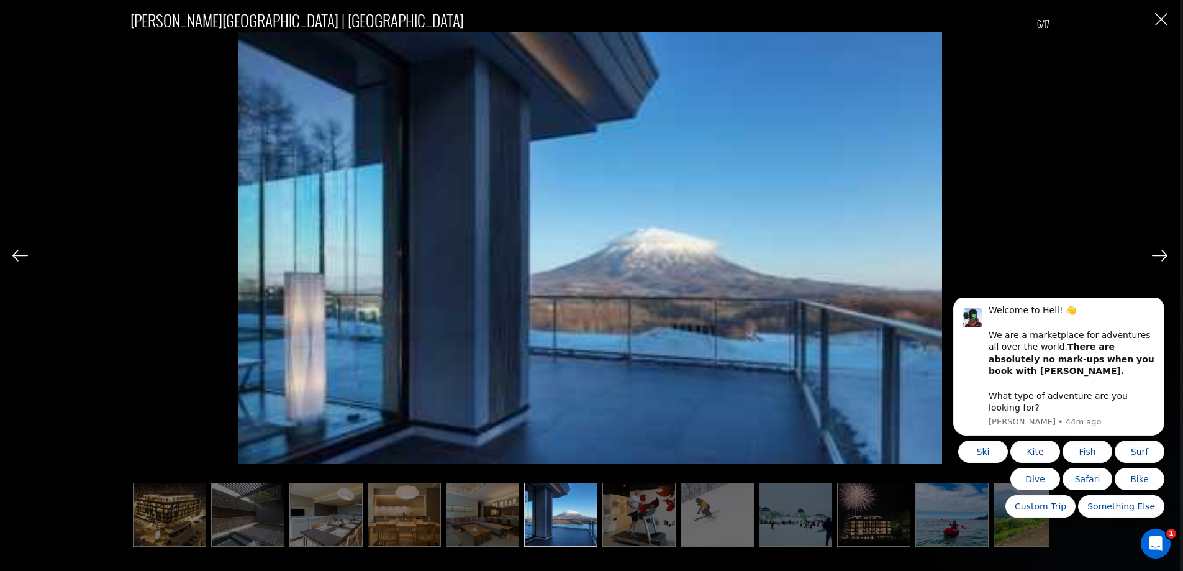
click at [1160, 256] on img at bounding box center [1160, 255] width 16 height 11
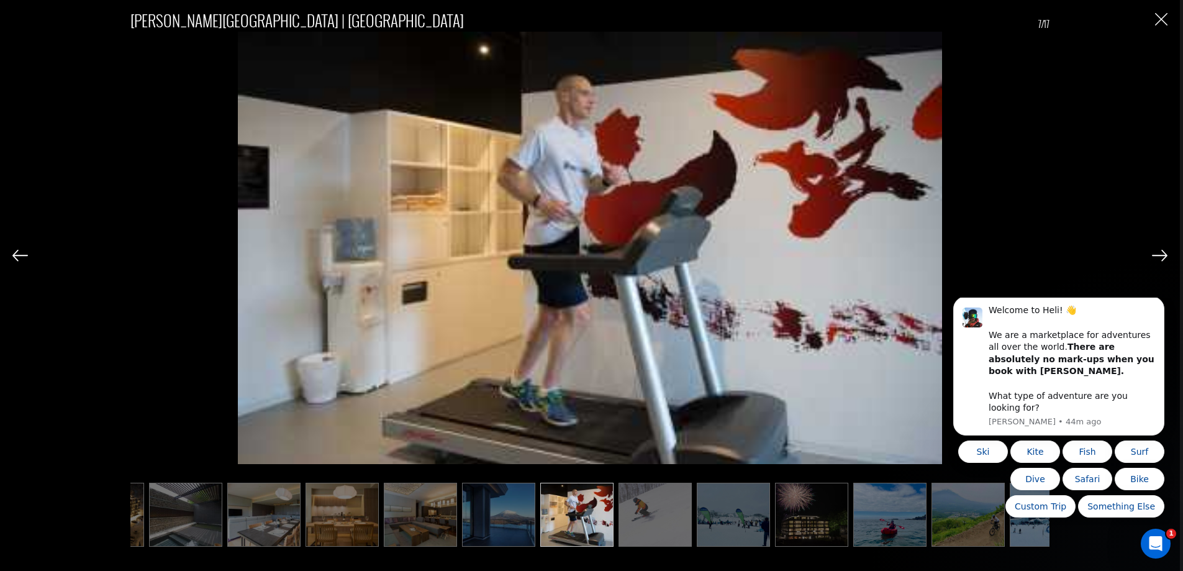
click at [1160, 256] on img at bounding box center [1160, 255] width 16 height 11
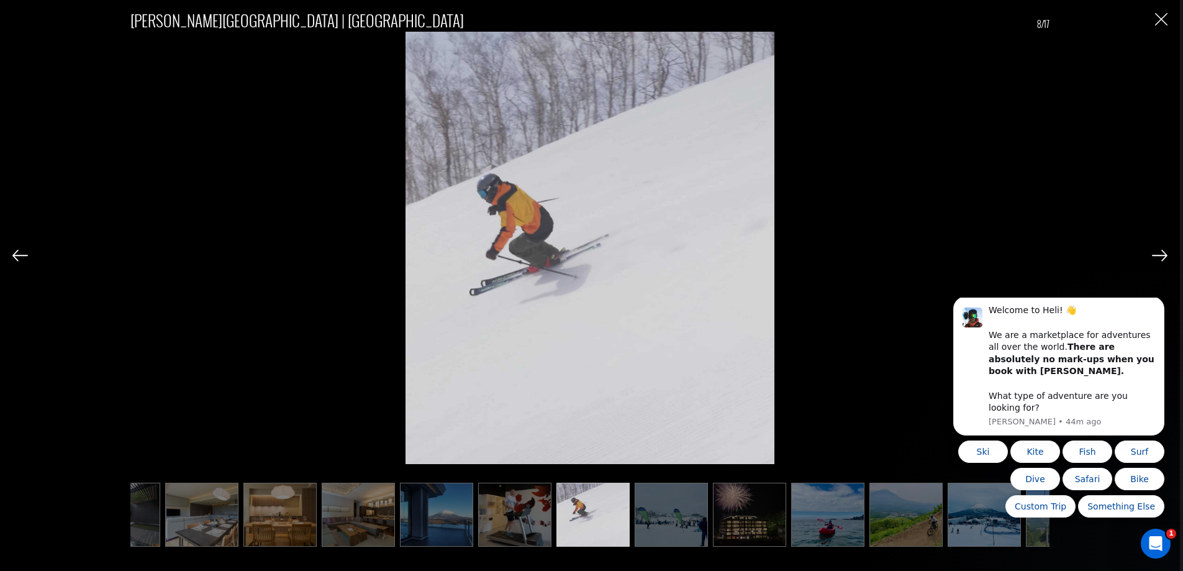
click at [1160, 256] on img at bounding box center [1160, 255] width 16 height 11
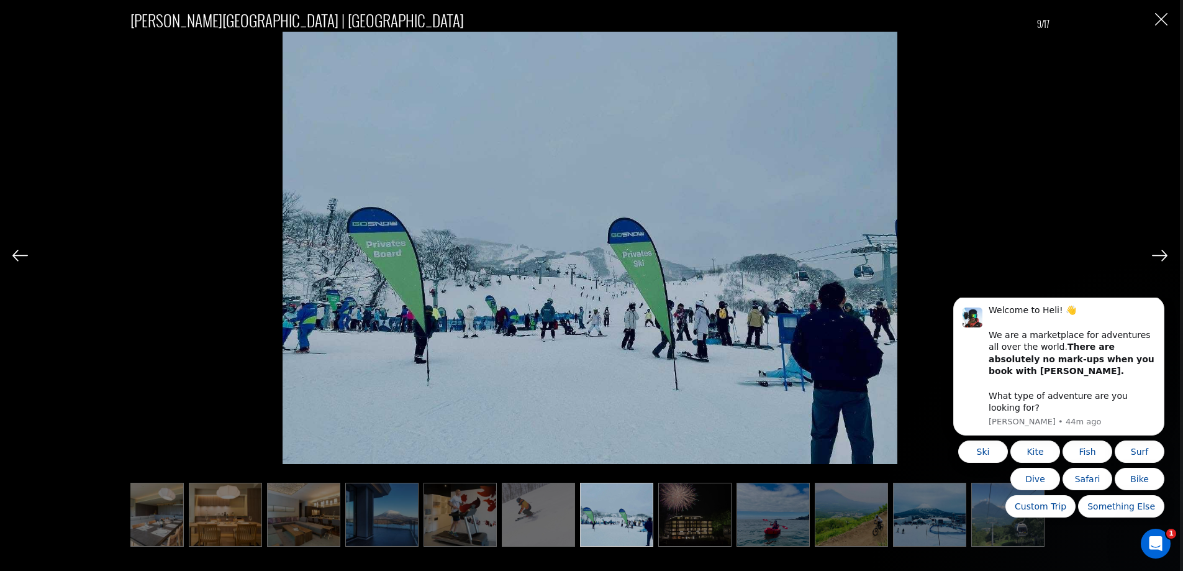
scroll to position [0, 186]
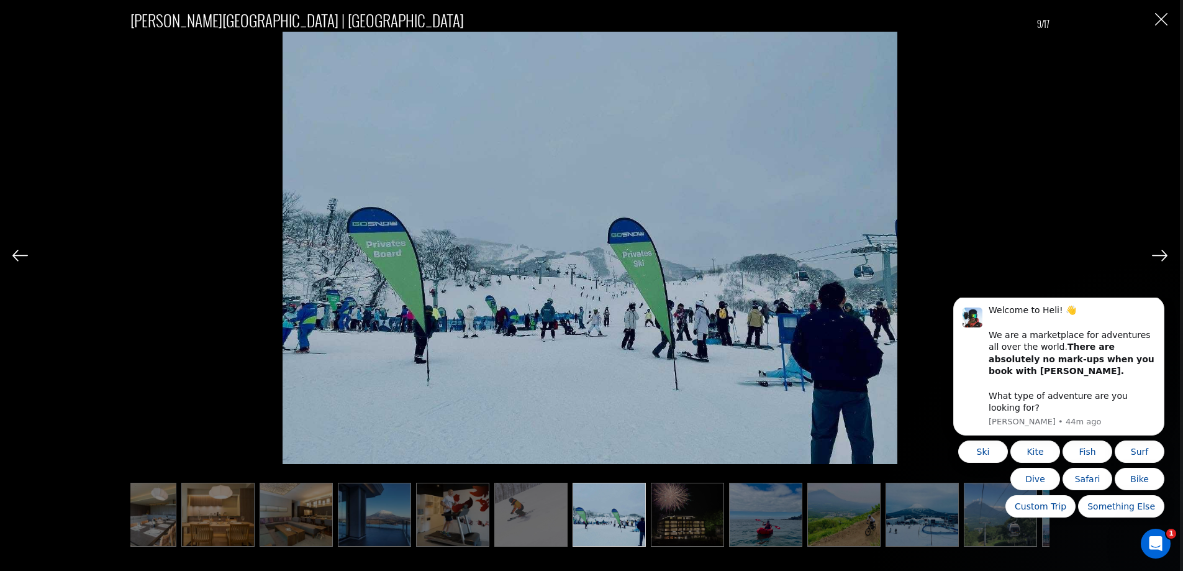
click at [1160, 256] on img at bounding box center [1160, 255] width 16 height 11
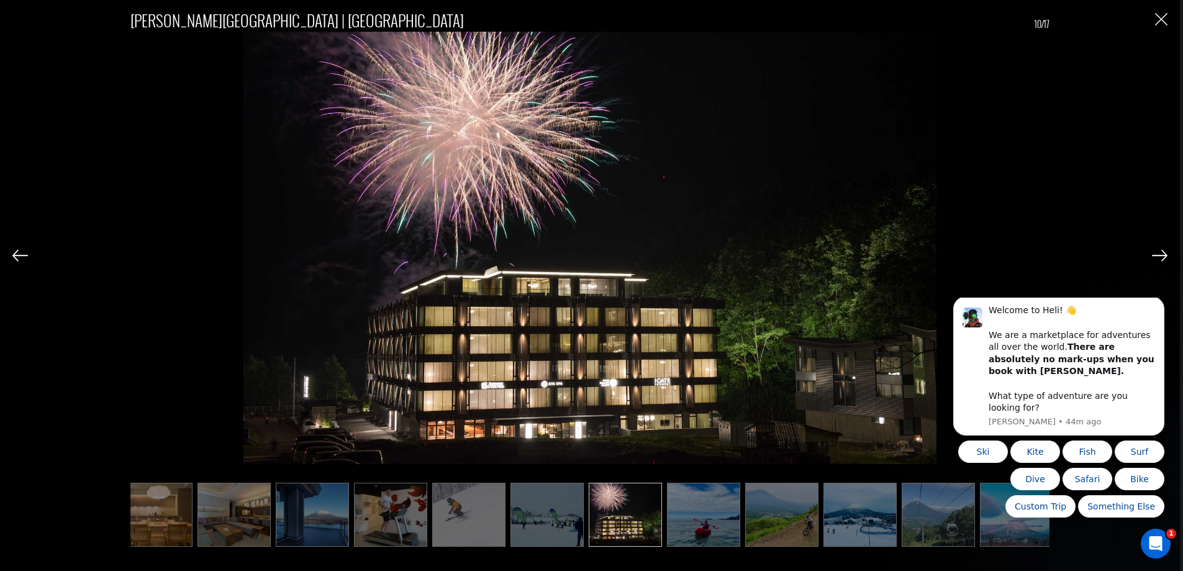
click at [1160, 256] on img at bounding box center [1160, 255] width 16 height 11
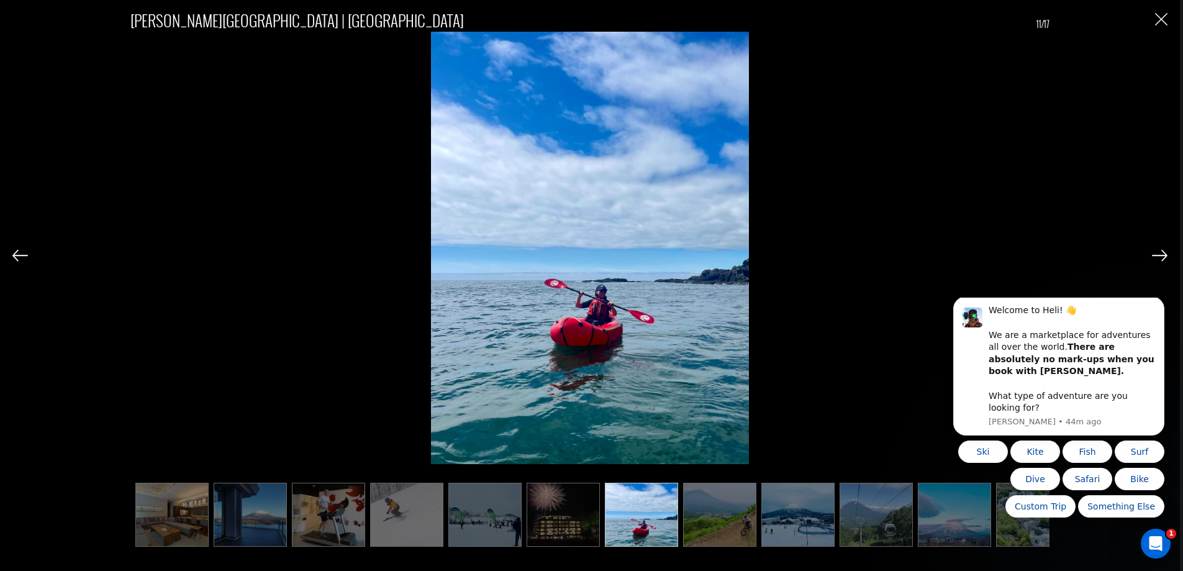
click at [1160, 256] on img at bounding box center [1160, 255] width 16 height 11
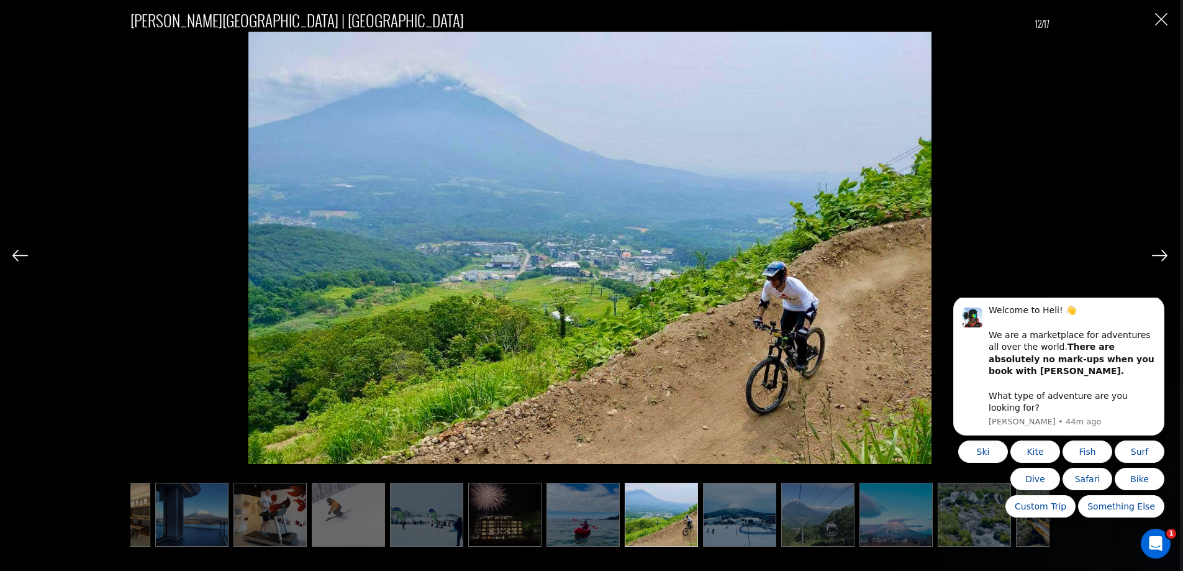
scroll to position [0, 373]
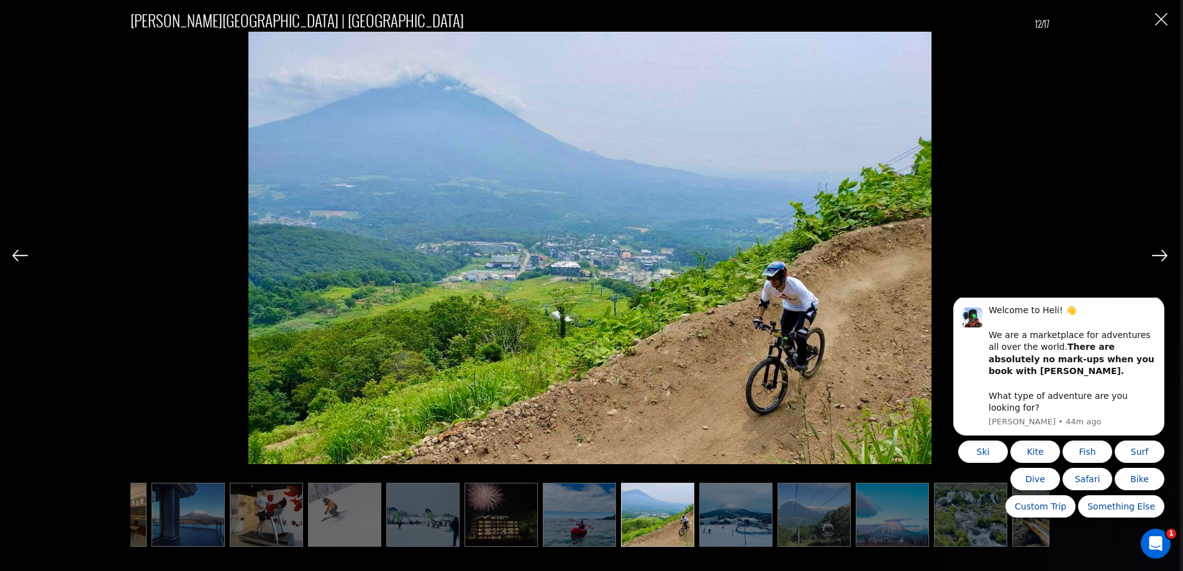
click at [1158, 255] on img at bounding box center [1160, 255] width 16 height 11
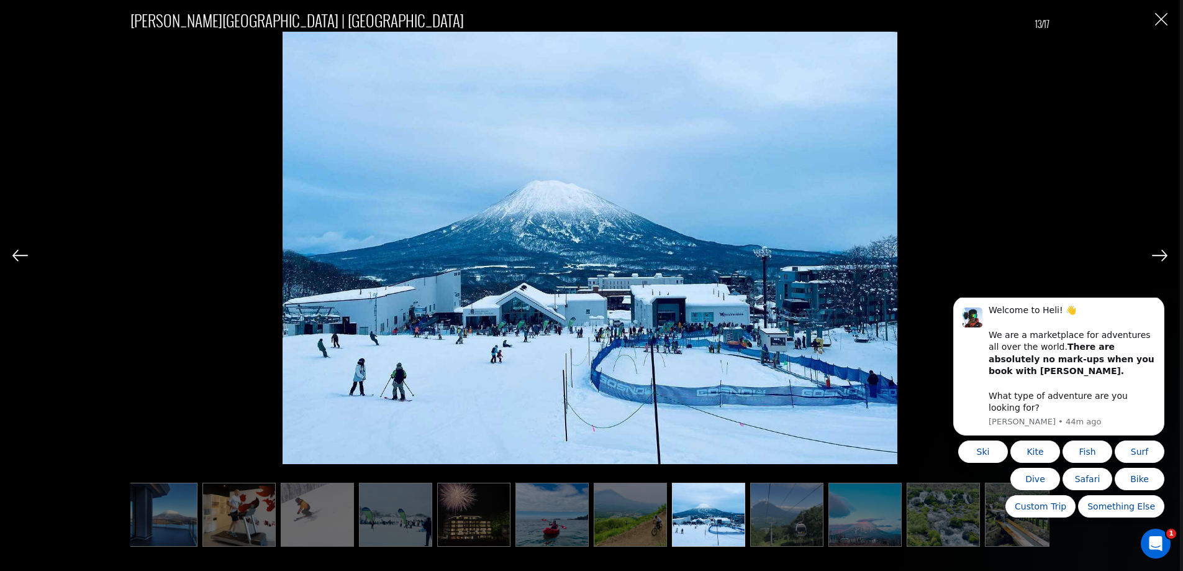
scroll to position [0, 411]
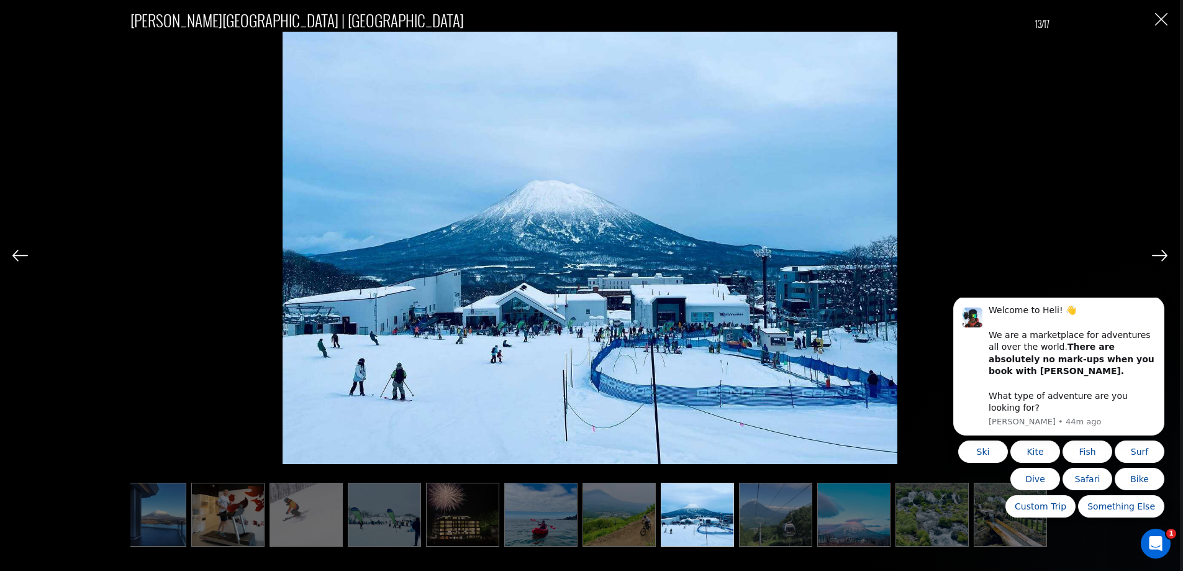
click at [1158, 255] on img at bounding box center [1160, 255] width 16 height 11
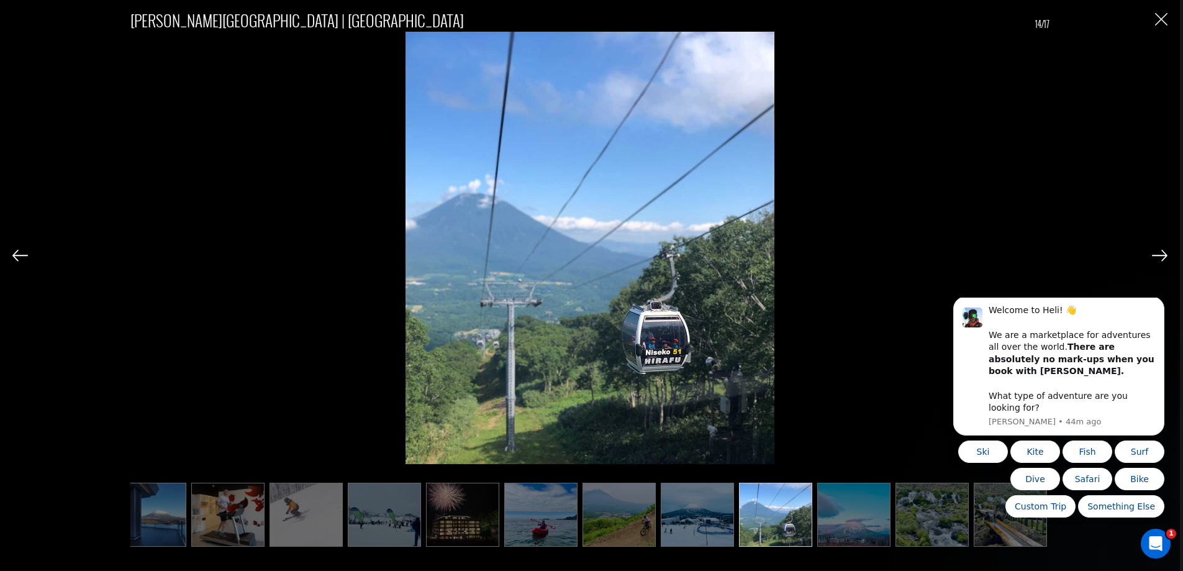
click at [1158, 255] on img at bounding box center [1160, 255] width 16 height 11
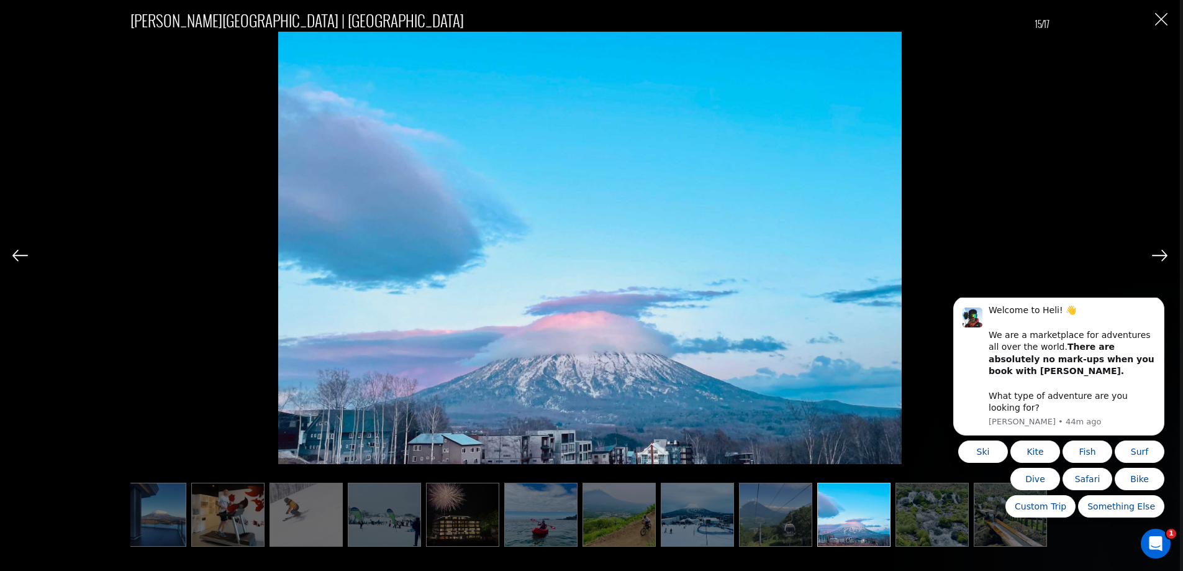
click at [1157, 255] on img at bounding box center [1160, 255] width 16 height 11
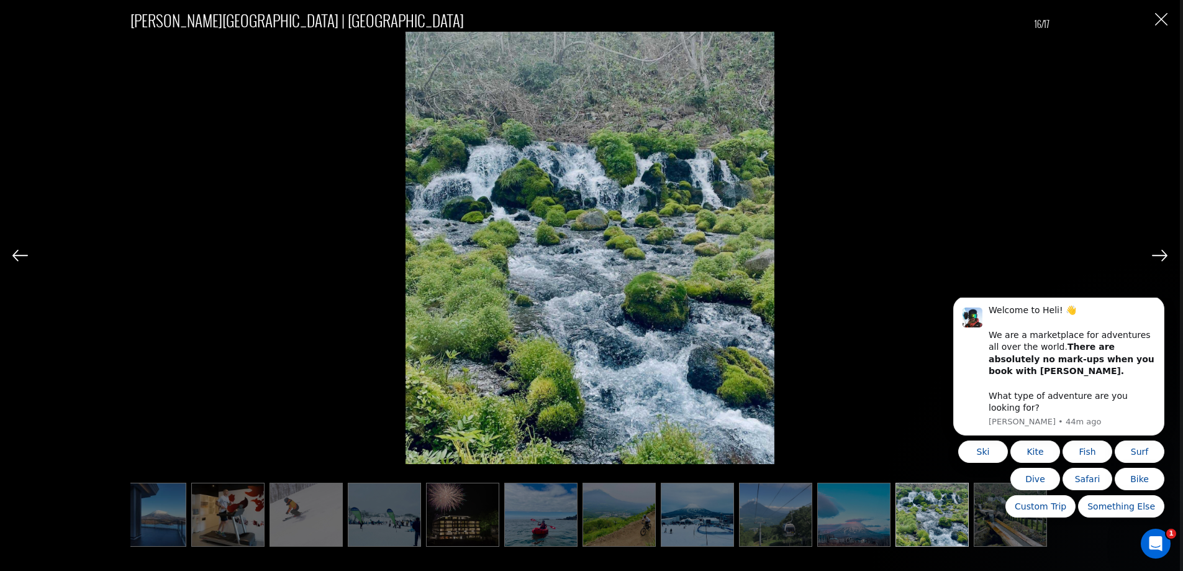
click at [1157, 255] on img at bounding box center [1160, 255] width 16 height 11
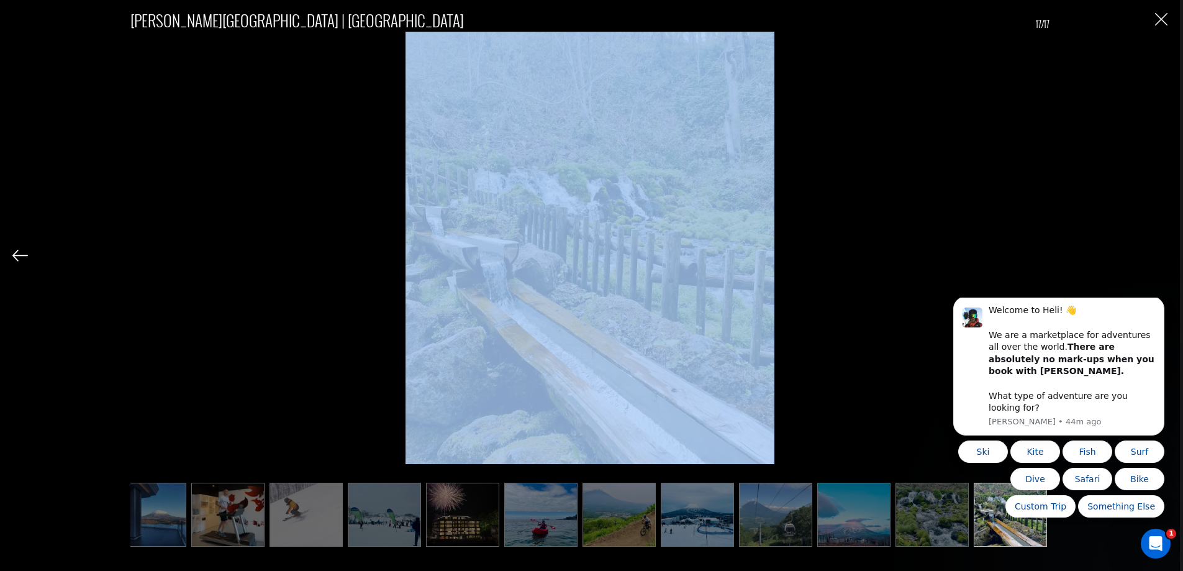
click at [1157, 255] on div "[PERSON_NAME][GEOGRAPHIC_DATA] | [GEOGRAPHIC_DATA] 17/17" at bounding box center [589, 271] width 1155 height 542
click at [1160, 23] on img "Close" at bounding box center [1161, 19] width 12 height 12
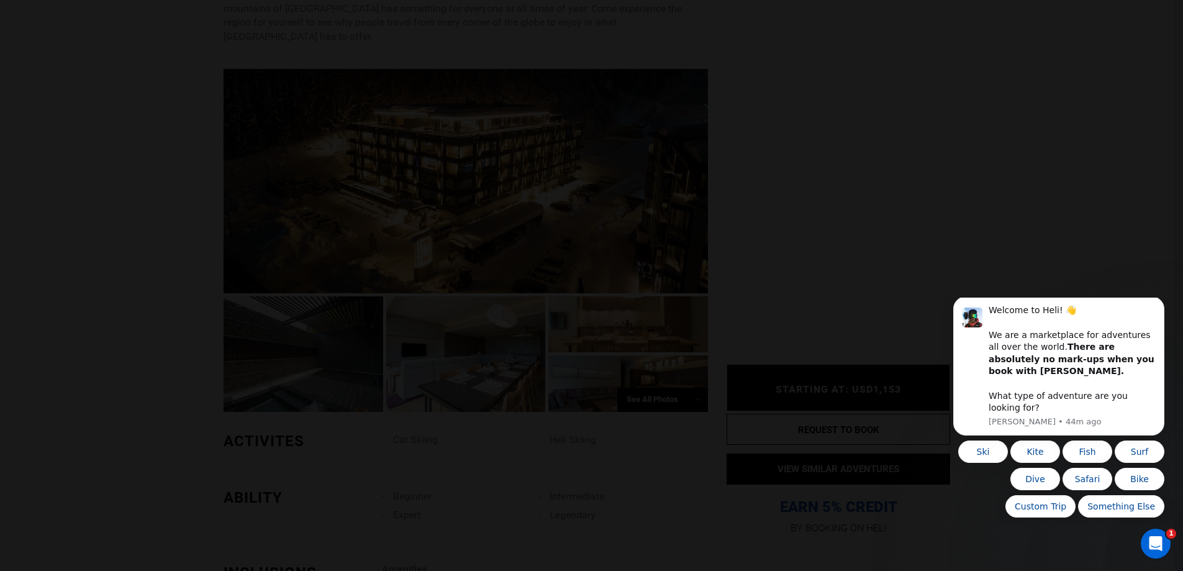
scroll to position [0, 0]
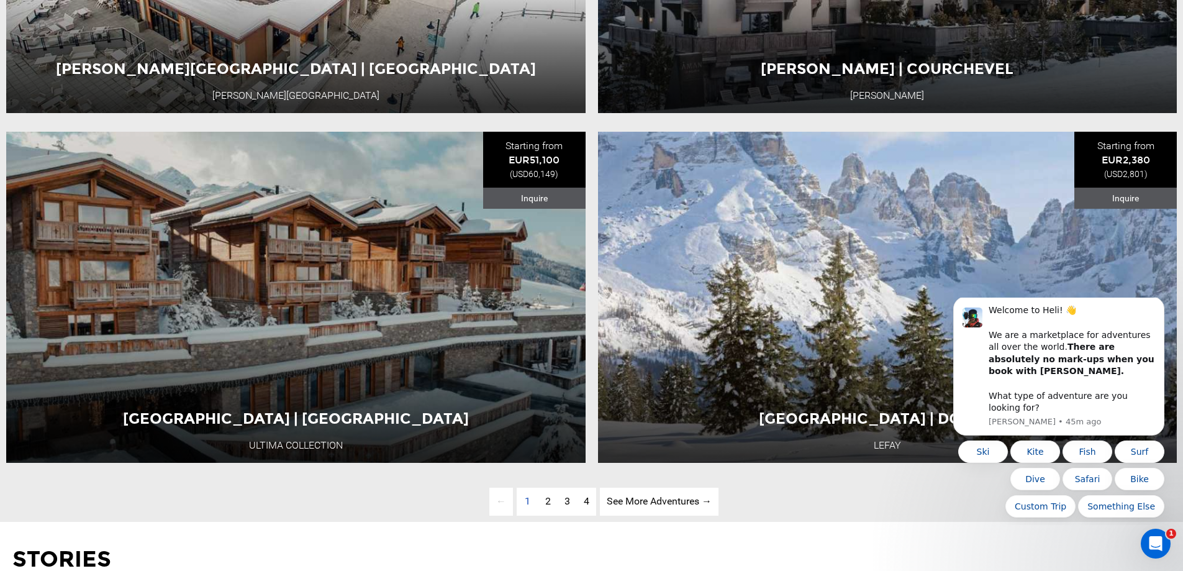
scroll to position [4037, 0]
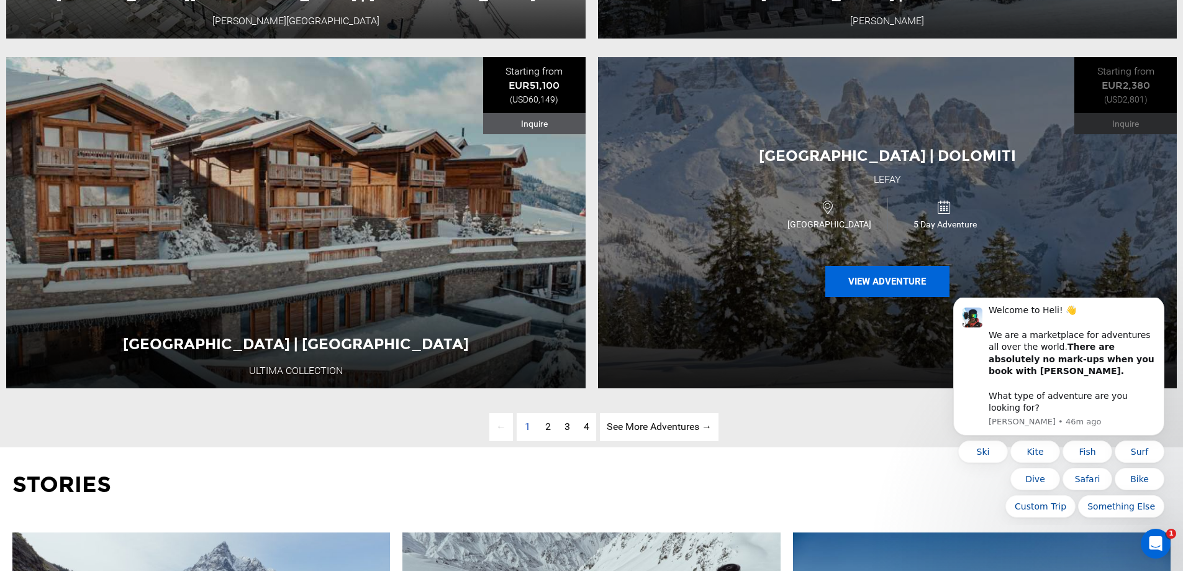
click at [855, 297] on button "View Adventure" at bounding box center [887, 281] width 124 height 31
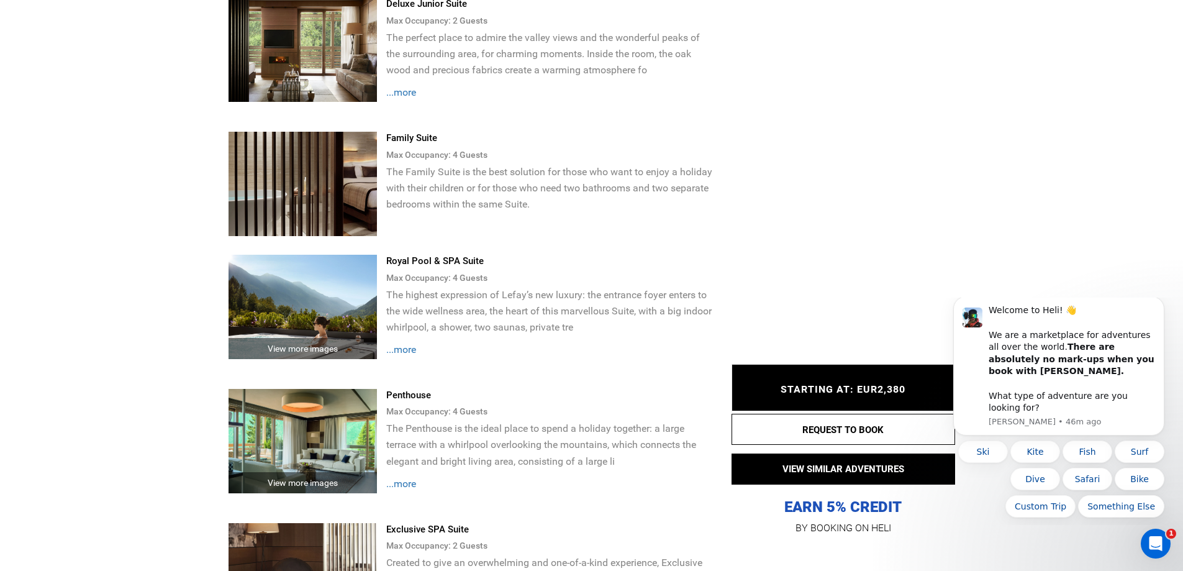
scroll to position [2236, 0]
